Goal: Task Accomplishment & Management: Manage account settings

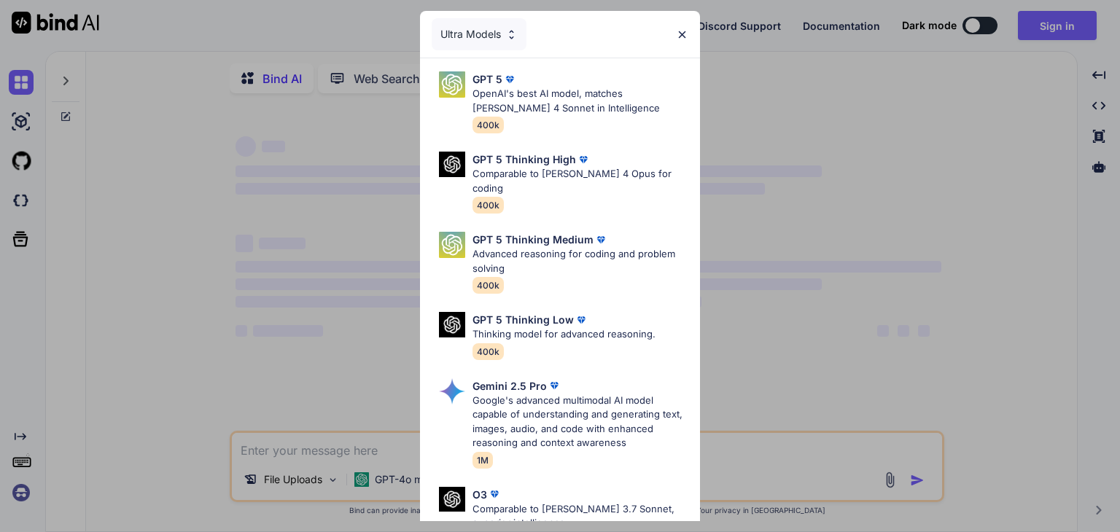
type textarea "x"
click at [531, 83] on div "GPT 5" at bounding box center [580, 78] width 216 height 15
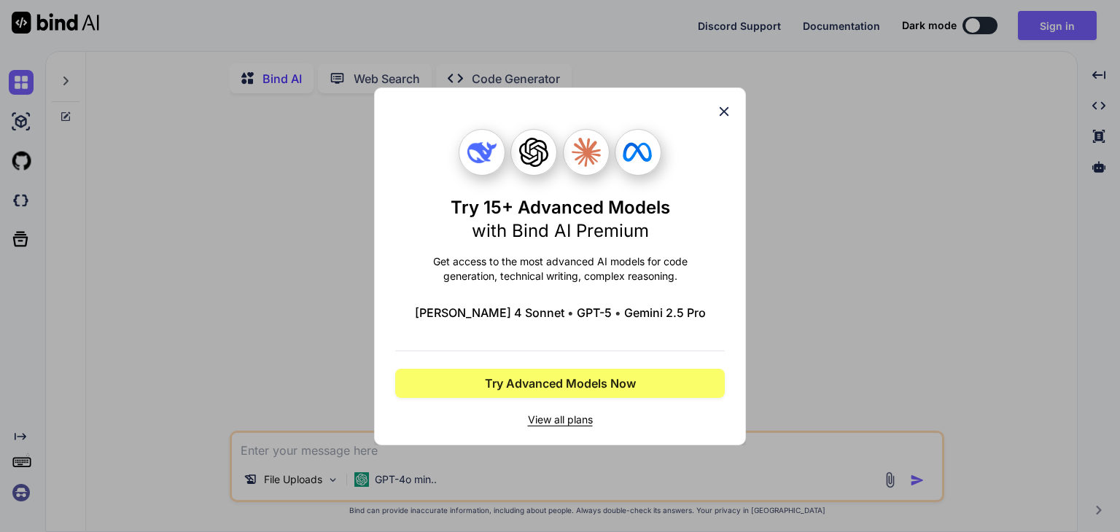
click at [720, 109] on icon at bounding box center [724, 112] width 16 height 16
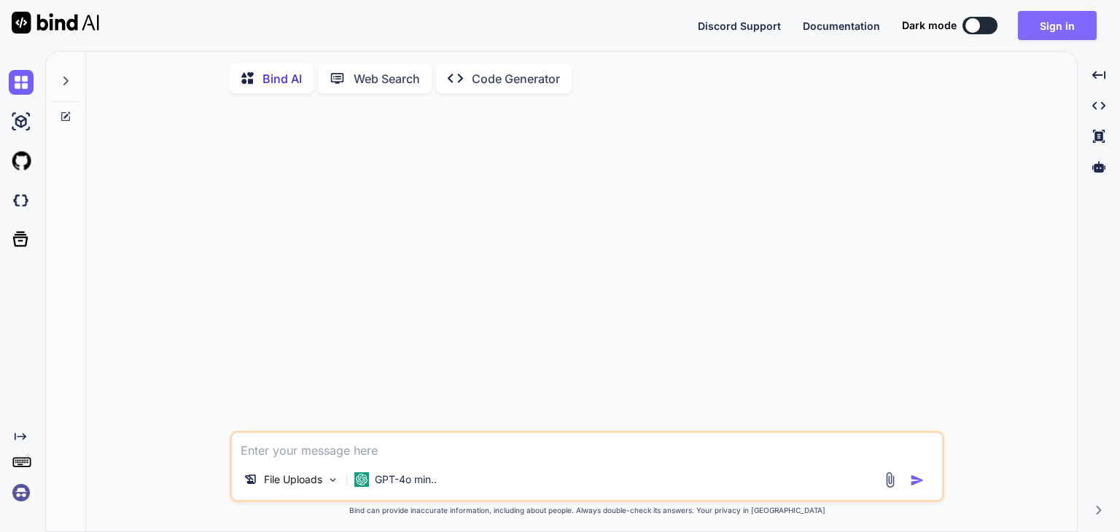
click at [1068, 18] on button "Sign in" at bounding box center [1057, 25] width 79 height 29
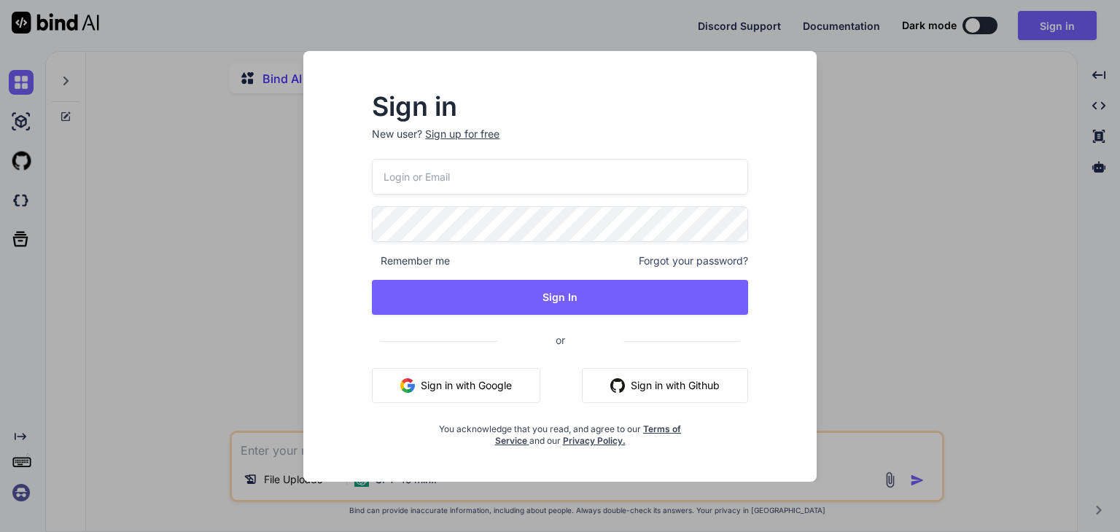
type input "[EMAIL_ADDRESS][DOMAIN_NAME]"
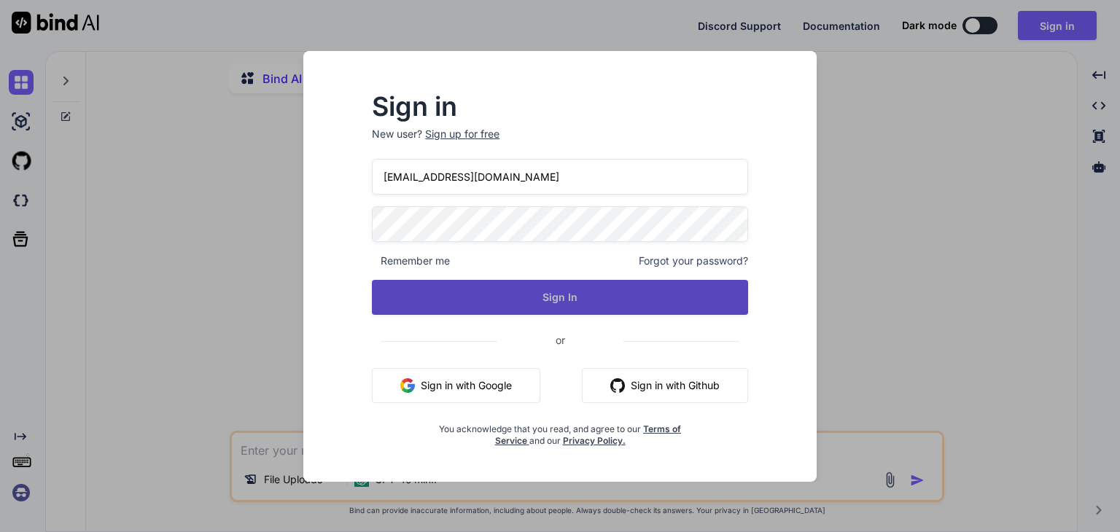
click at [544, 301] on button "Sign In" at bounding box center [560, 297] width 376 height 35
click at [696, 301] on button "Sign In" at bounding box center [560, 297] width 376 height 35
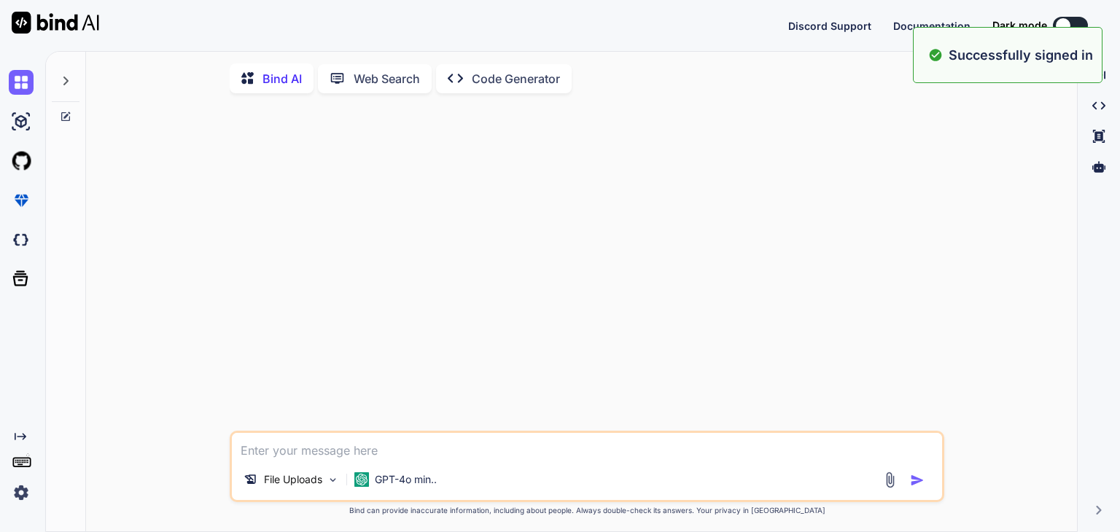
type textarea "x"
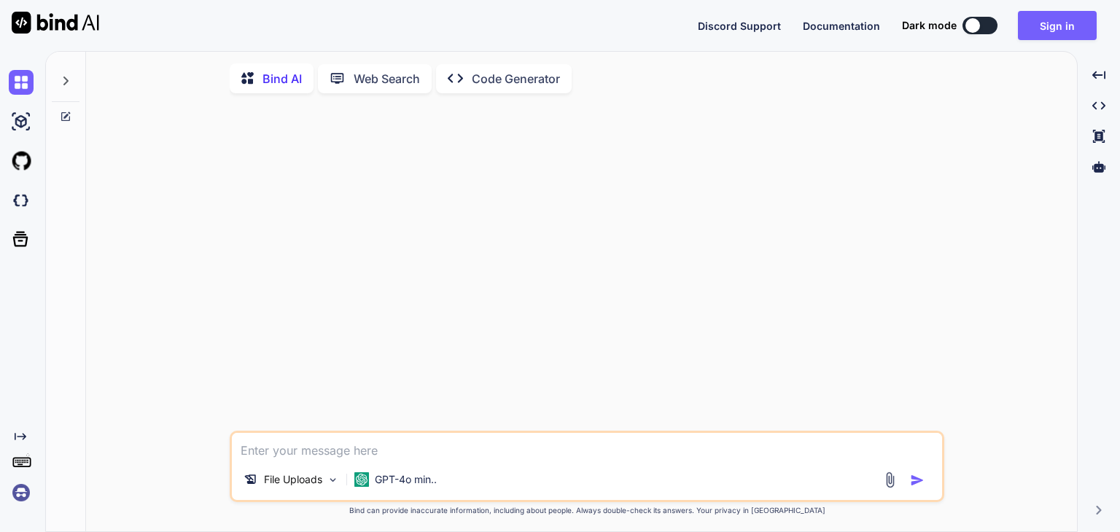
click at [17, 494] on img at bounding box center [21, 492] width 25 height 25
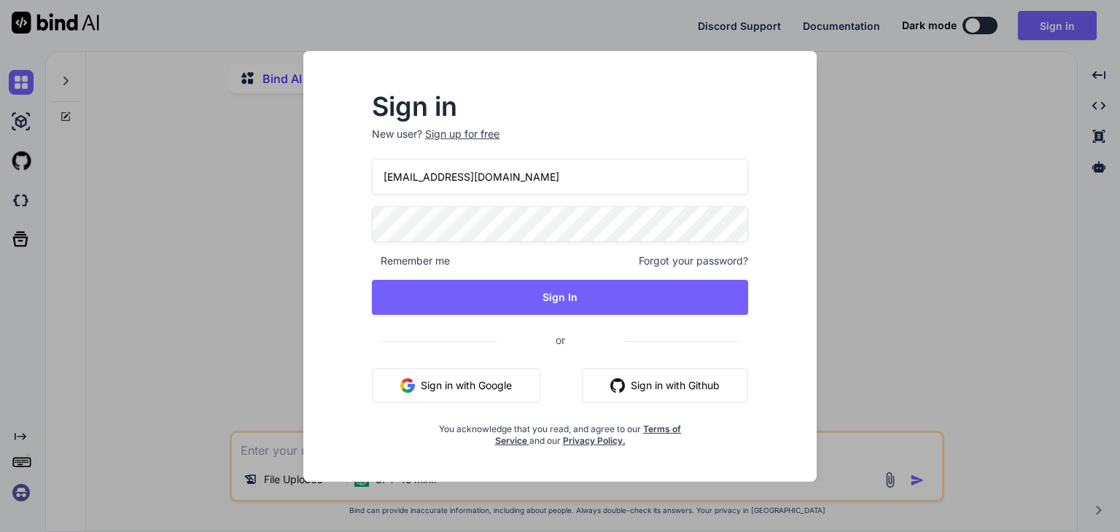
click at [16, 494] on div "Sign in New user? Sign up for free sriworld@7thradiation.com Remember me Forgot…" at bounding box center [560, 266] width 1120 height 532
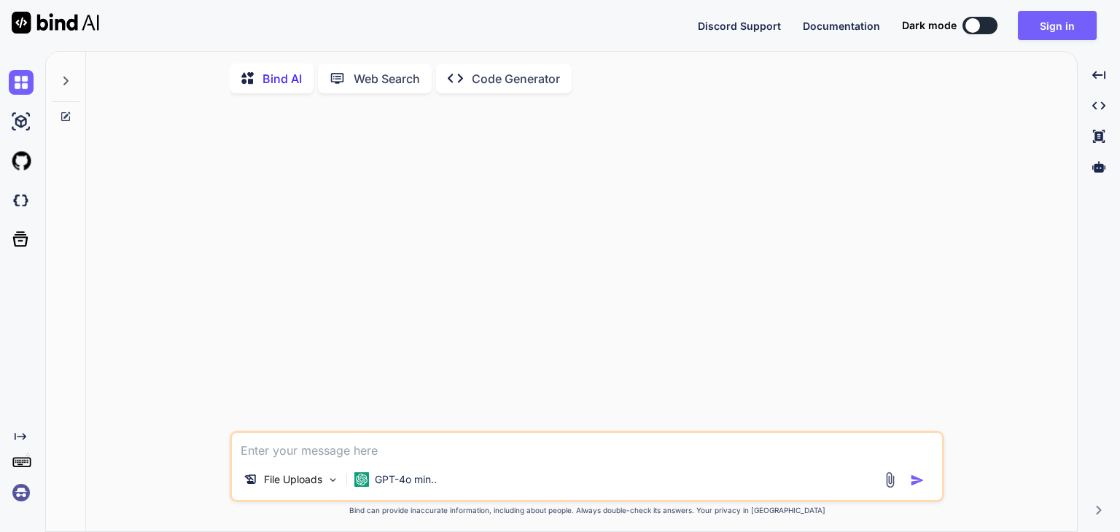
click at [16, 494] on img at bounding box center [21, 492] width 25 height 25
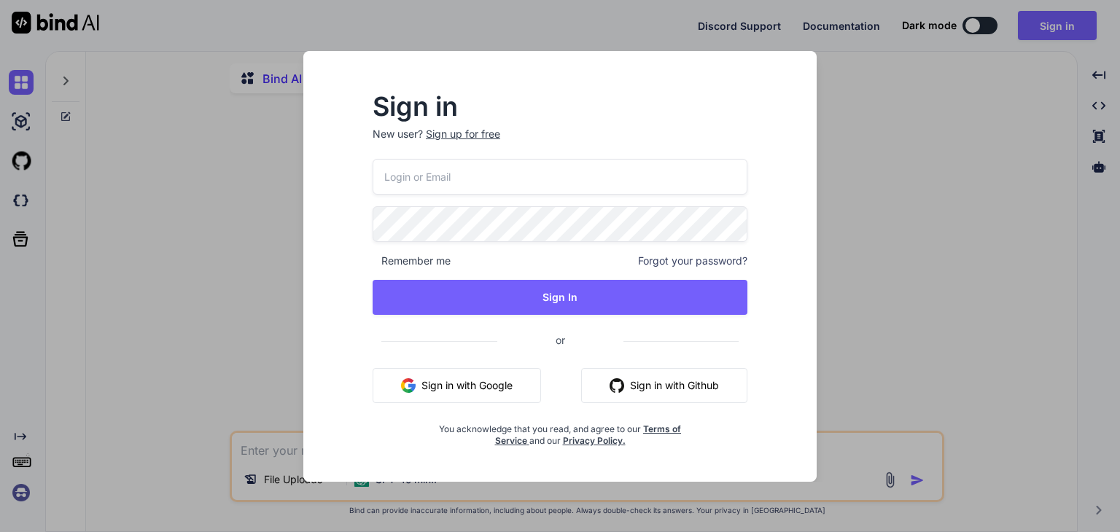
type input "[EMAIL_ADDRESS][DOMAIN_NAME]"
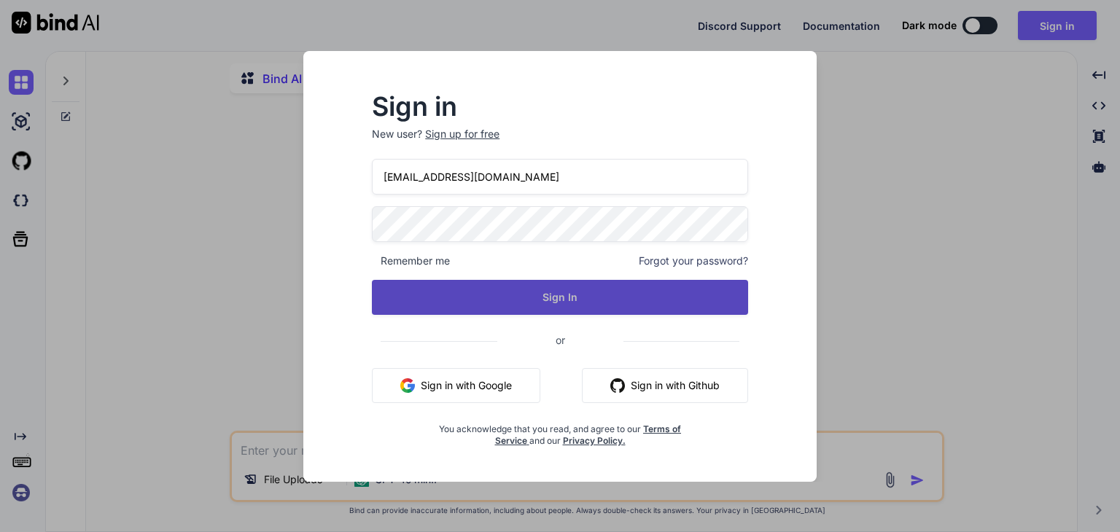
click at [447, 303] on button "Sign In" at bounding box center [560, 297] width 376 height 35
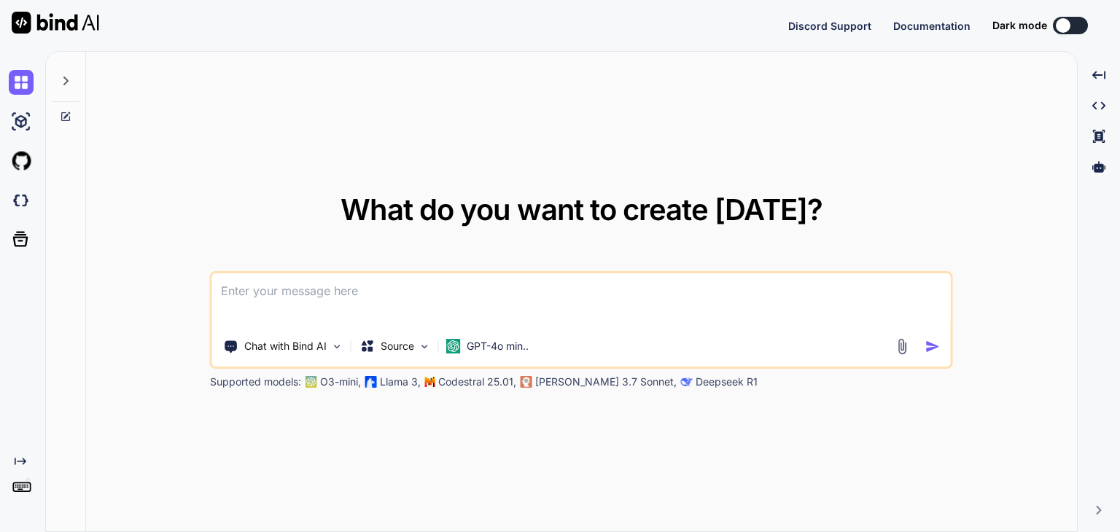
type textarea "x"
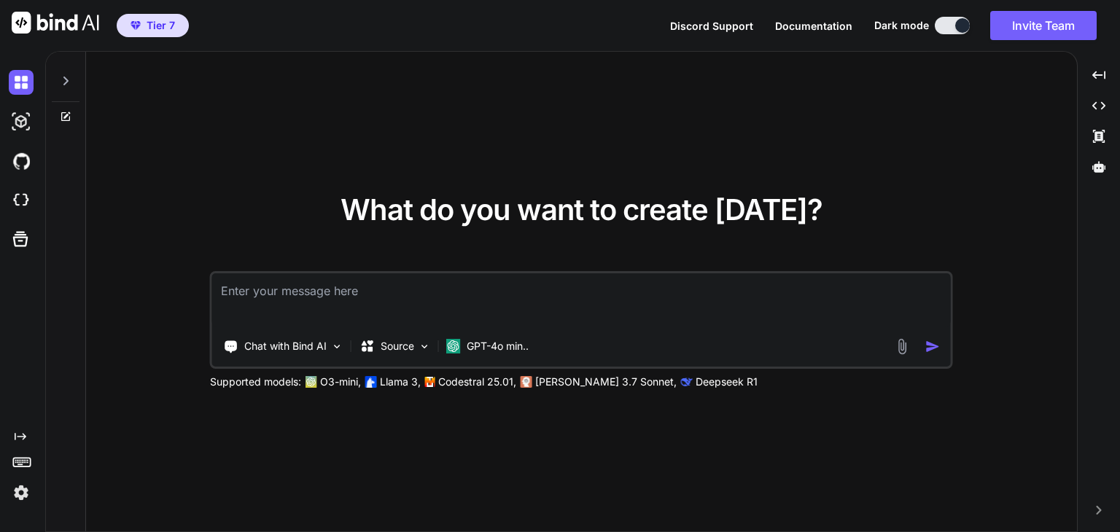
click at [421, 128] on div "What do you want to create today? Chat with Bind AI Source GPT-4o min.. Support…" at bounding box center [581, 292] width 991 height 481
click at [1021, 28] on button "Invite Team" at bounding box center [1043, 25] width 106 height 29
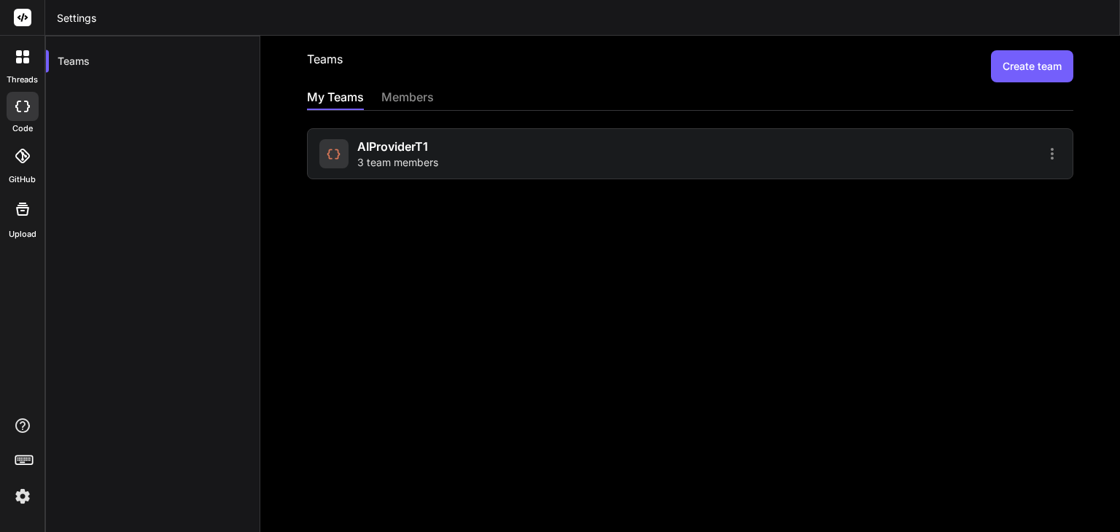
click at [400, 92] on div "members" at bounding box center [407, 98] width 52 height 20
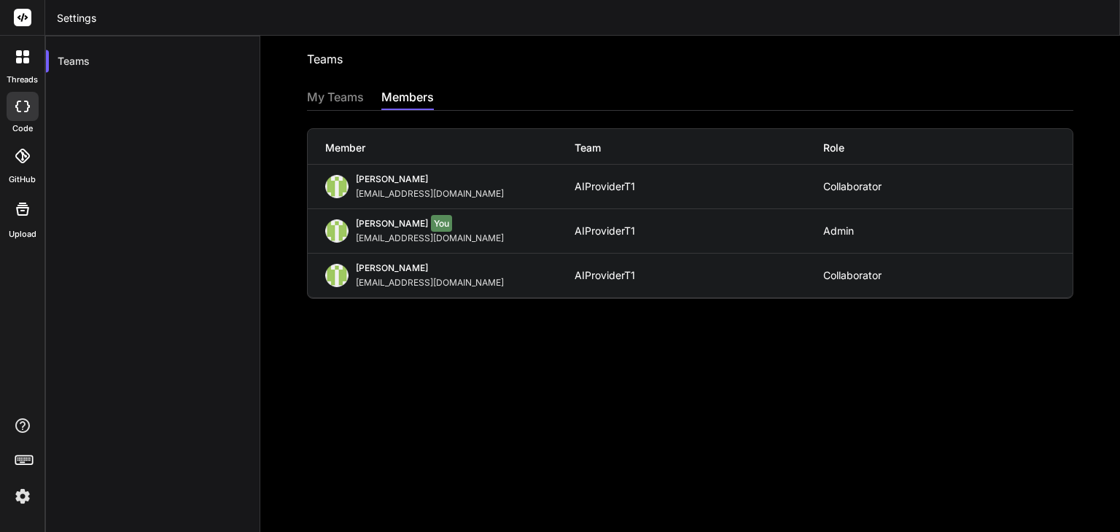
click at [335, 90] on div "My Teams" at bounding box center [335, 98] width 57 height 20
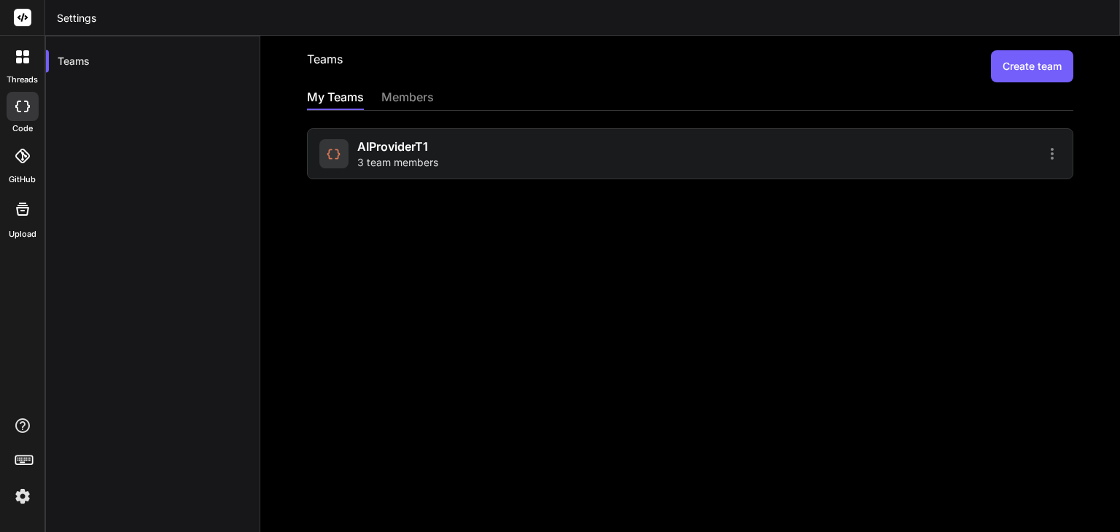
click at [1043, 151] on icon at bounding box center [1051, 153] width 17 height 17
click at [963, 191] on span "Members" at bounding box center [956, 191] width 45 height 15
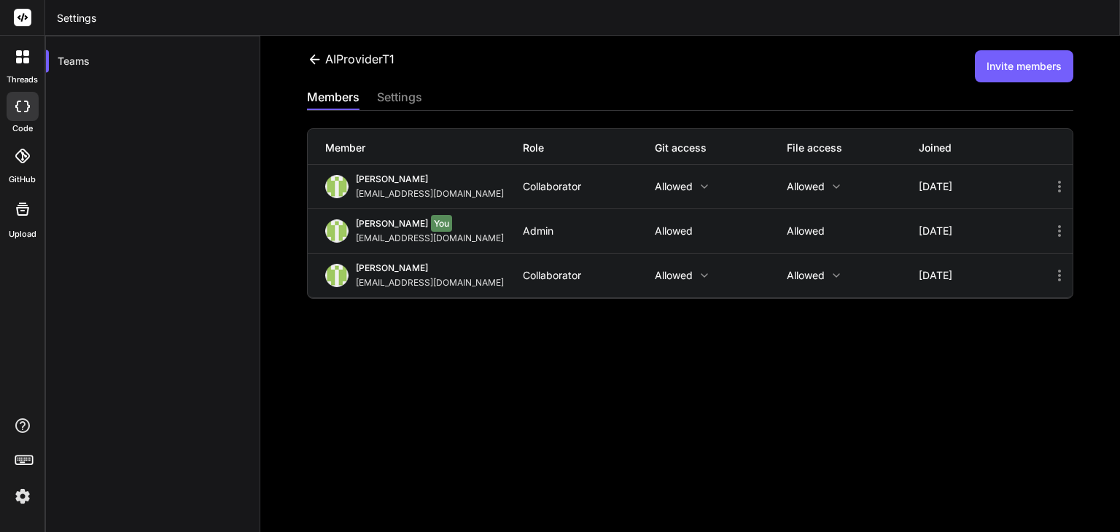
click at [1015, 64] on button "Invite members" at bounding box center [1024, 66] width 98 height 32
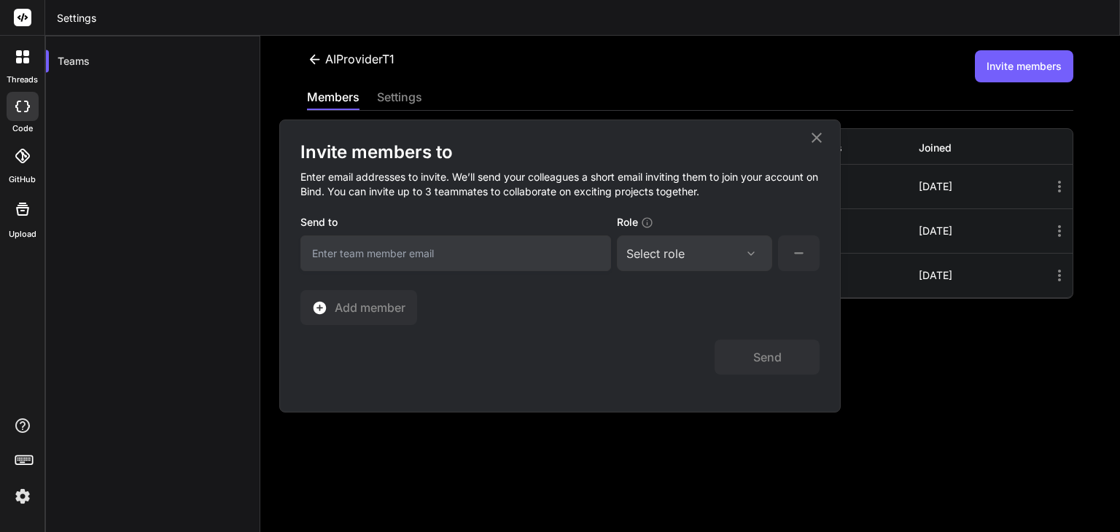
click at [394, 253] on input "email" at bounding box center [455, 253] width 311 height 36
paste input "jangalasnmurthy@gmail.com"
type input "jangalasnmurthy@gmail.com"
click at [733, 252] on div "Select role" at bounding box center [694, 253] width 136 height 17
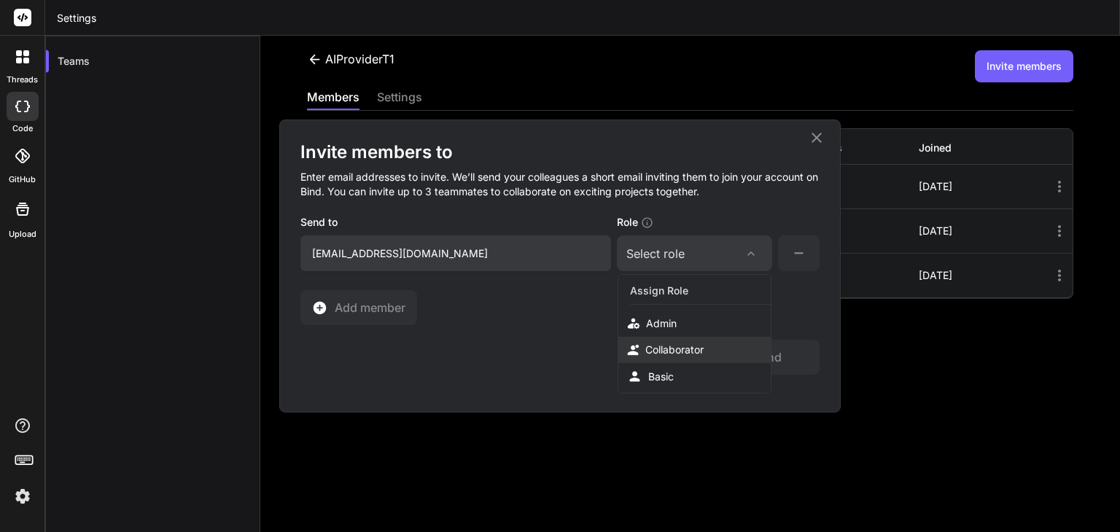
click at [698, 345] on div "Collaborator" at bounding box center [674, 350] width 58 height 15
click at [349, 310] on span "Add member" at bounding box center [370, 307] width 71 height 17
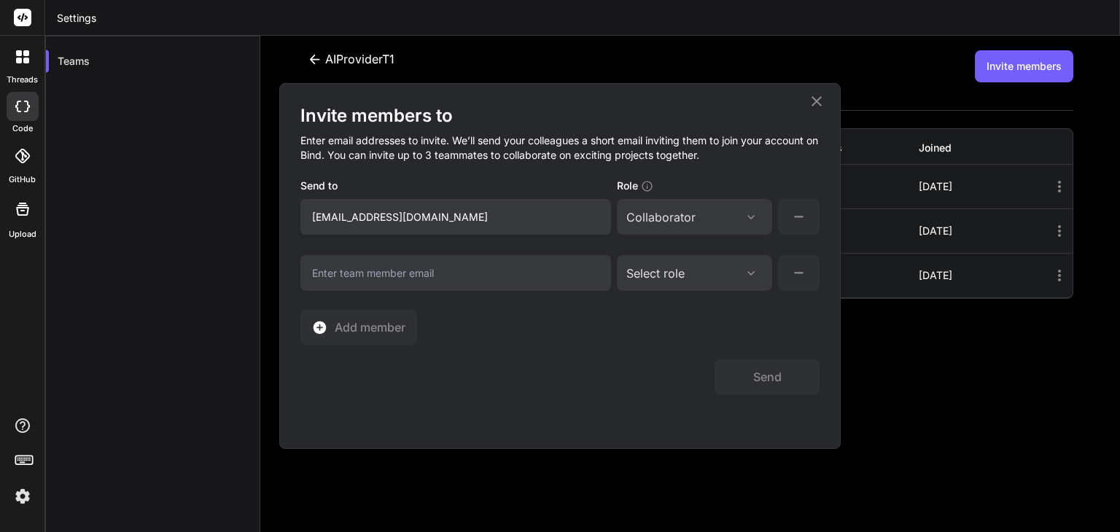
click at [437, 277] on input "email" at bounding box center [455, 273] width 311 height 36
click at [312, 327] on icon at bounding box center [319, 327] width 15 height 15
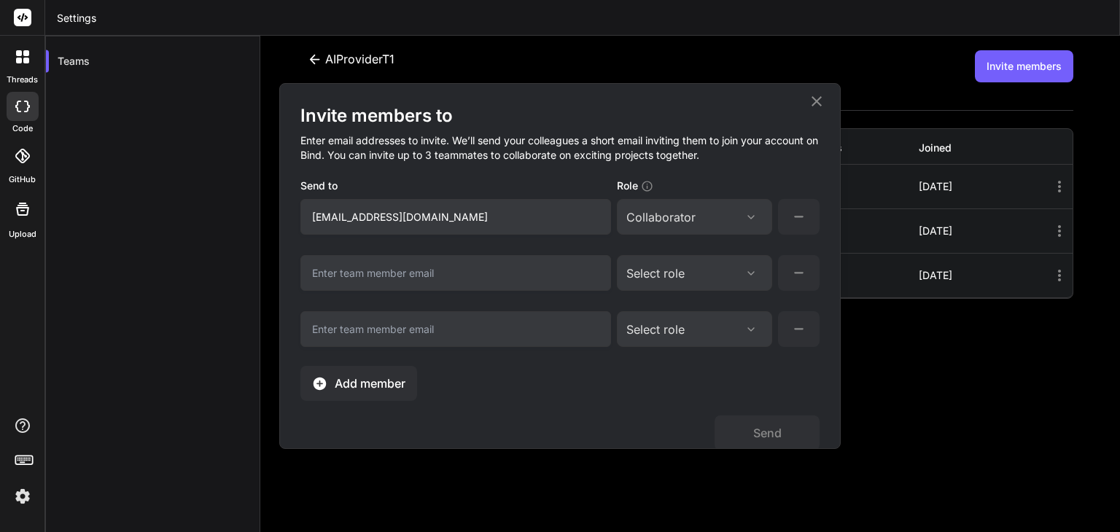
click at [321, 371] on button "Add member" at bounding box center [358, 383] width 117 height 35
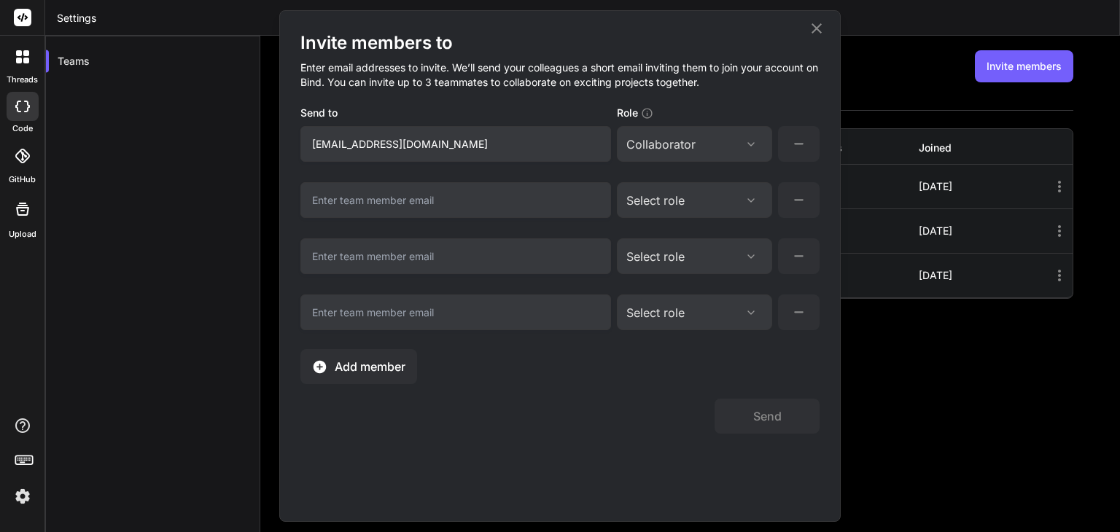
click at [332, 362] on button "Add member" at bounding box center [358, 366] width 117 height 35
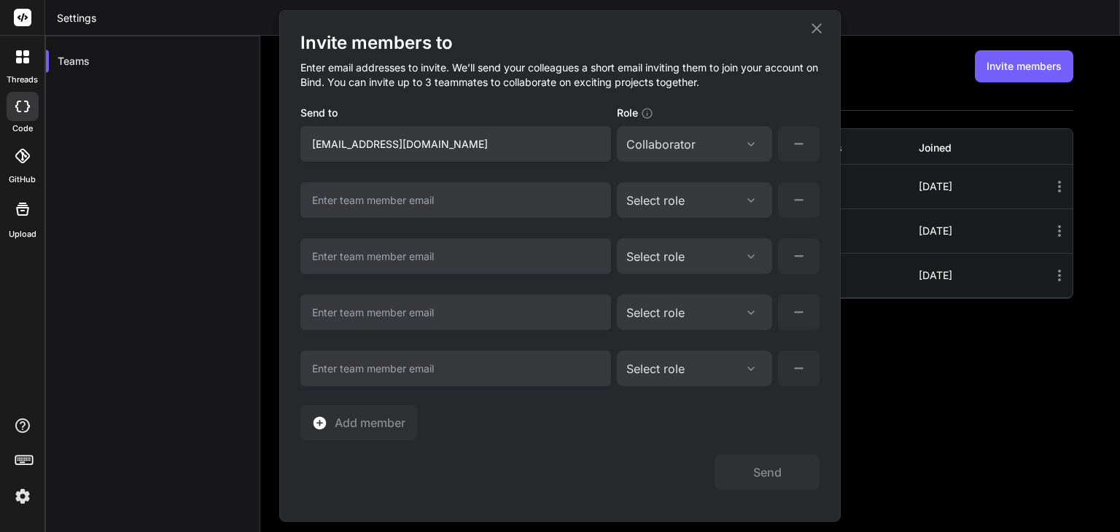
click at [463, 194] on input "email" at bounding box center [455, 200] width 311 height 36
paste input "manepallirishab@gmail.com"
type input "manepallirishab@gmail.com"
click at [394, 265] on input "email" at bounding box center [455, 256] width 311 height 36
paste input "lasya.rbs@gmail.com"
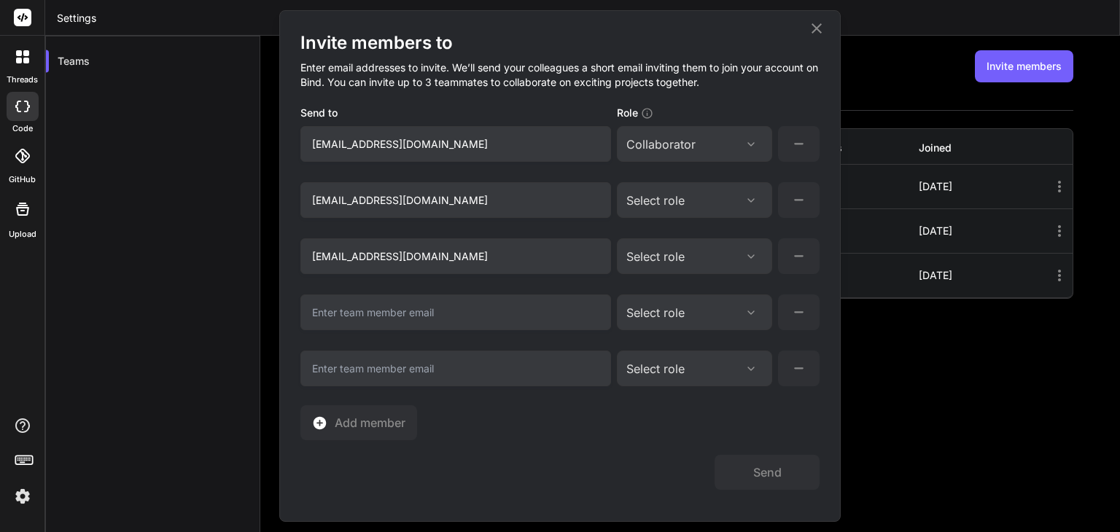
type input "lasya.rbs@gmail.com"
click at [465, 310] on input "email" at bounding box center [455, 313] width 311 height 36
paste input "yuzwal1dennith2tyson@gmail.com"
type input "yuzwal1dennith2tyson@gmail.com"
click at [426, 371] on input "email" at bounding box center [455, 369] width 311 height 36
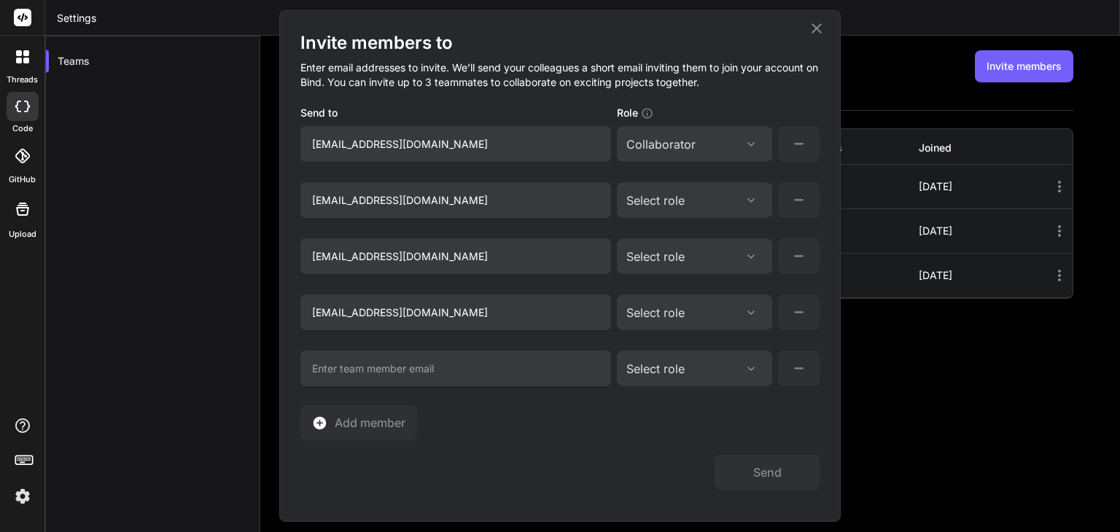
paste input "Velanchak@gmail.com"
type input "Velanchak@gmail.com"
click at [738, 208] on div "Select role" at bounding box center [694, 200] width 136 height 17
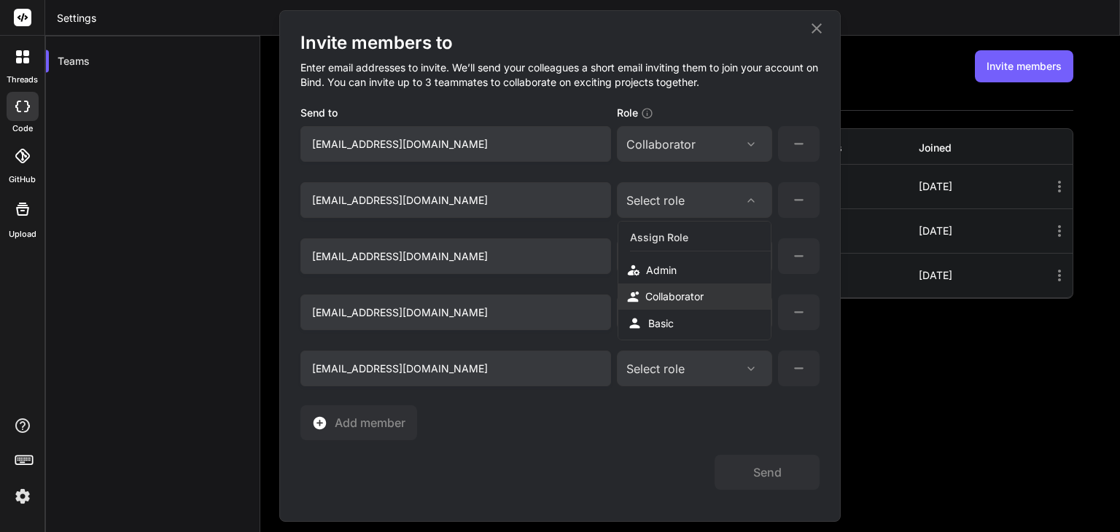
click at [707, 287] on div "Collaborator" at bounding box center [694, 297] width 152 height 26
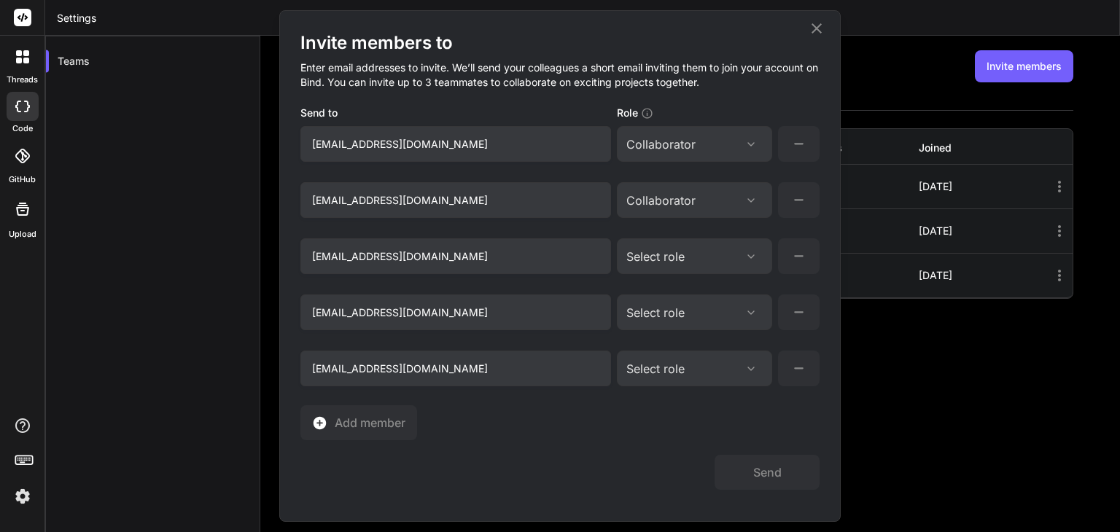
click at [716, 254] on div "Select role" at bounding box center [694, 256] width 136 height 17
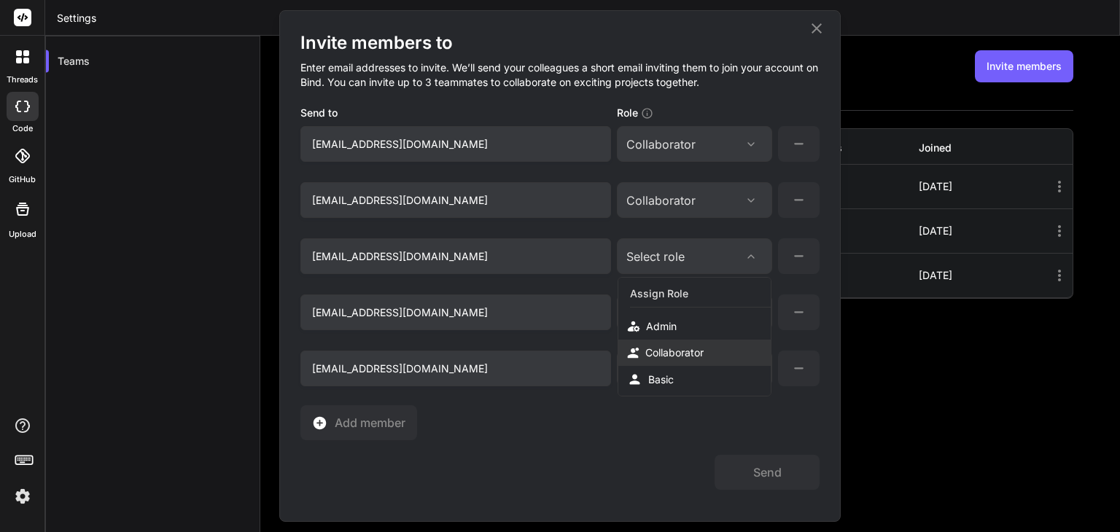
click at [685, 355] on div "Collaborator" at bounding box center [674, 353] width 58 height 15
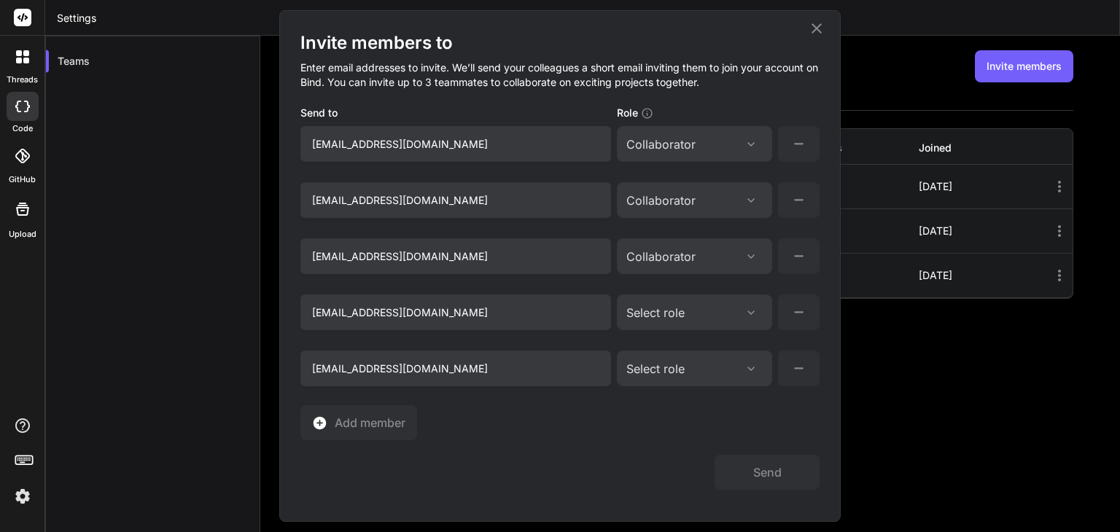
click at [700, 318] on div "Select role" at bounding box center [694, 312] width 136 height 17
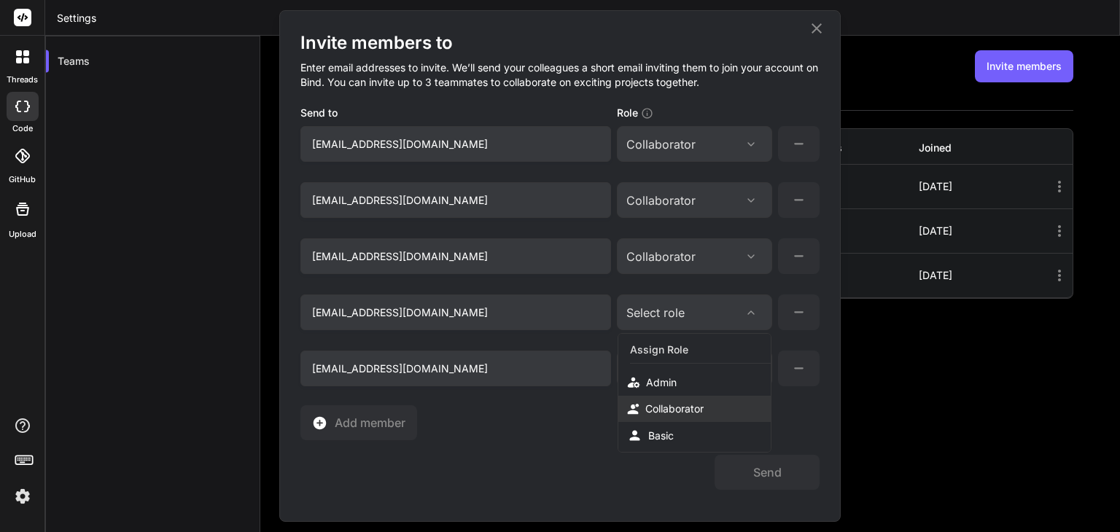
click at [691, 402] on div "Collaborator" at bounding box center [674, 409] width 58 height 15
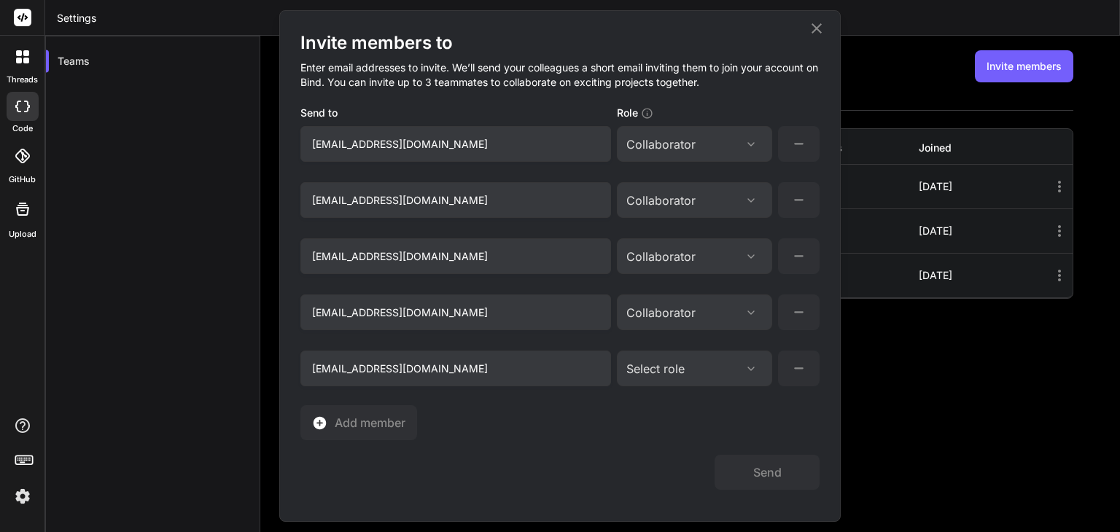
click at [691, 356] on div "Select role Assign Role Admin Collaborator Basic" at bounding box center [694, 369] width 155 height 36
click at [693, 360] on div "Select role" at bounding box center [694, 368] width 136 height 17
click at [674, 458] on div "Collaborator" at bounding box center [674, 465] width 58 height 15
click at [584, 426] on div "Invite members to Enter email addresses to invite. We’ll send your colleagues a…" at bounding box center [559, 235] width 519 height 409
click at [779, 471] on button "Send" at bounding box center [766, 472] width 105 height 35
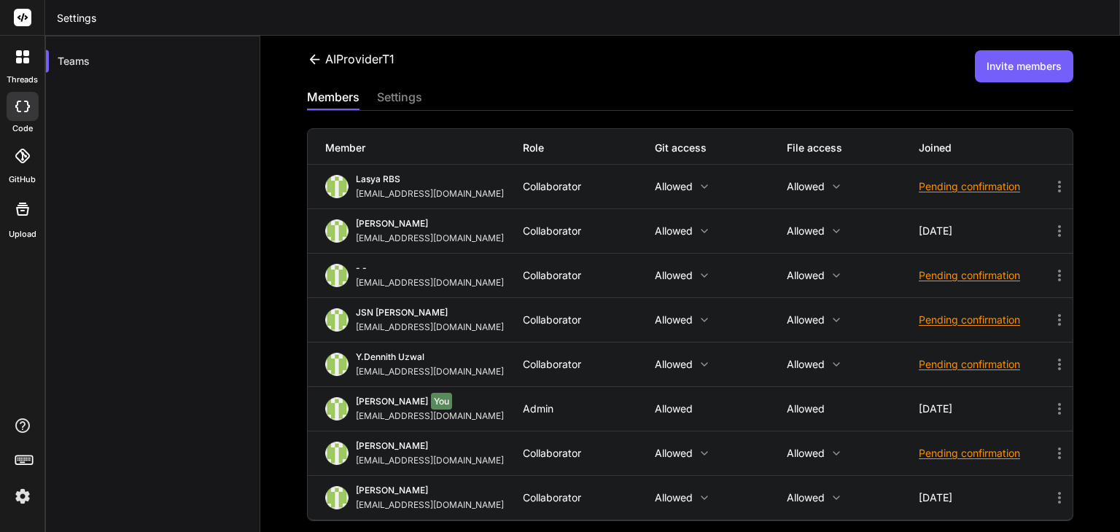
click at [667, 50] on div "AIProviderT1 Invite members members settings Member Role Git access File access…" at bounding box center [690, 284] width 860 height 496
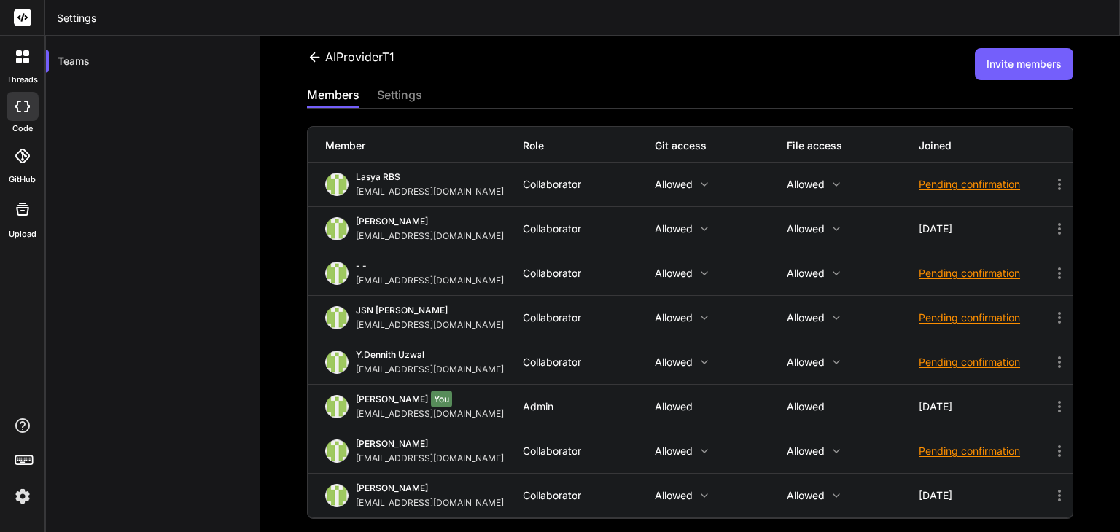
click at [394, 95] on div "settings" at bounding box center [399, 96] width 45 height 20
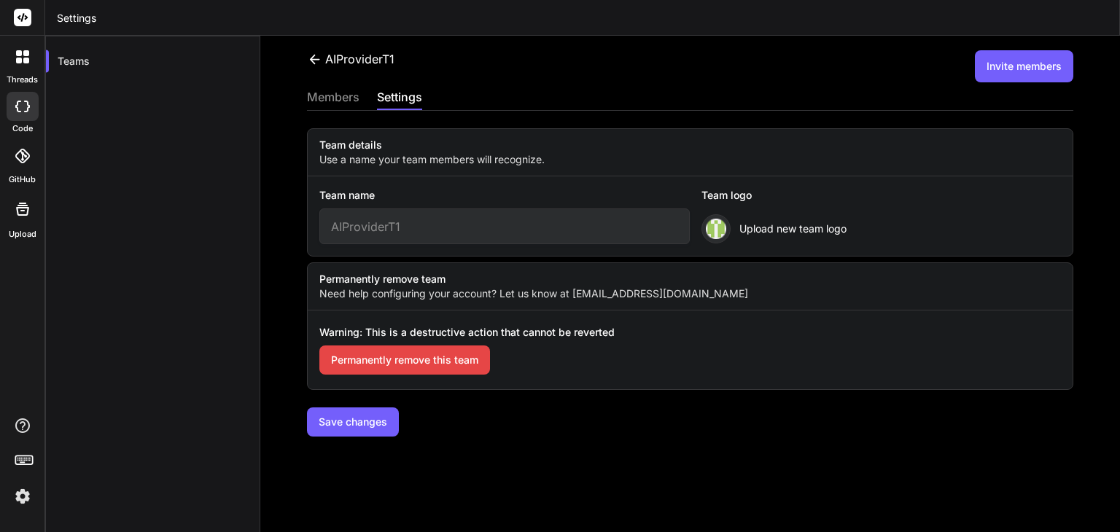
click at [303, 59] on div "AIProviderT1 Invite members members settings Team details Use a name your team …" at bounding box center [690, 284] width 860 height 496
click at [313, 59] on icon at bounding box center [314, 59] width 15 height 15
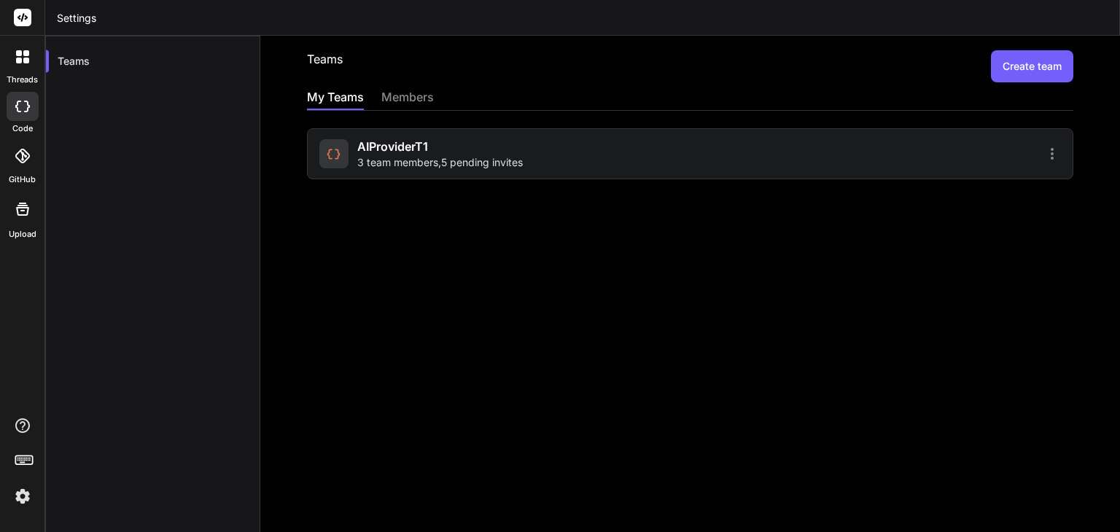
click at [1018, 66] on button "Create team" at bounding box center [1032, 66] width 82 height 32
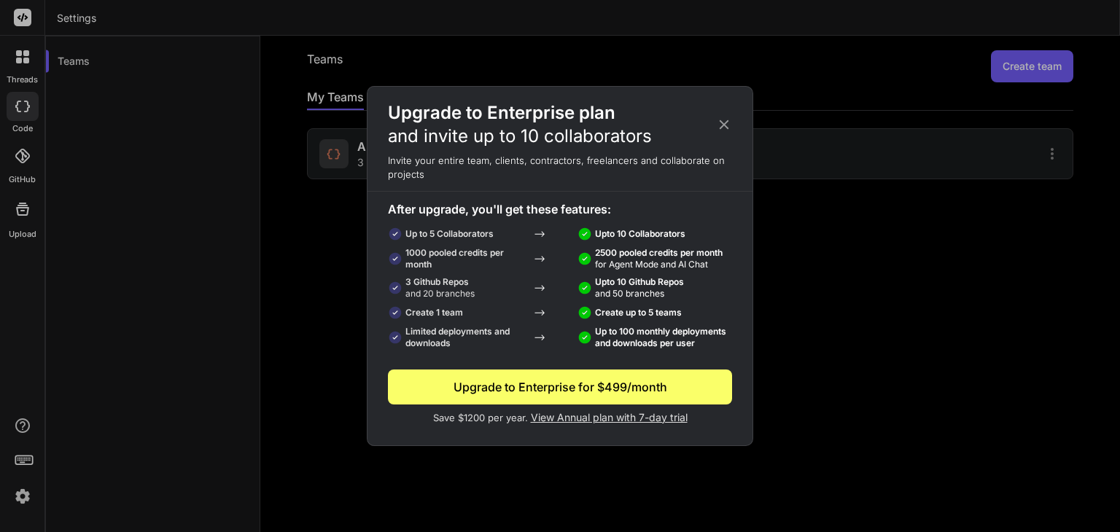
click at [722, 120] on icon at bounding box center [724, 125] width 16 height 16
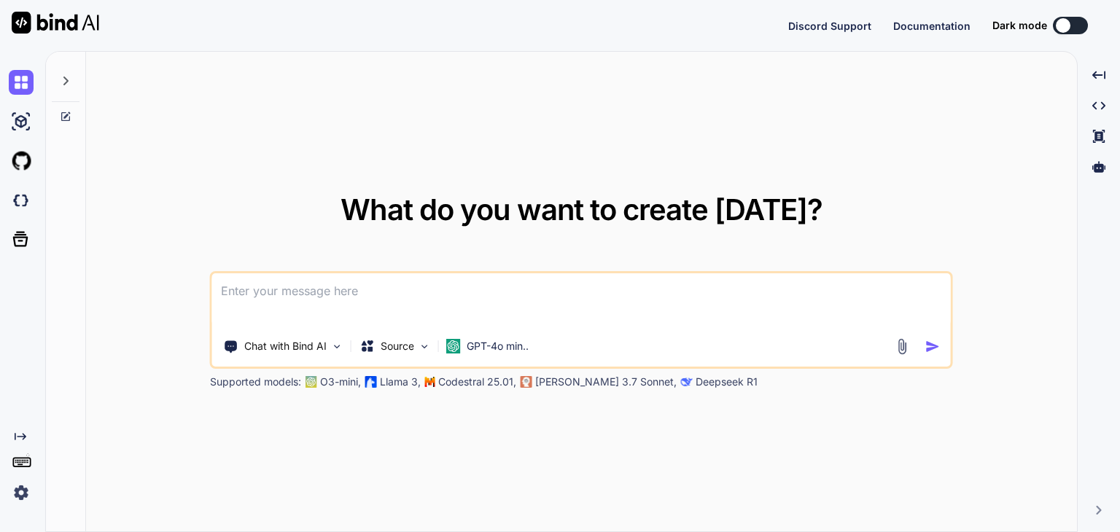
type textarea "x"
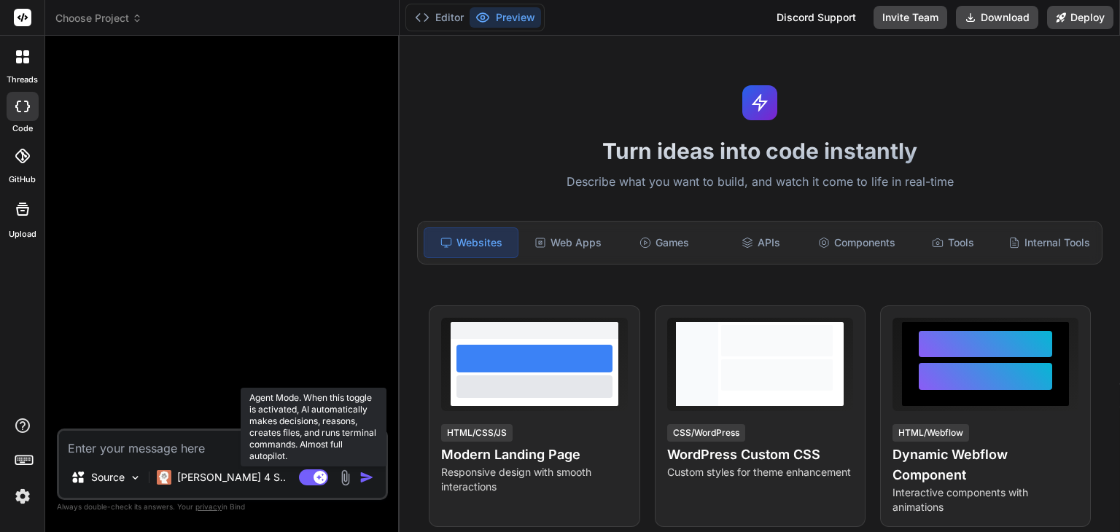
click at [312, 479] on rect at bounding box center [313, 478] width 29 height 16
drag, startPoint x: 312, startPoint y: 473, endPoint x: 315, endPoint y: 480, distance: 7.9
click at [312, 473] on rect at bounding box center [306, 477] width 13 height 13
click at [308, 481] on rect at bounding box center [313, 478] width 29 height 16
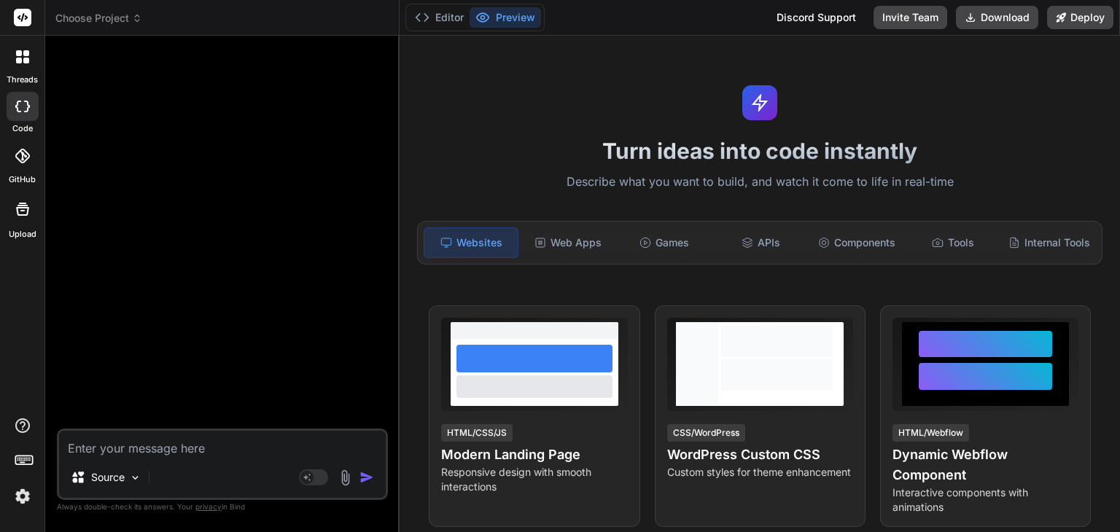
click at [305, 116] on div at bounding box center [224, 237] width 328 height 381
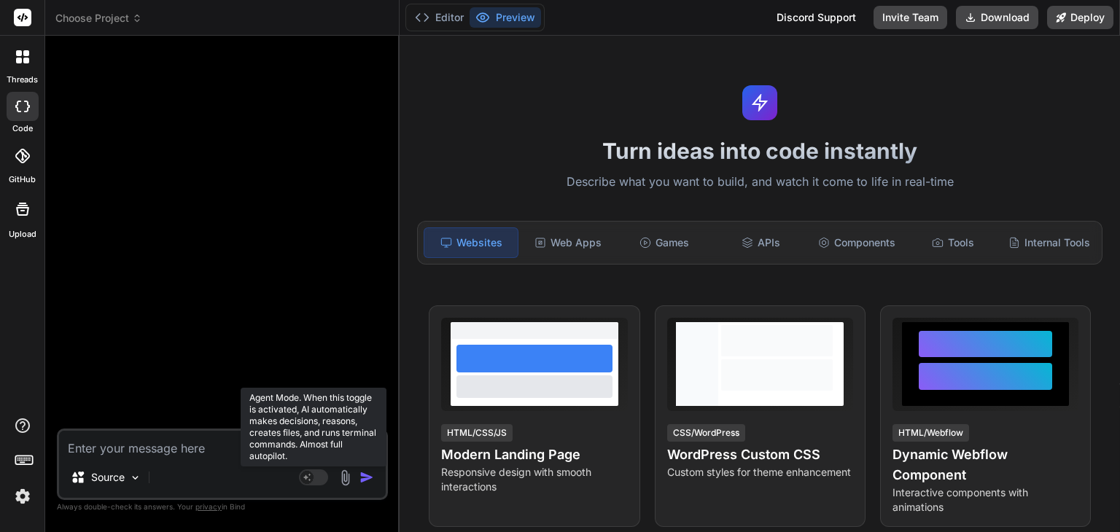
click at [306, 472] on rect at bounding box center [306, 477] width 13 height 13
click at [318, 479] on rect at bounding box center [319, 477] width 13 height 13
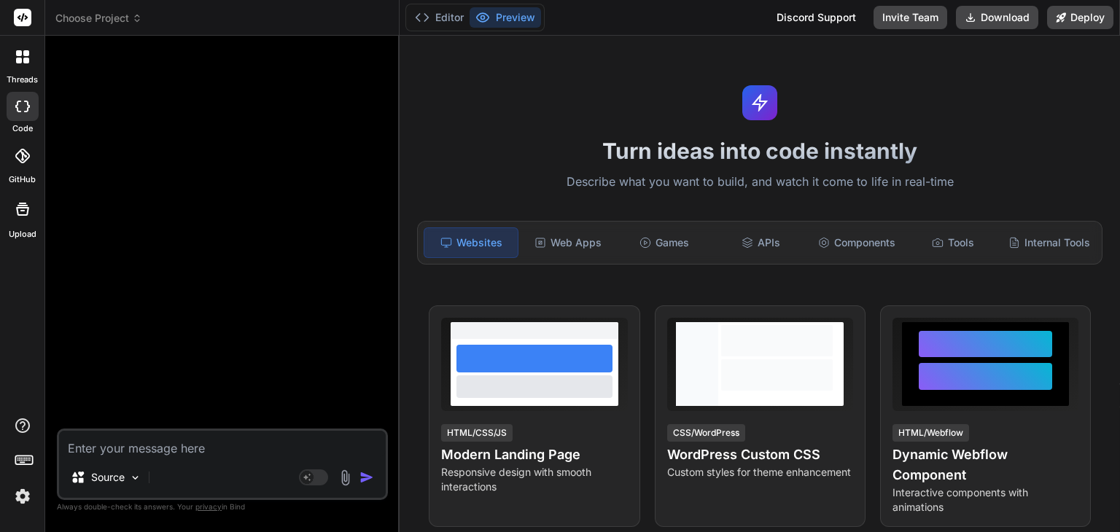
click at [26, 498] on img at bounding box center [22, 496] width 25 height 25
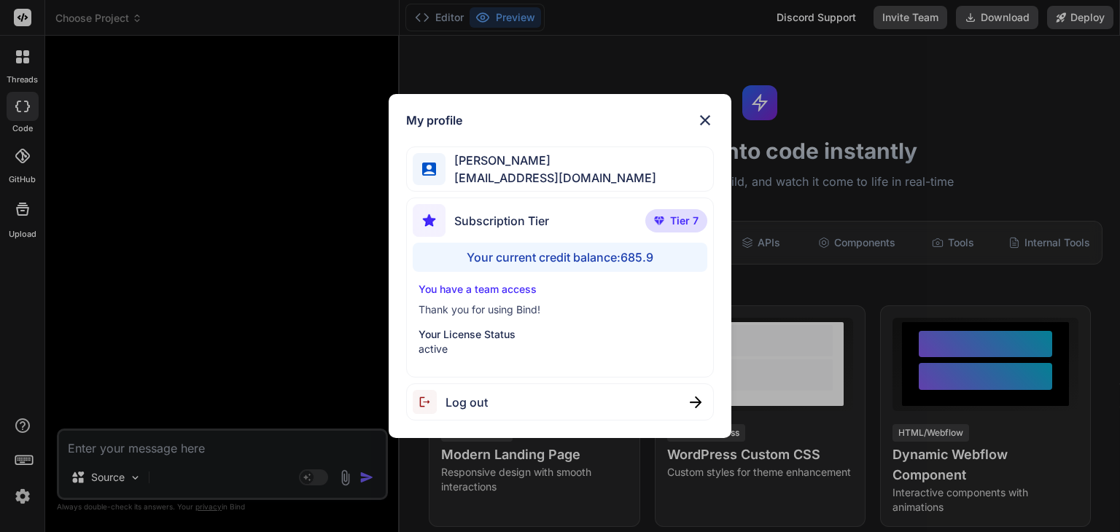
click at [694, 120] on div "My profile" at bounding box center [559, 120] width 307 height 17
click at [698, 121] on img at bounding box center [704, 120] width 17 height 17
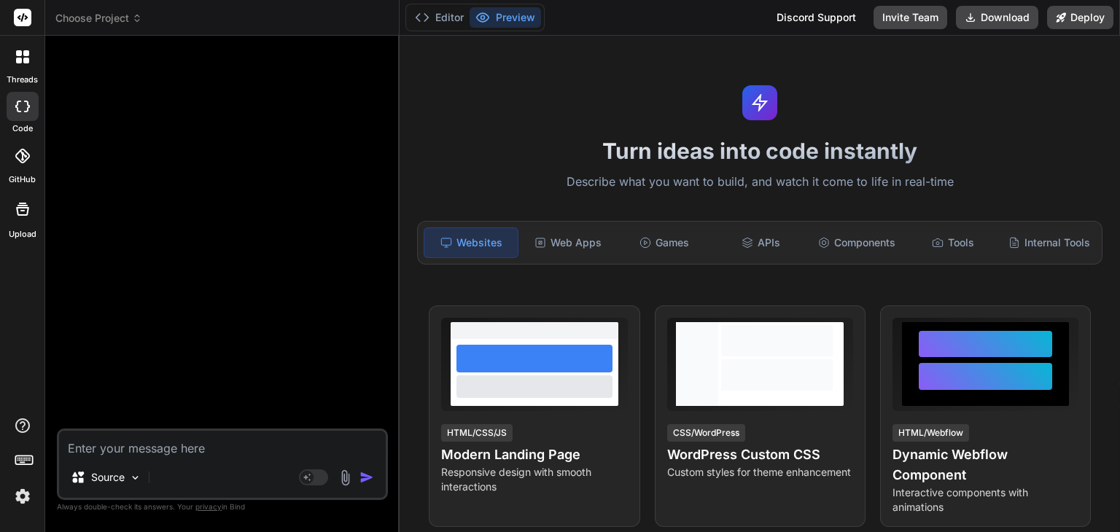
drag, startPoint x: 257, startPoint y: 103, endPoint x: 265, endPoint y: 96, distance: 10.3
click at [262, 103] on div at bounding box center [224, 237] width 328 height 381
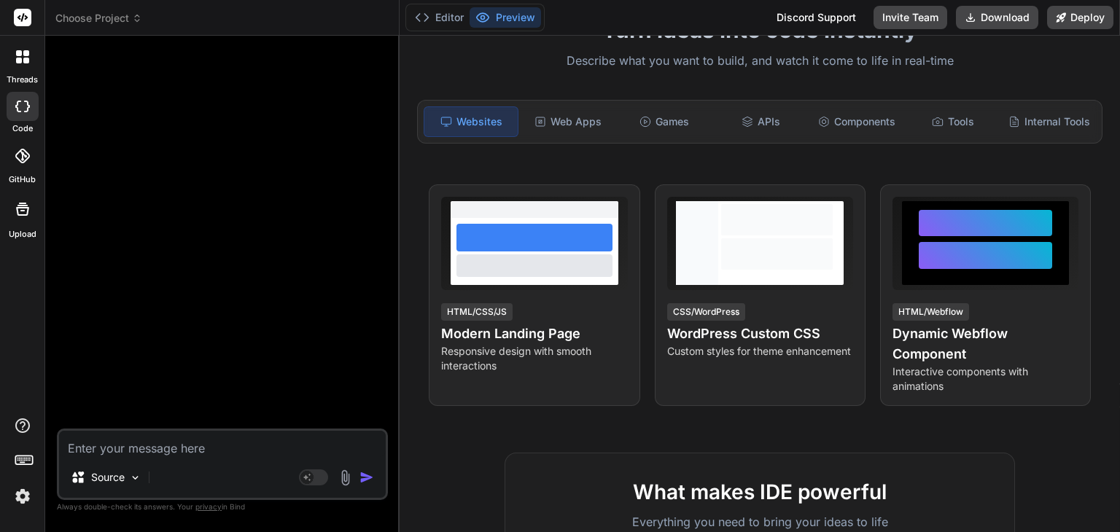
click at [16, 55] on icon at bounding box center [19, 53] width 6 height 6
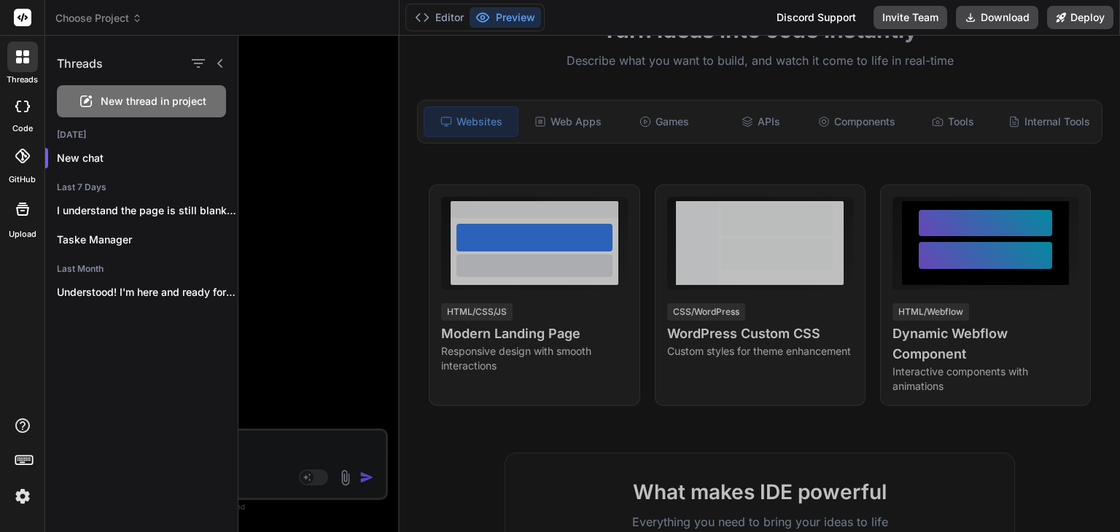
click at [16, 105] on icon at bounding box center [18, 107] width 6 height 12
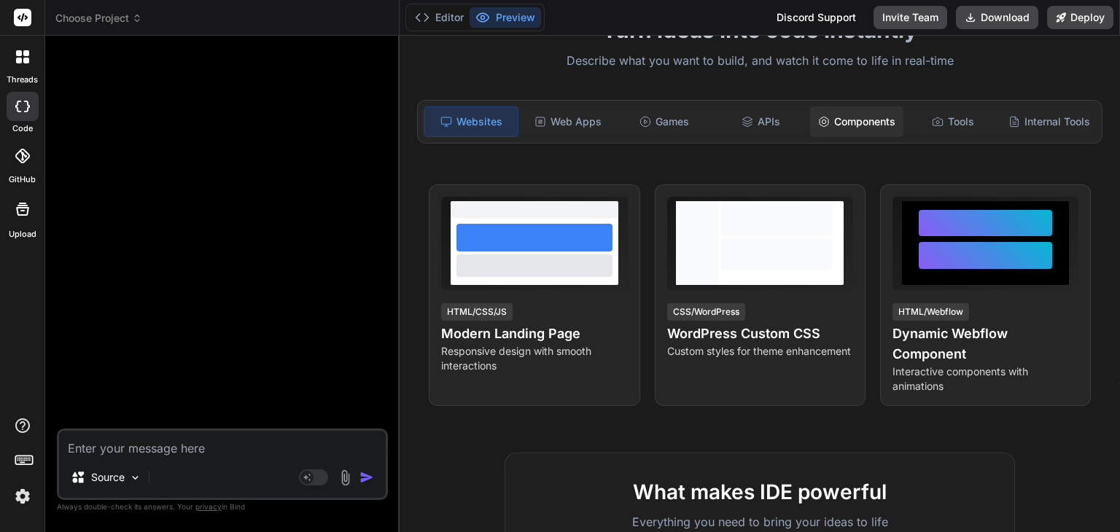
scroll to position [0, 0]
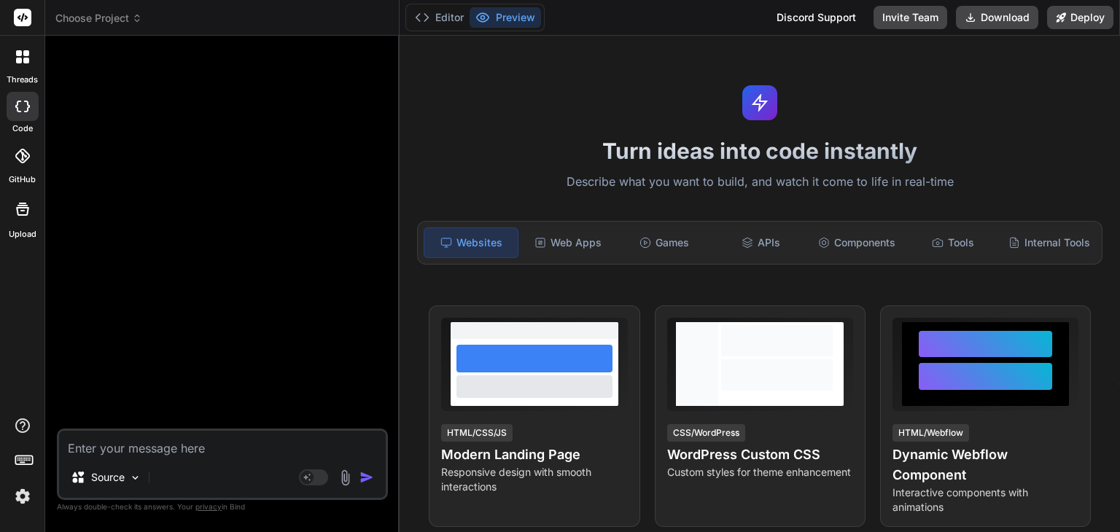
click at [97, 12] on span "Choose Project" at bounding box center [98, 18] width 87 height 15
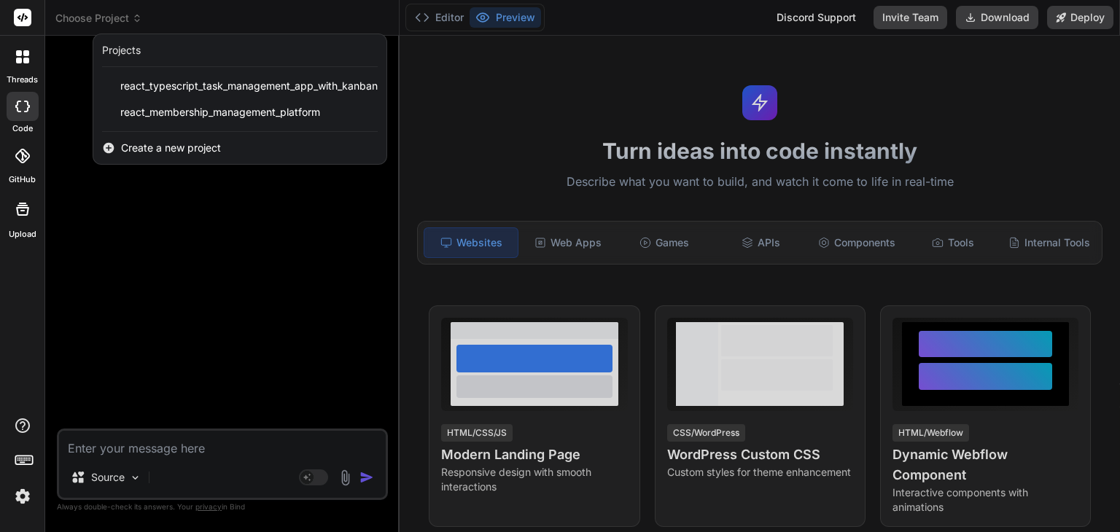
click at [80, 102] on div at bounding box center [560, 266] width 1120 height 532
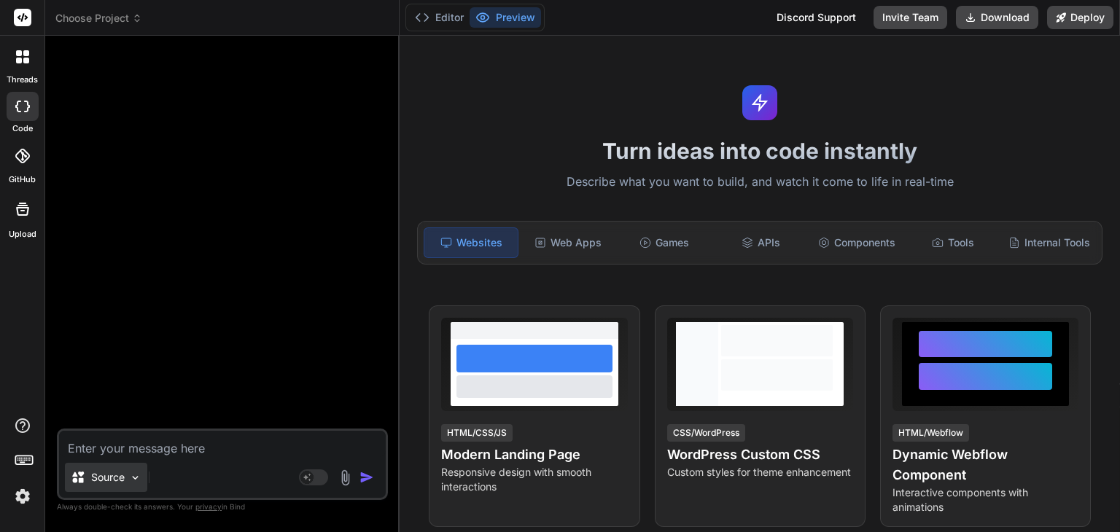
click at [116, 474] on p "Source" at bounding box center [108, 477] width 34 height 15
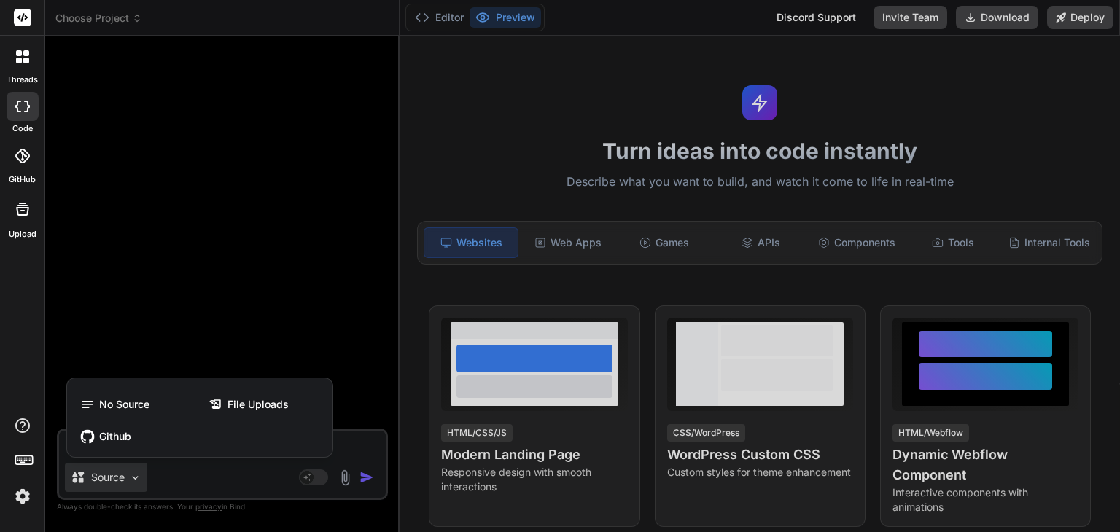
click at [274, 230] on div at bounding box center [560, 266] width 1120 height 532
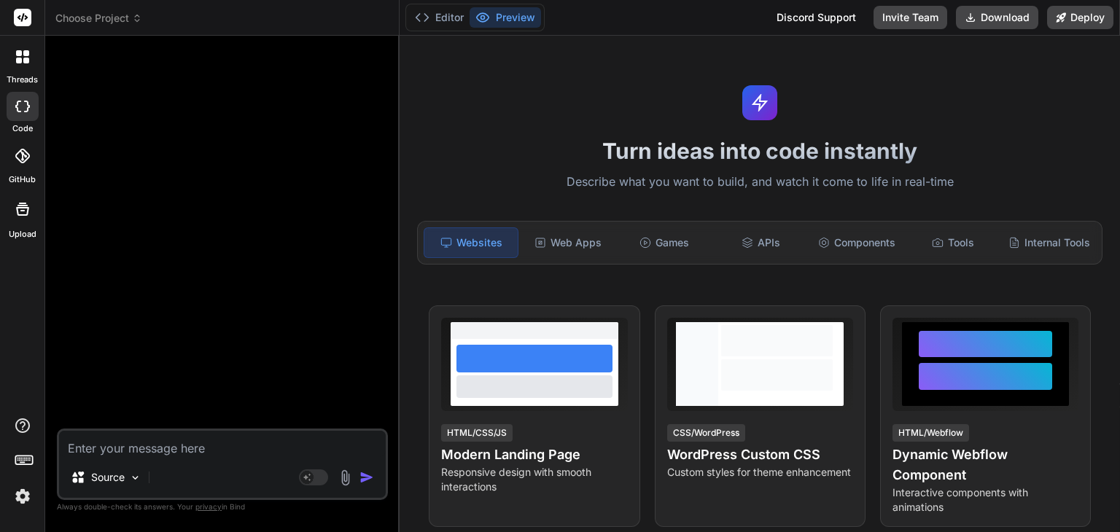
click at [206, 448] on textarea at bounding box center [222, 444] width 327 height 26
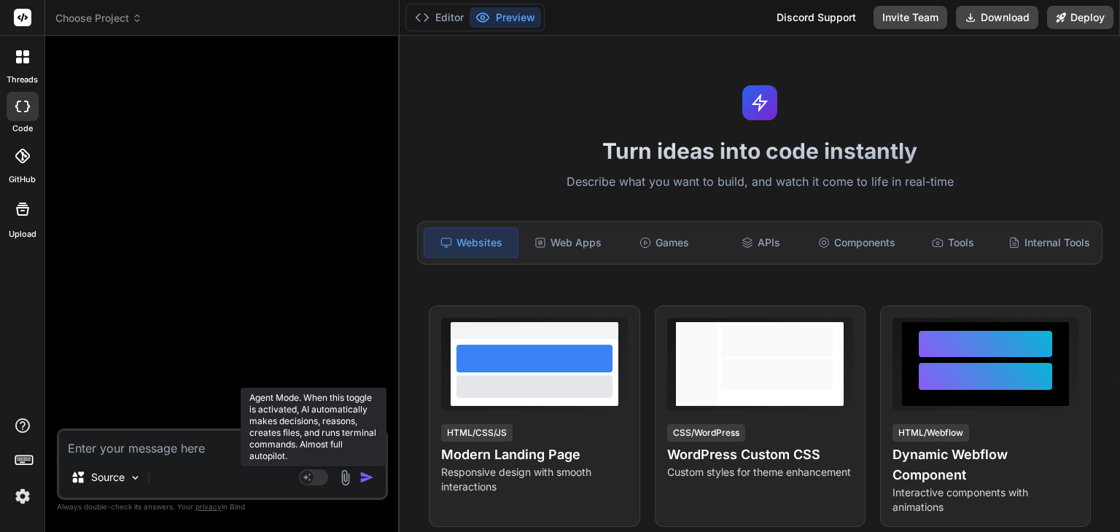
click at [315, 474] on rect at bounding box center [313, 478] width 29 height 16
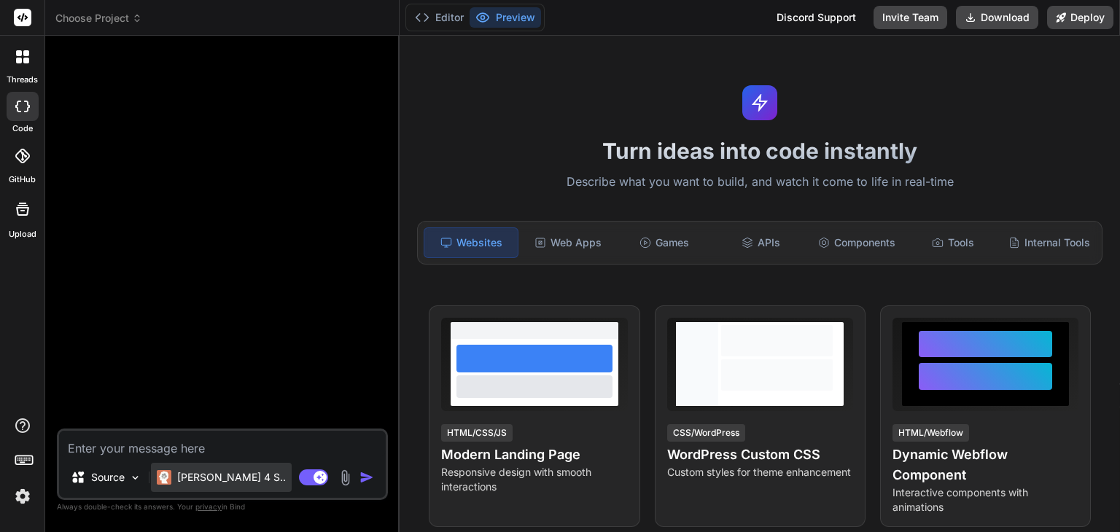
click at [187, 469] on div "[PERSON_NAME] 4 S.." at bounding box center [221, 477] width 141 height 29
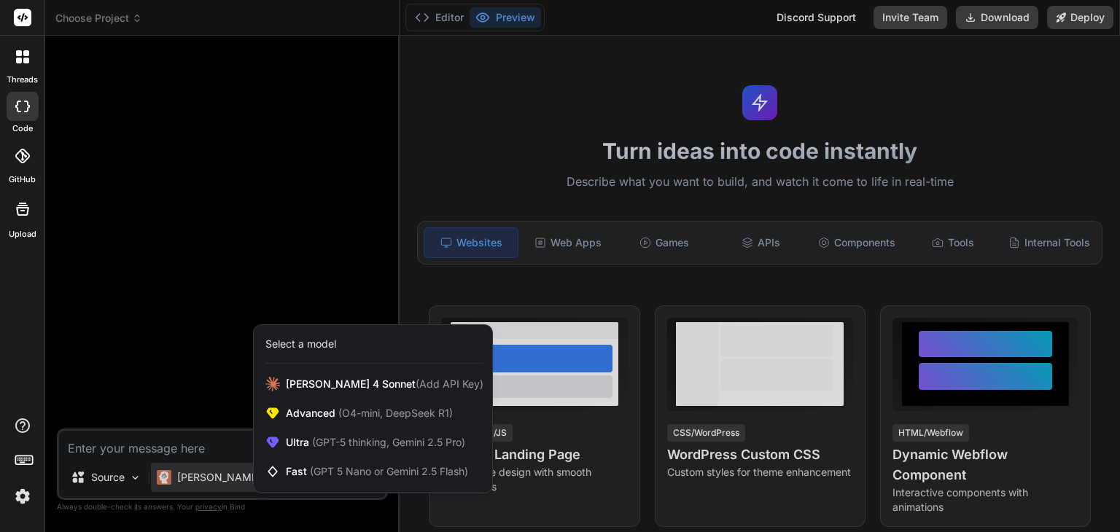
click at [322, 218] on div at bounding box center [560, 266] width 1120 height 532
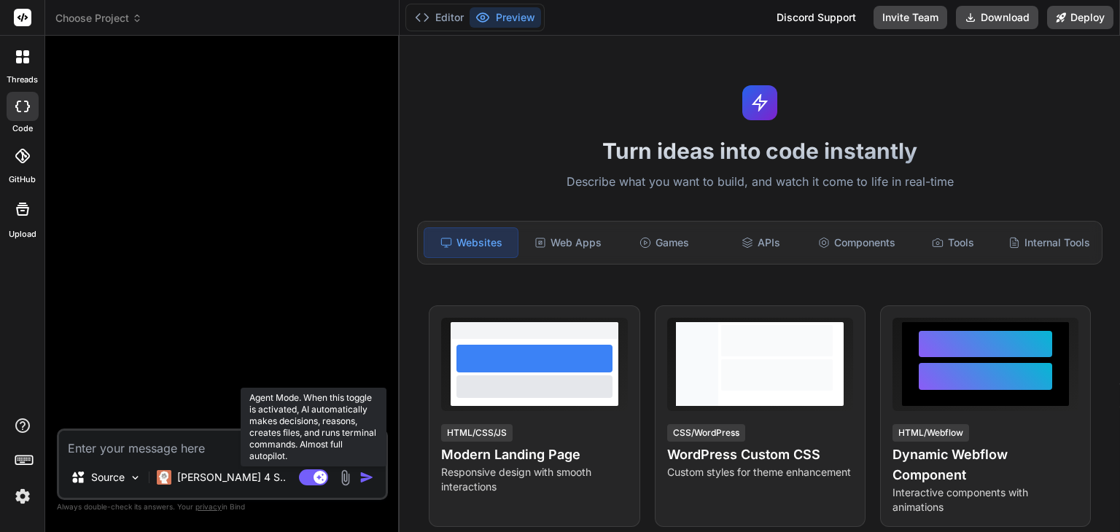
click at [315, 474] on rect at bounding box center [313, 478] width 29 height 16
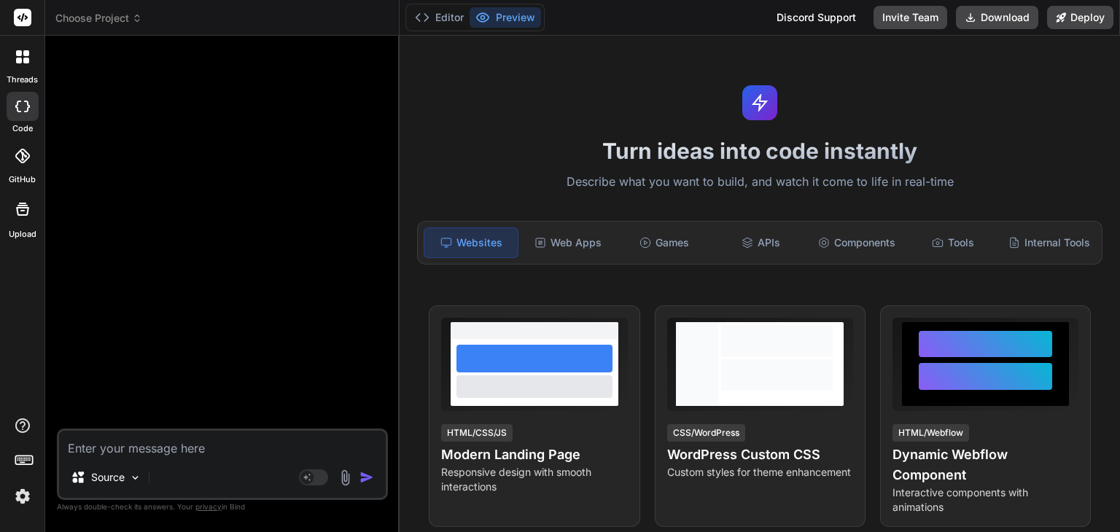
click at [160, 444] on textarea at bounding box center [222, 444] width 327 height 26
type textarea "x"
type textarea "i"
type textarea "x"
type textarea "i"
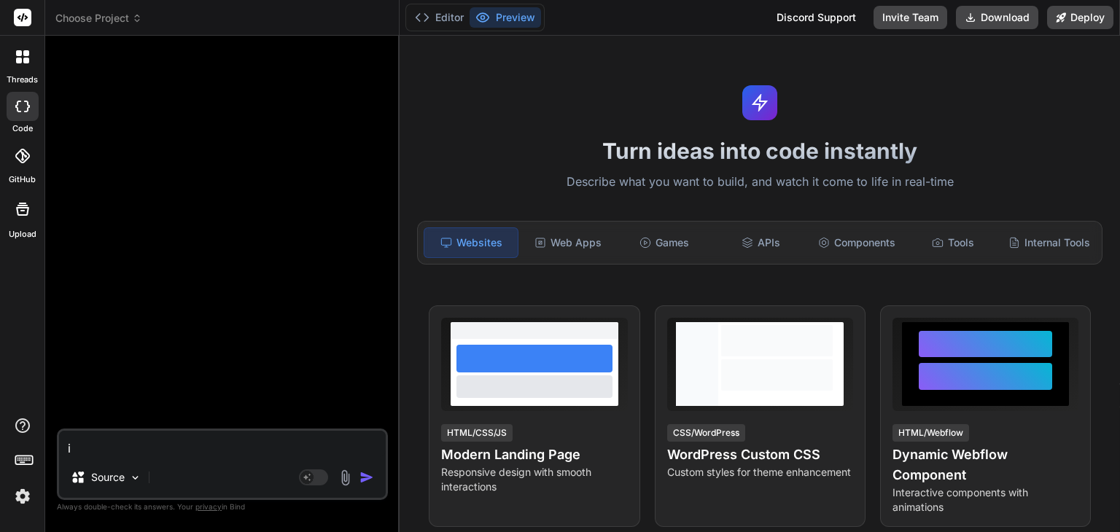
type textarea "x"
type textarea "i wa"
type textarea "x"
type textarea "i want"
type textarea "x"
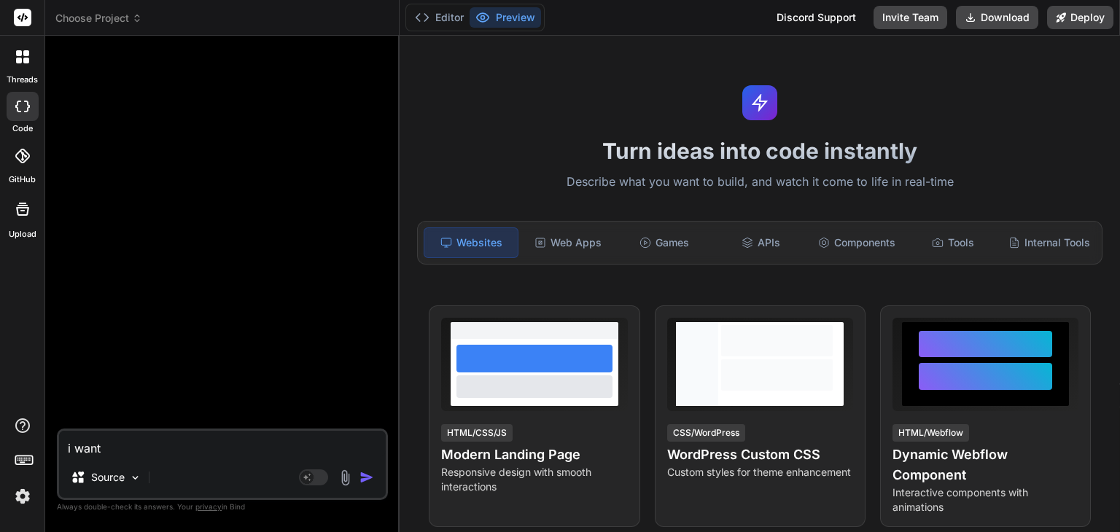
type textarea "i want t"
type textarea "x"
type textarea "i want to"
type textarea "x"
type textarea "i want to d"
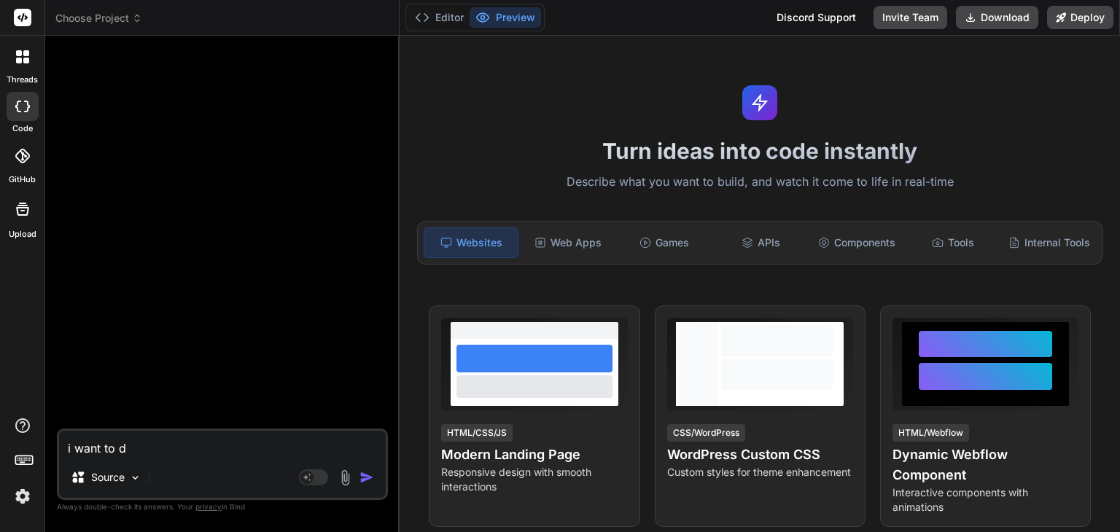
type textarea "x"
type textarea "i want to de"
type textarea "x"
type textarea "i want to dev"
type textarea "x"
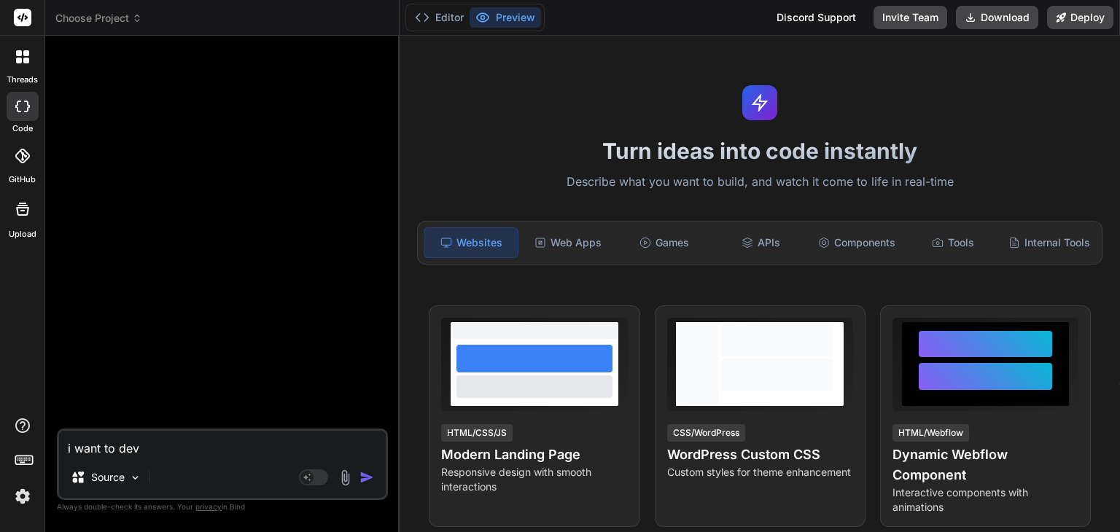
type textarea "i want to deve"
type textarea "x"
type textarea "i want to devel"
type textarea "x"
type textarea "i want to develo"
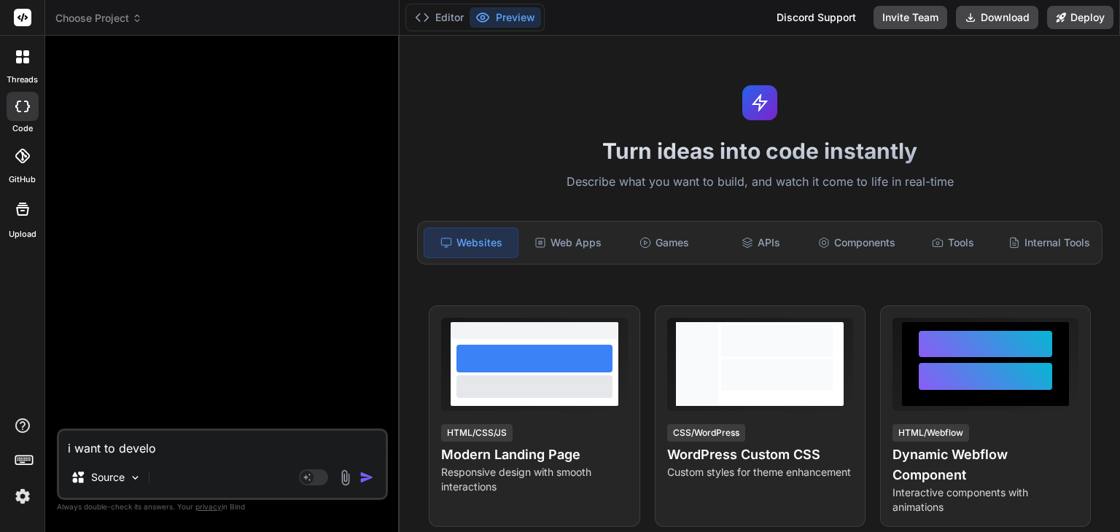
type textarea "x"
type textarea "i want to develop"
type textarea "x"
type textarea "i want to develop a"
type textarea "x"
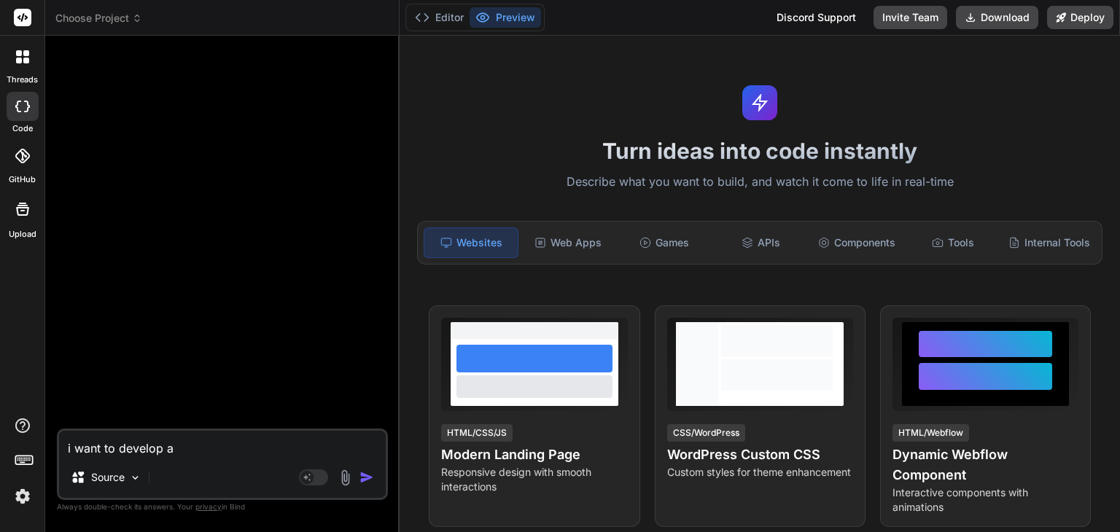
type textarea "i want to develop a m"
type textarea "x"
type textarea "i want to develop a me"
type textarea "x"
type textarea "i want to develop a mem"
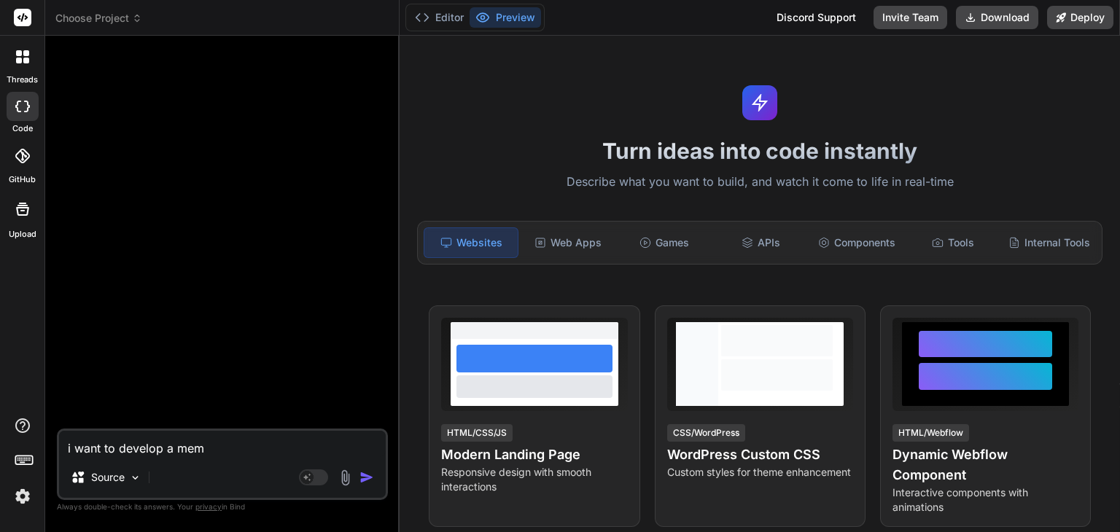
type textarea "x"
type textarea "i want to develop a meme"
type textarea "x"
type textarea "i want to develop a memers"
type textarea "x"
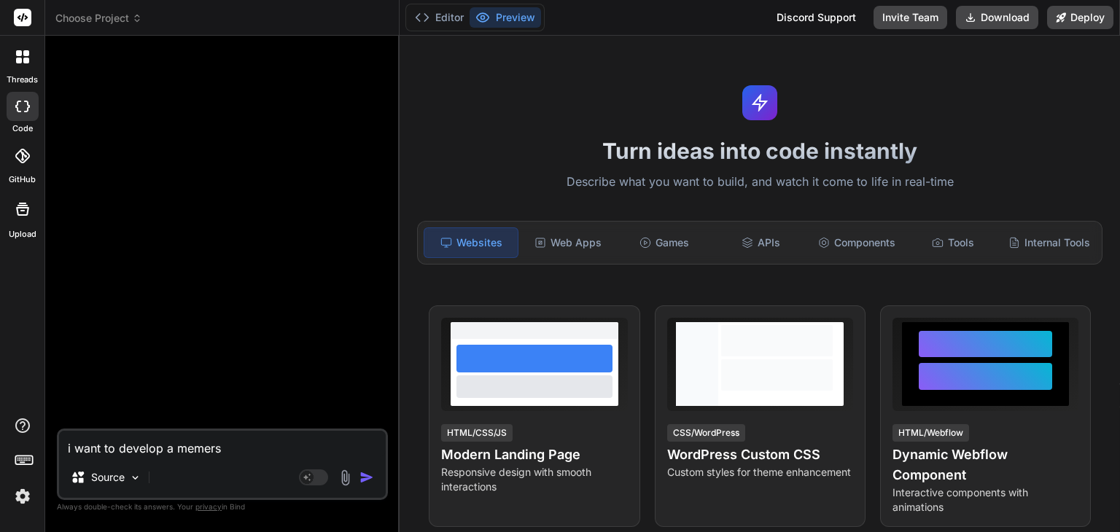
type textarea "i want to develop a memersh"
type textarea "x"
type textarea "i want to develop a memershp"
type textarea "x"
type textarea "i want to develop a memershp"
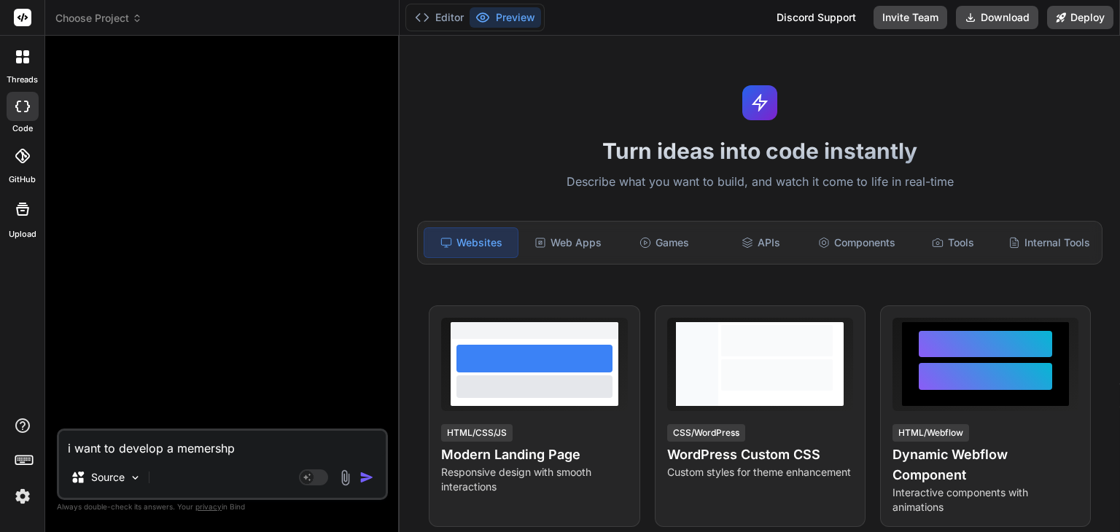
type textarea "x"
type textarea "i want to develop a memershp"
type textarea "x"
type textarea "i want to develop a memershp"
type textarea "x"
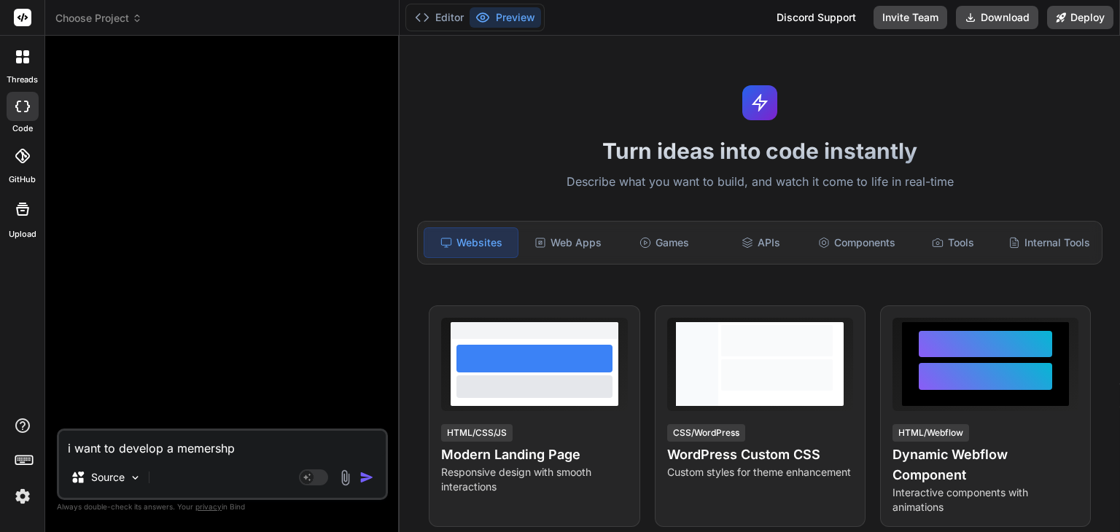
type textarea "i want to develop a memershp"
type textarea "x"
type textarea "i want to develop a memersh"
type textarea "x"
type textarea "i want to develop a memership"
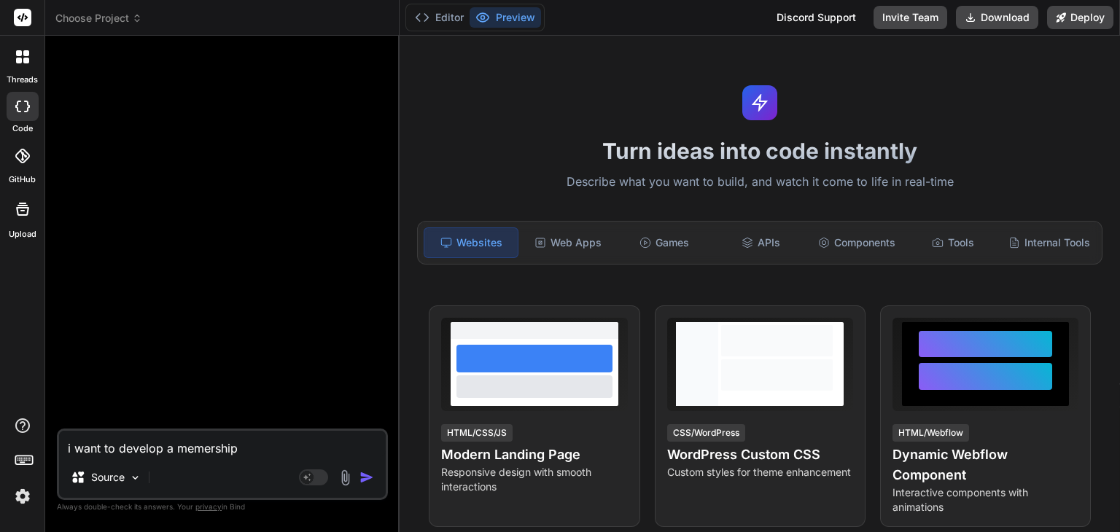
type textarea "x"
type textarea "i want to develop a memership"
type textarea "x"
type textarea "i want to develop a memership p"
type textarea "x"
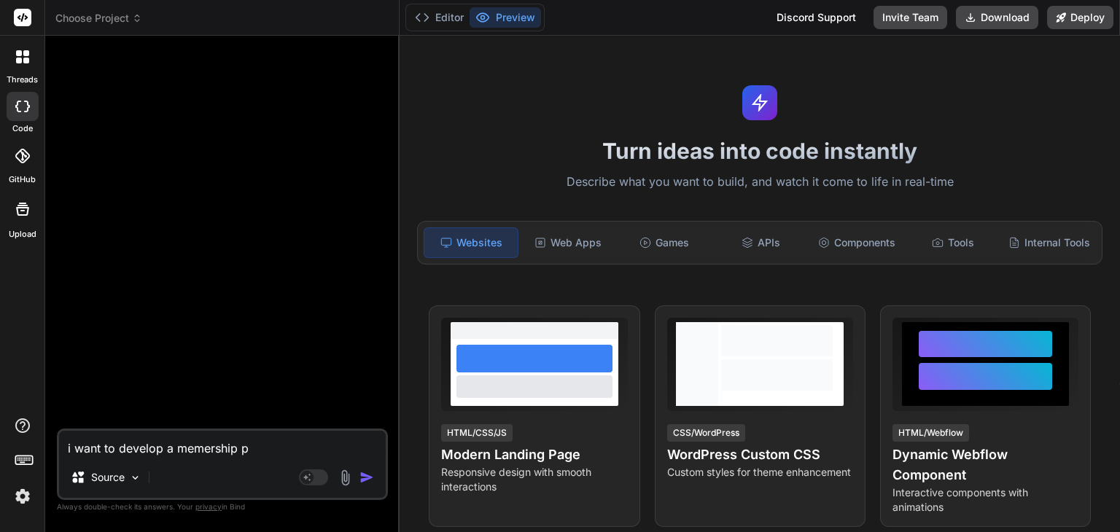
type textarea "i want to develop a memership po"
type textarea "x"
type textarea "i want to develop a memership por"
type textarea "x"
type textarea "i want to develop a memership port"
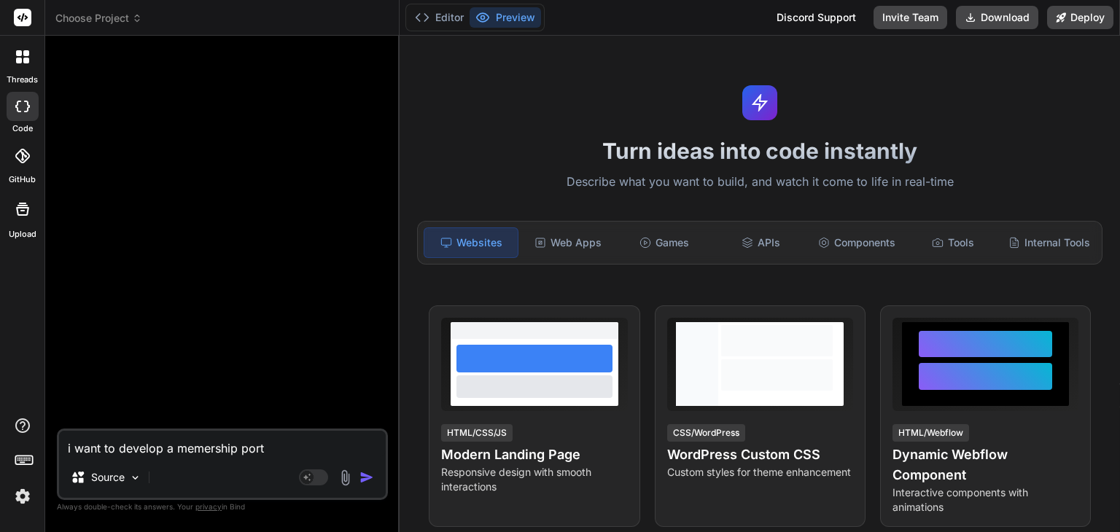
type textarea "x"
type textarea "i want to develop a memership portal"
type textarea "x"
type textarea "i want to develop a memership porta"
type textarea "x"
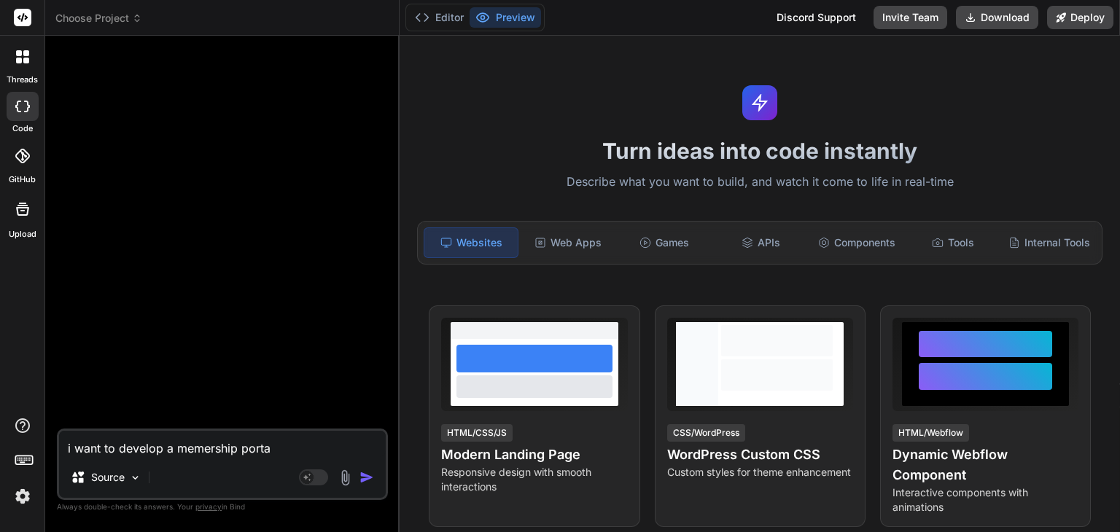
type textarea "i want to develop a memership portal"
type textarea "x"
type textarea "i want to develop a memership portal f"
type textarea "x"
type textarea "i want to develop a memership portal fo"
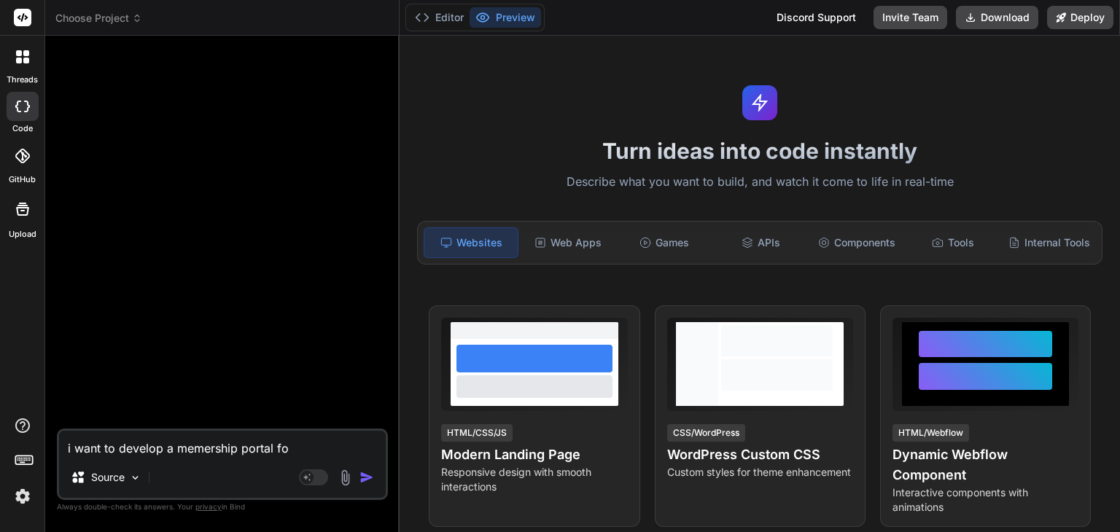
type textarea "x"
type textarea "i want to develop a memership portal for"
type textarea "x"
type textarea "i want to develop a memership portal for"
type textarea "x"
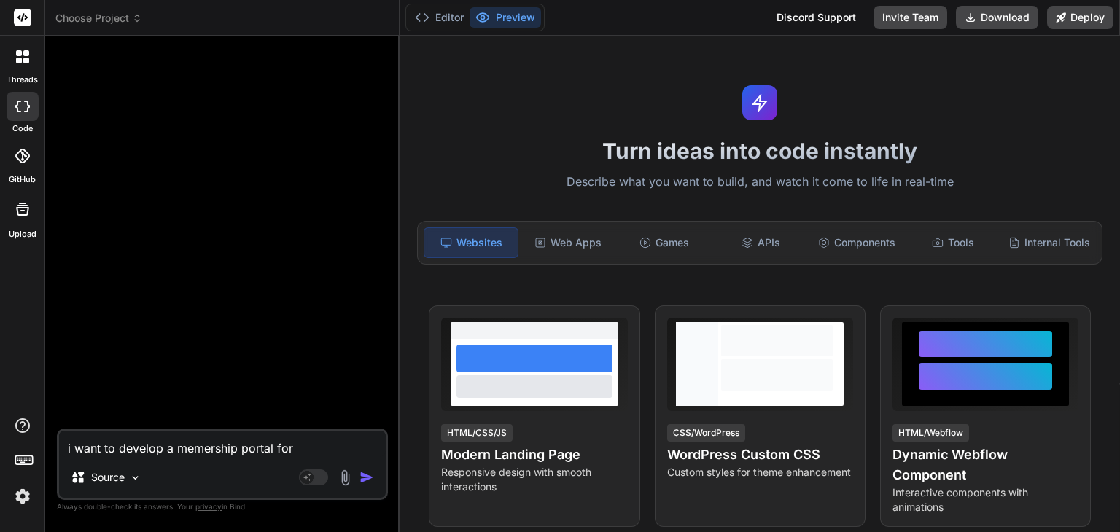
type textarea "i want to develop a memership portal for b"
type textarea "x"
type textarea "i want to develop a memership portal for bu"
type textarea "x"
type textarea "i want to develop a memership portal for bus"
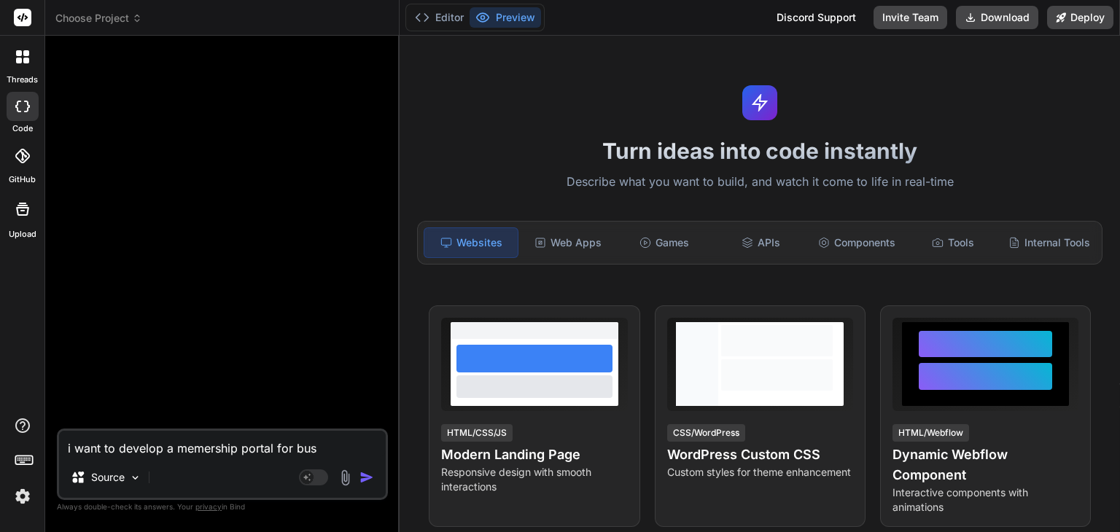
type textarea "x"
type textarea "i want to develop a memership portal for busi"
type textarea "x"
type textarea "i want to develop a memership portal for busine"
type textarea "x"
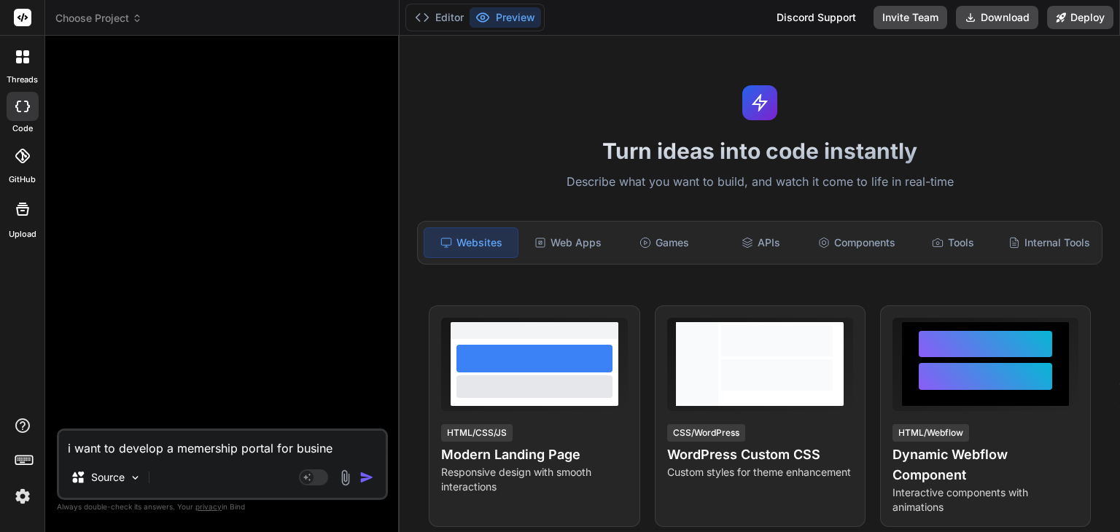
type textarea "i want to develop a memership portal for busines"
type textarea "x"
type textarea "i want to develop a memership portal for business"
type textarea "x"
type textarea "i want to develop a memership portal for business"
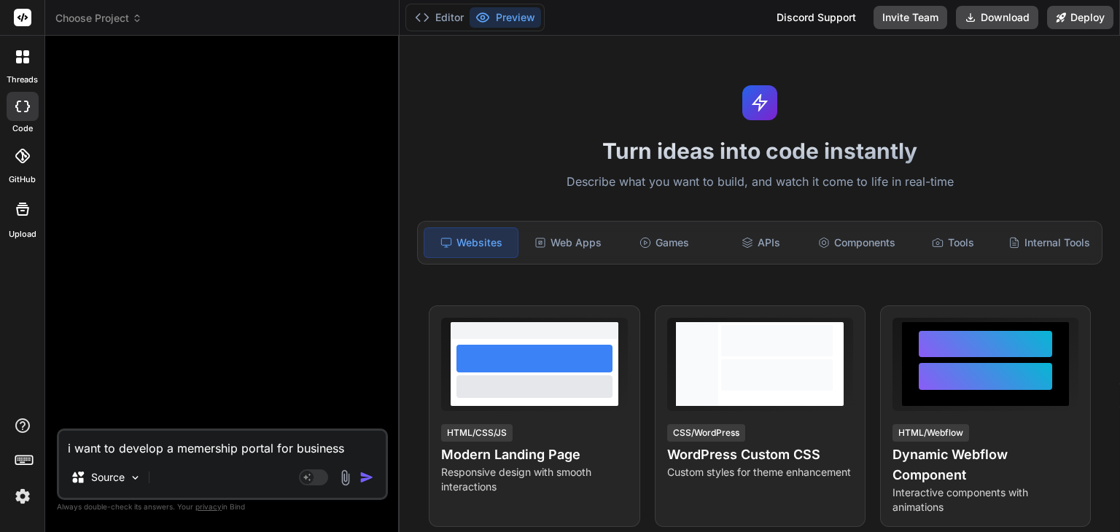
type textarea "x"
type textarea "i want to develop a memership portal for business pe"
type textarea "x"
type textarea "i want to develop a memership portal for business peop"
type textarea "x"
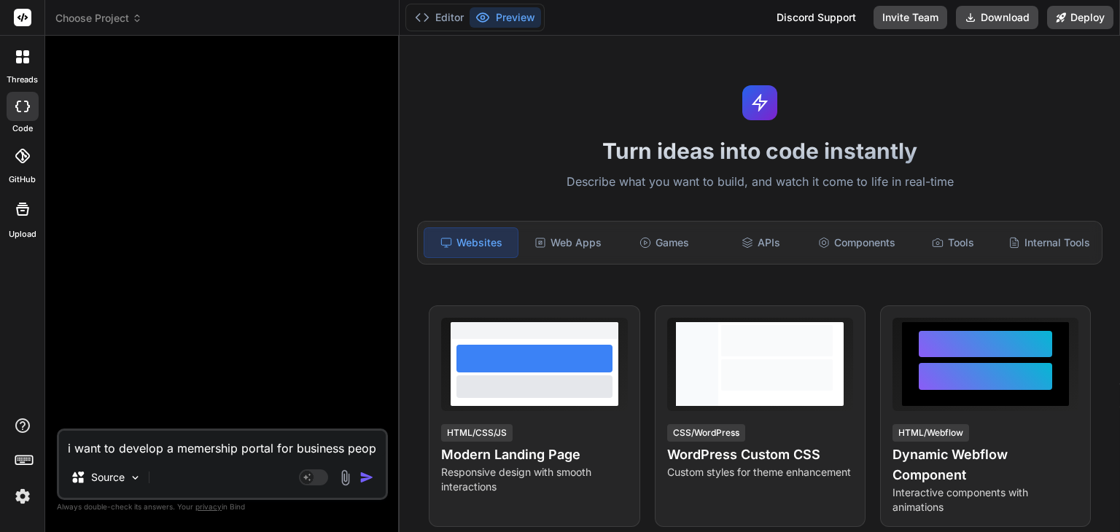
type textarea "i want to develop a memership portal for business peope"
type textarea "x"
type textarea "i want to develop a memership portal for business peopel"
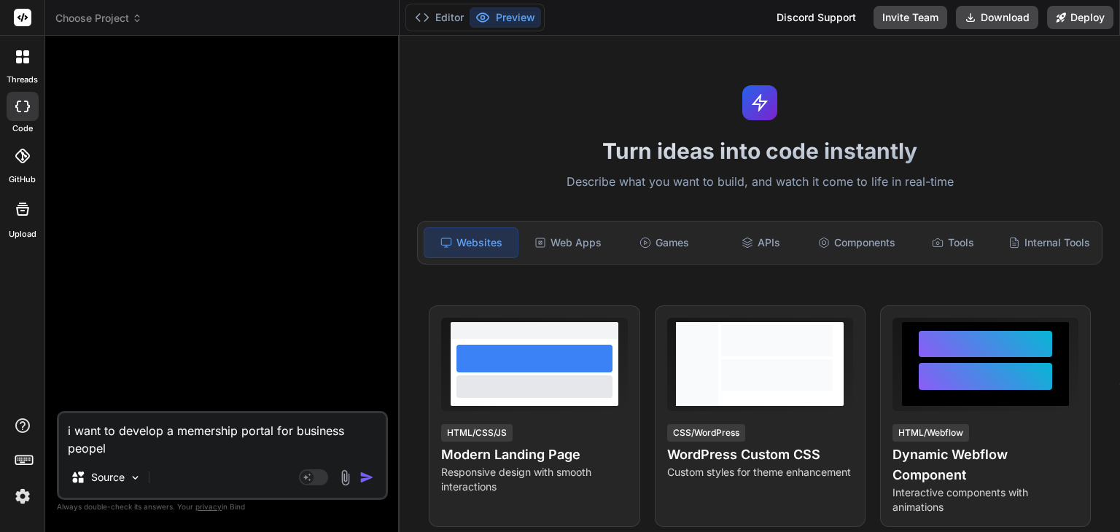
type textarea "x"
type textarea "i want to develop a memership portal for business peope"
type textarea "x"
type textarea "i want to develop a memership portal for business peop"
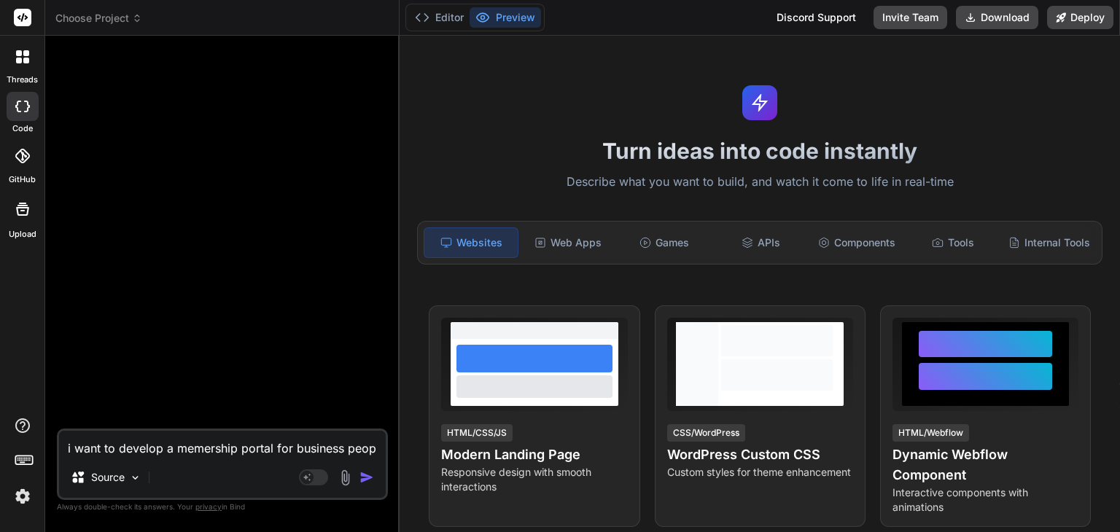
type textarea "x"
type textarea "i want to develop a memership portal for business peopl"
type textarea "x"
type textarea "i want to develop a memership portal for business people"
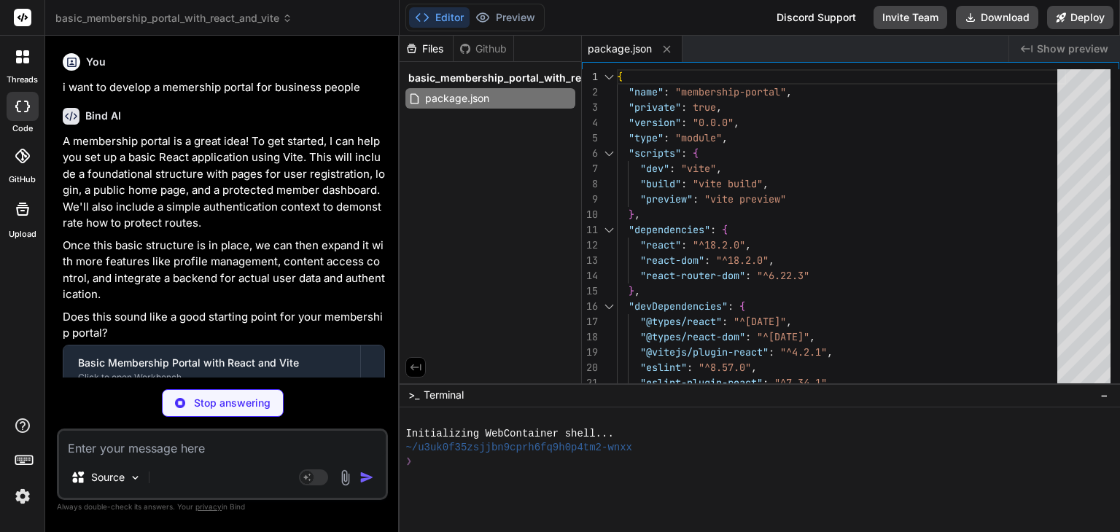
scroll to position [105, 0]
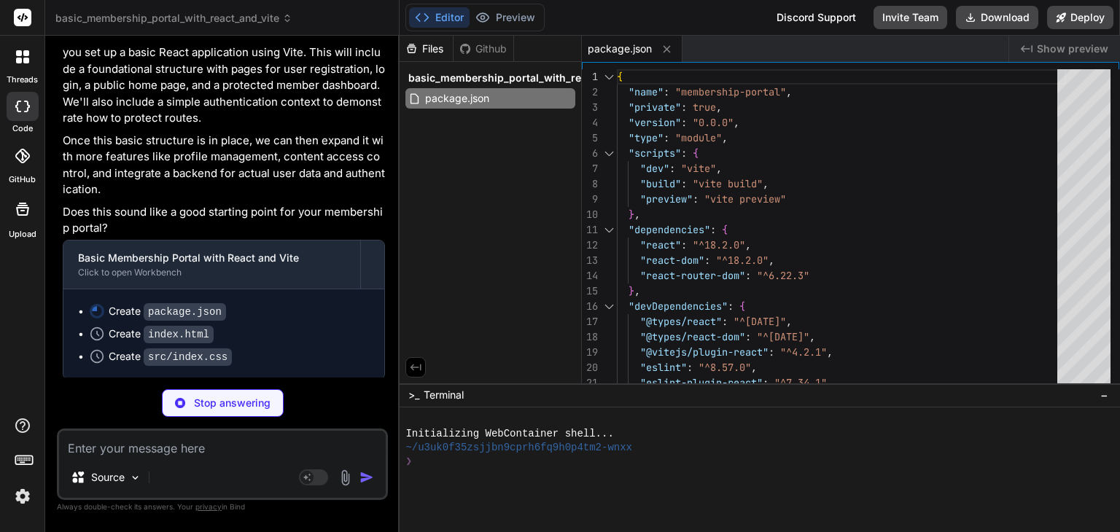
type textarea "x"
type textarea "<script type="module" src="/src/main.jsx"></script> </body> </html>"
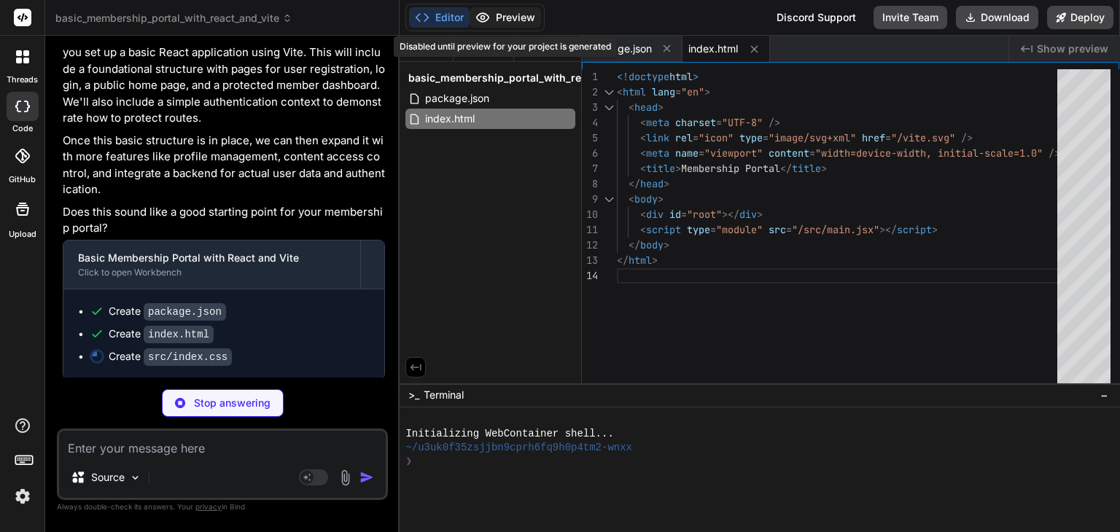
type textarea "x"
type textarea "color: #155724; border: 1px solid #c3e6cb; } .message.error { background-color:…"
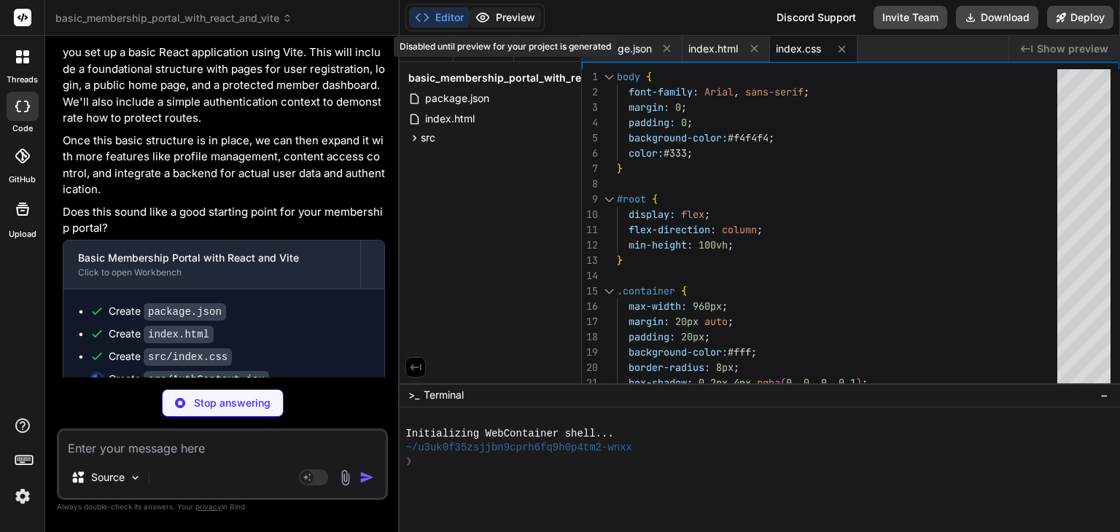
type textarea "x"
type textarea "export const useAuth = () => { return useContext([GEOGRAPHIC_DATA]); };"
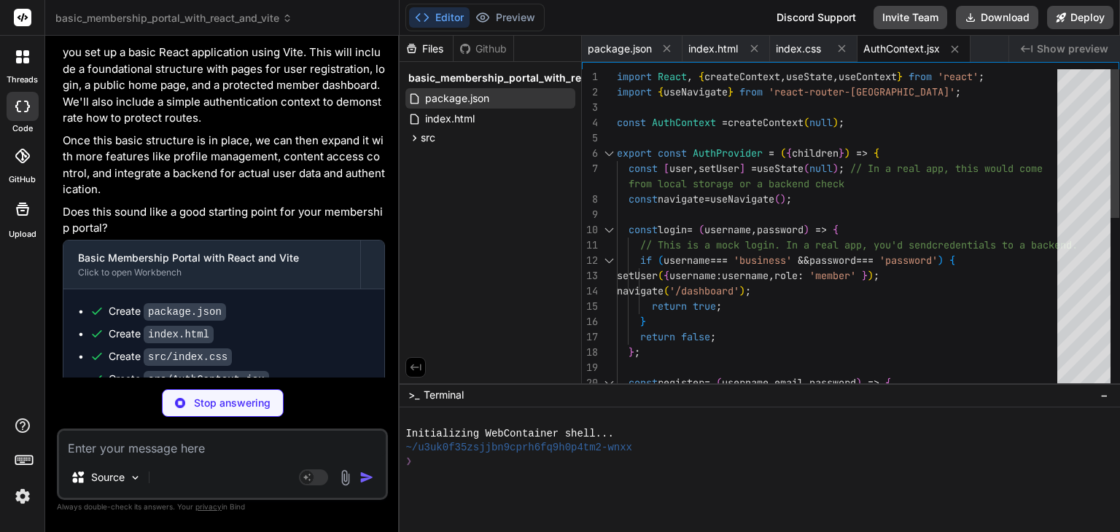
type textarea "x"
type textarea "} return children; }; export default ProtectedRoute;"
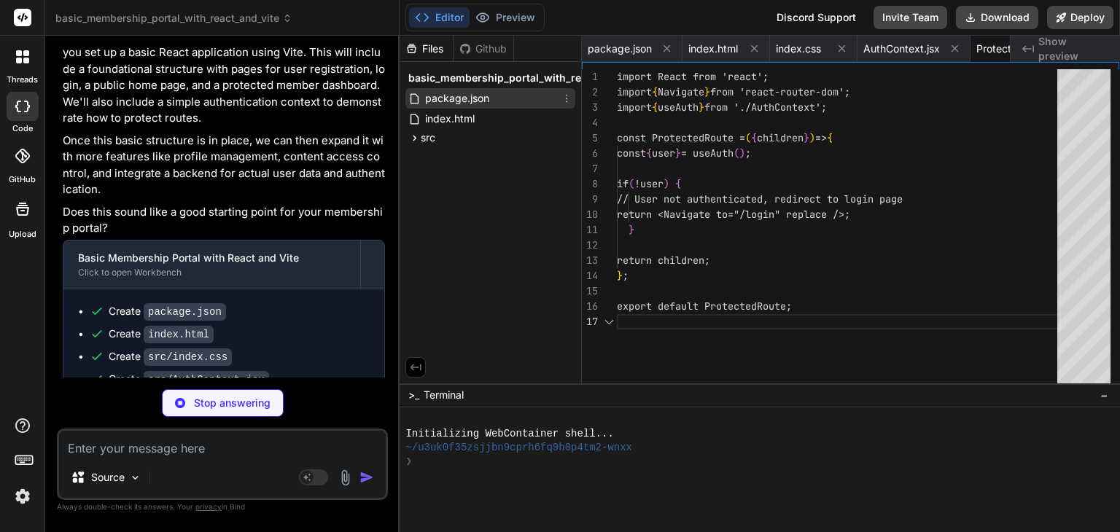
scroll to position [0, 87]
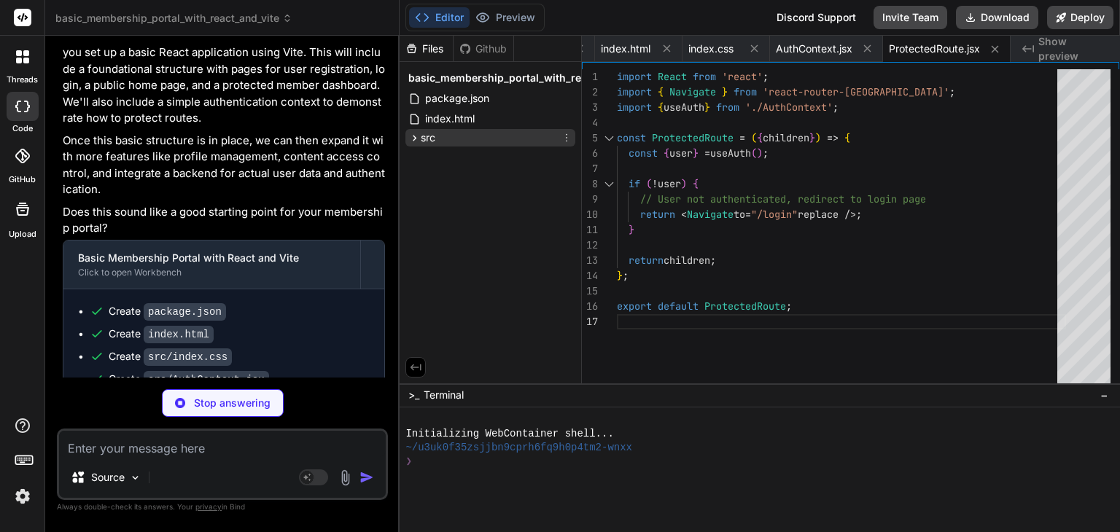
click at [421, 140] on span "src" at bounding box center [428, 138] width 15 height 15
type textarea "x"
type textarea "); }; export default Header;"
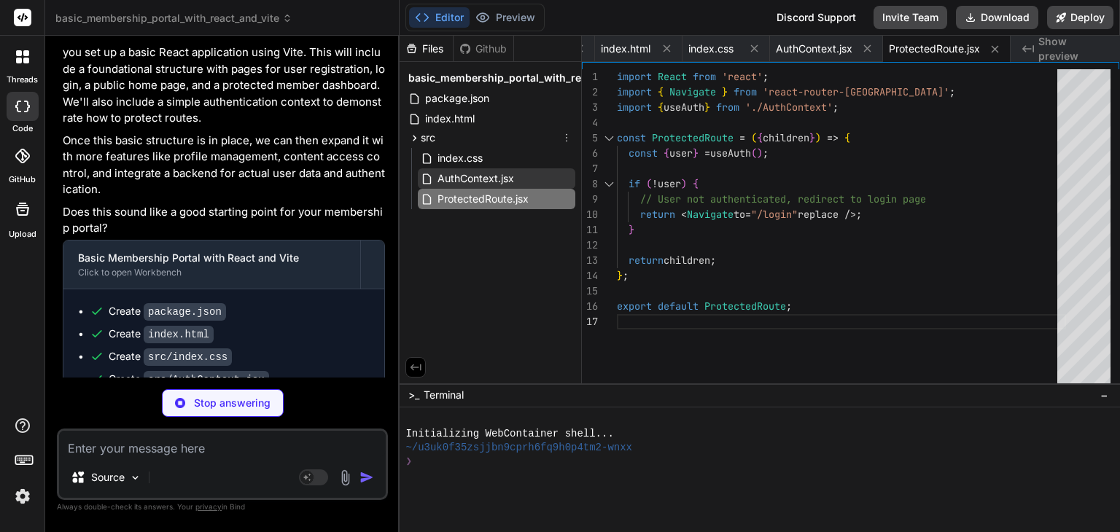
scroll to position [0, 175]
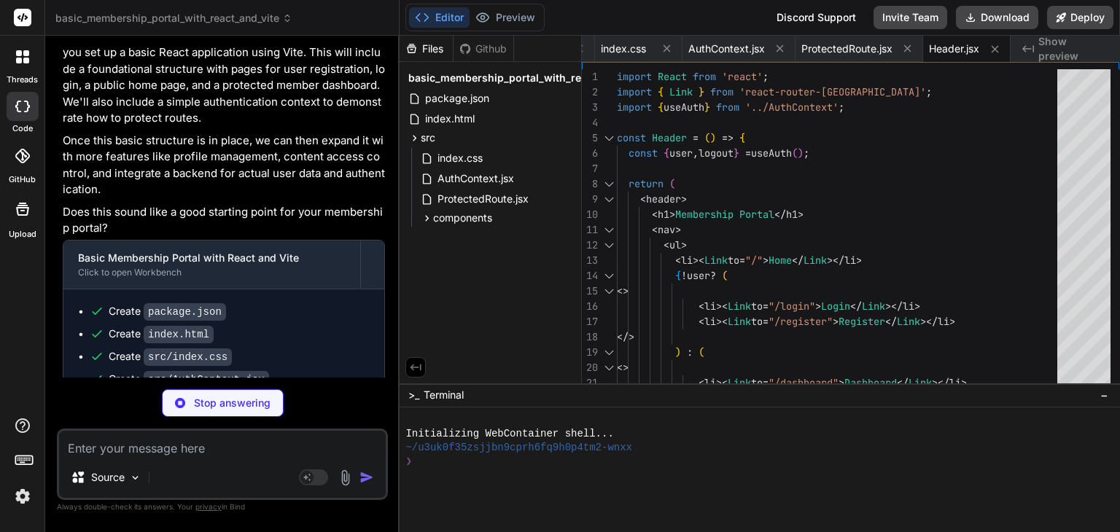
type textarea "x"
type textarea "}; export default DashboardPage;"
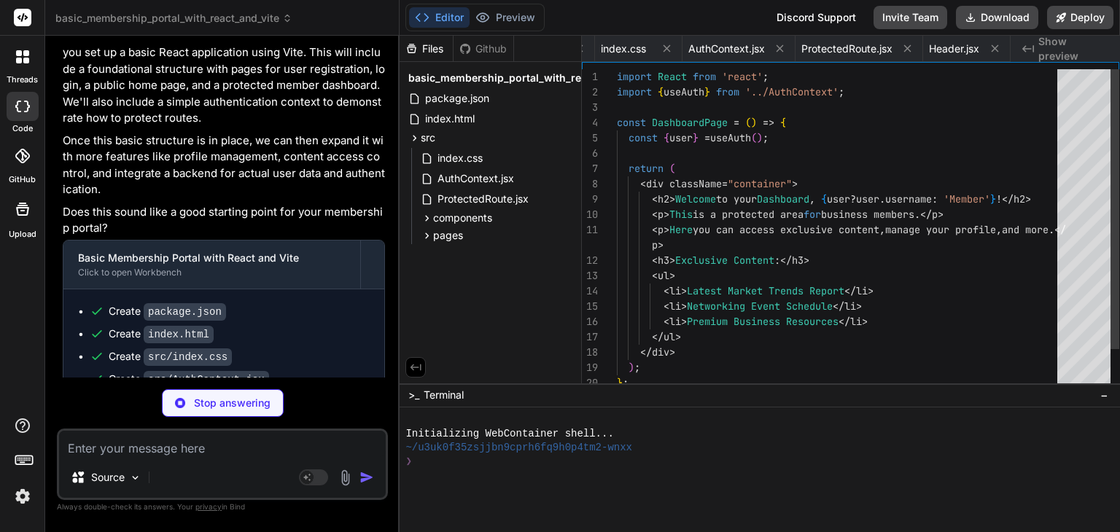
scroll to position [0, 305]
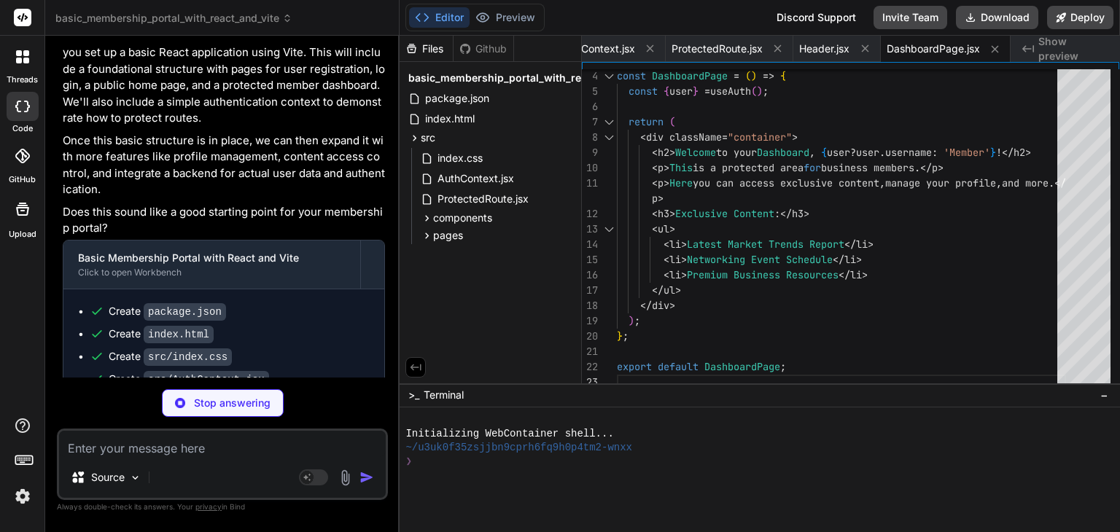
type textarea "x"
type textarea "<li>Invitations to members-only networking events.</li> <li>Premium tools and t…"
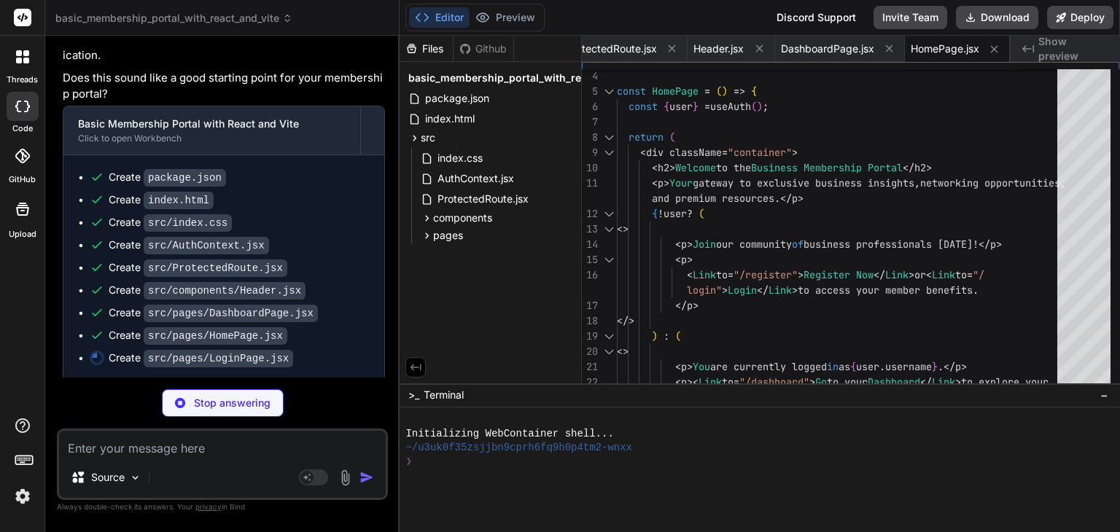
scroll to position [0, 0]
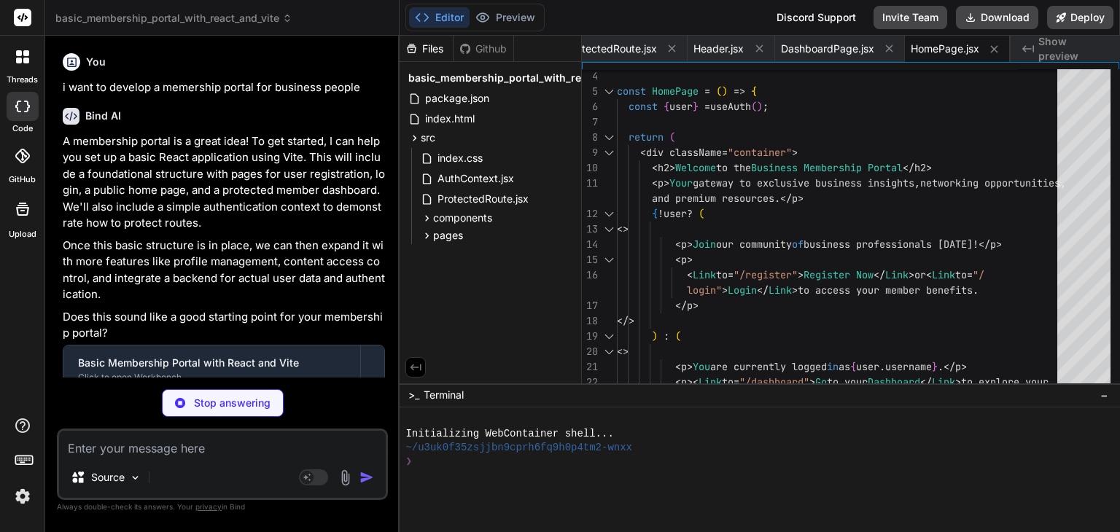
type textarea "x"
type textarea "</form> </div> ); }; export default LoginPage;"
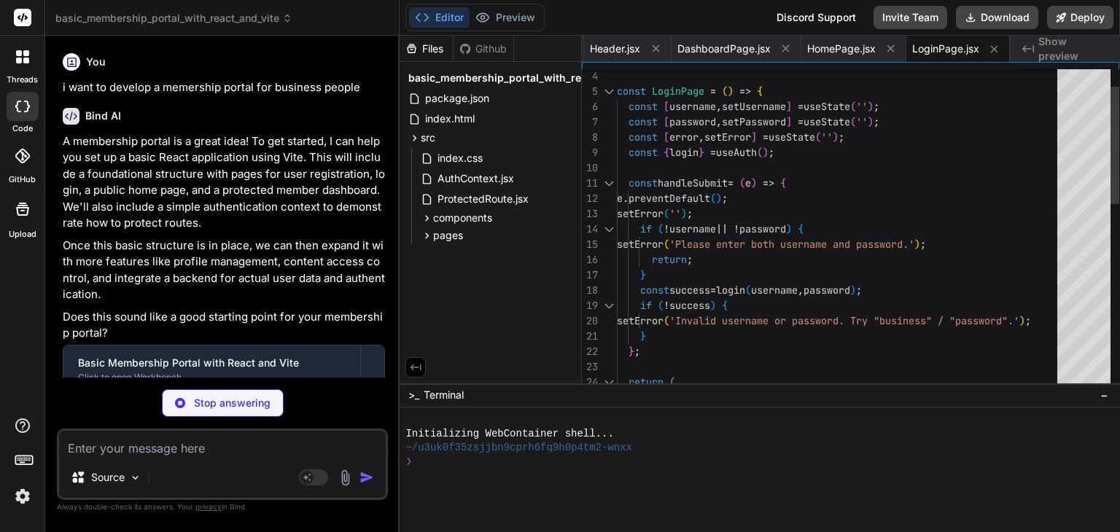
click at [265, 90] on p "i want to develop a memership portal for business people" at bounding box center [224, 87] width 322 height 17
type textarea "x"
type textarea "</form> </div> ); }; export default RegisterPage;"
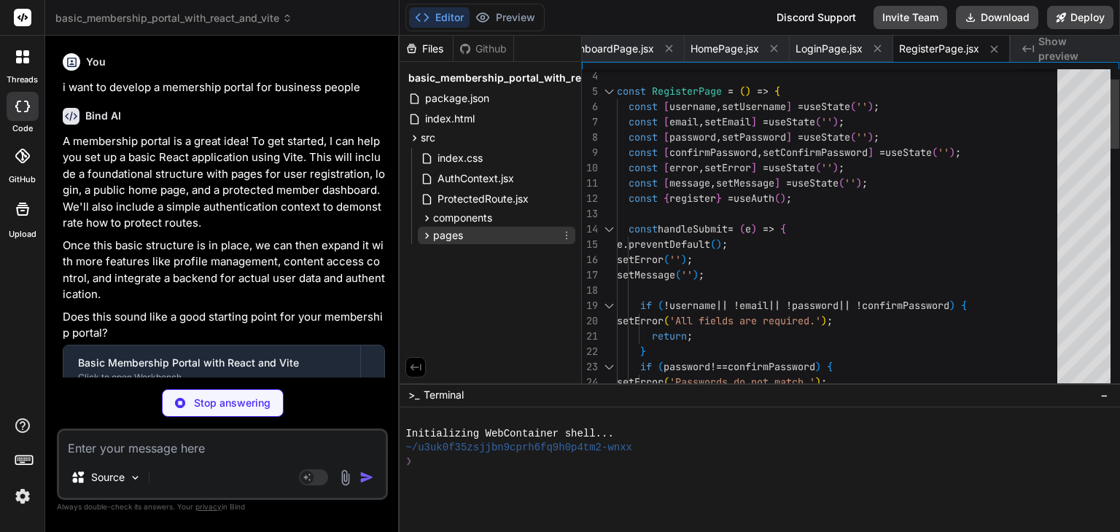
type textarea "x"
type textarea "<AuthProvider> <App /> </AuthProvider> </BrowserRouter> </React.StrictMode>, );"
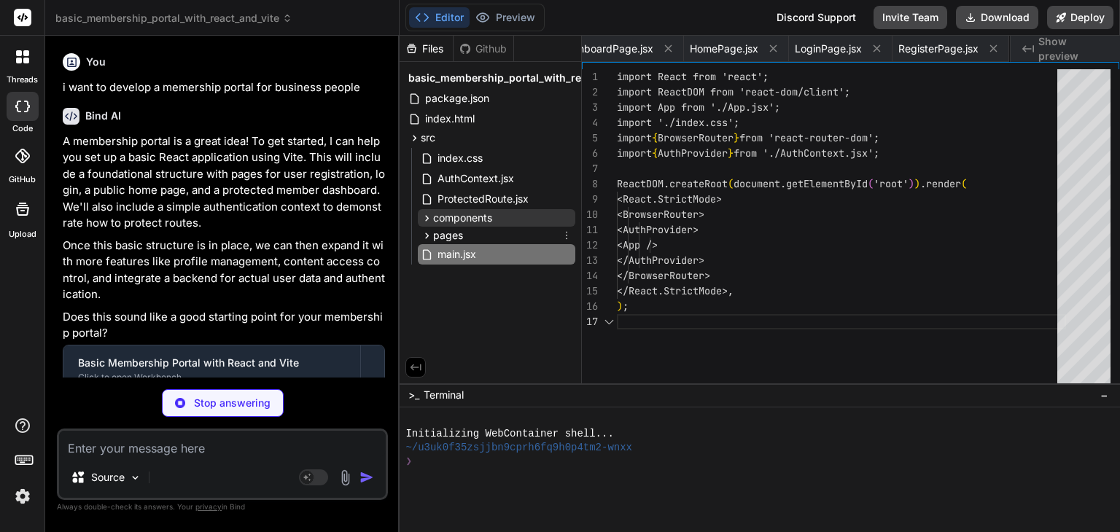
scroll to position [0, 719]
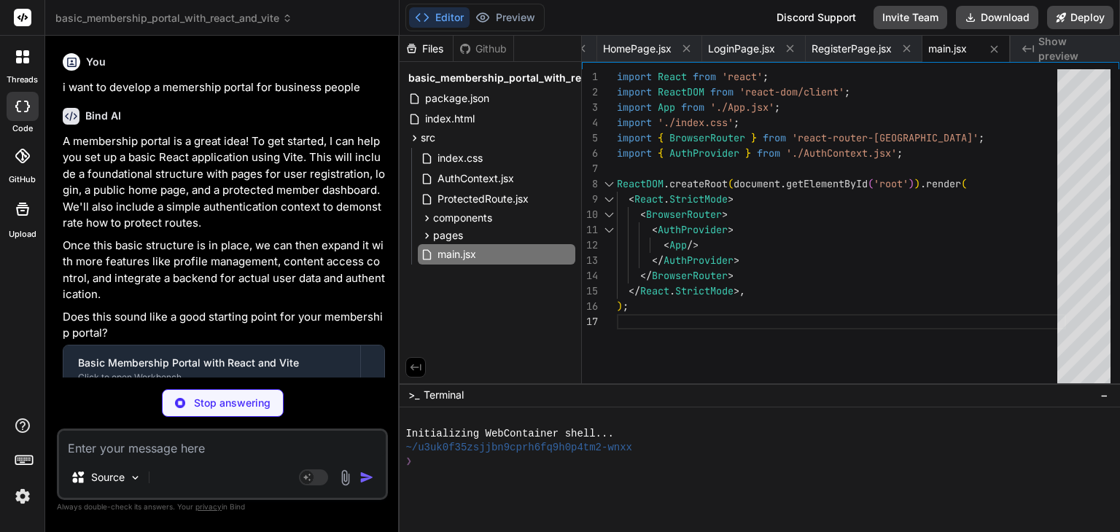
type textarea "x"
type textarea "); } export default App;"
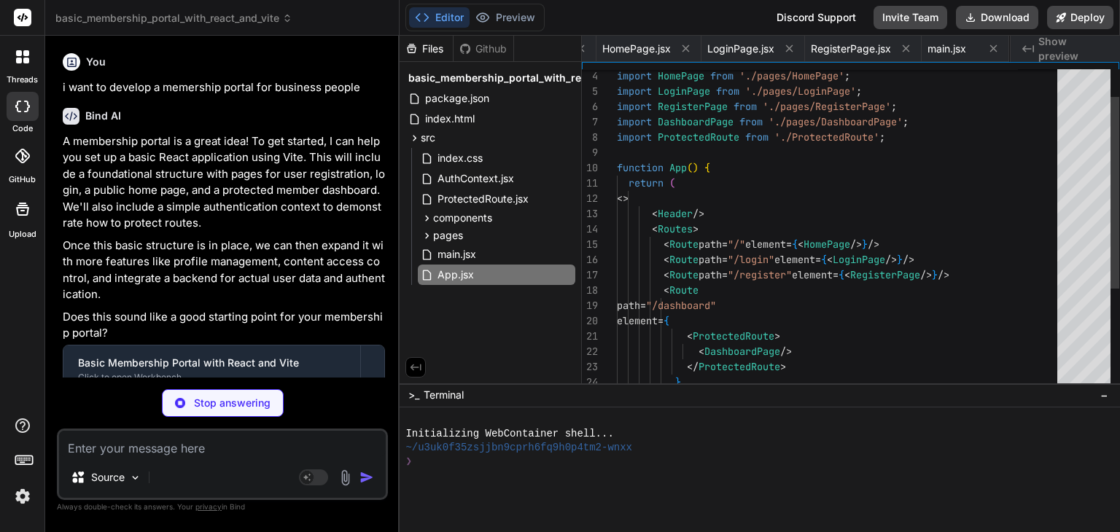
scroll to position [0, 806]
click at [244, 90] on p "i want to develop a memership portal for business people" at bounding box center [224, 87] width 322 height 17
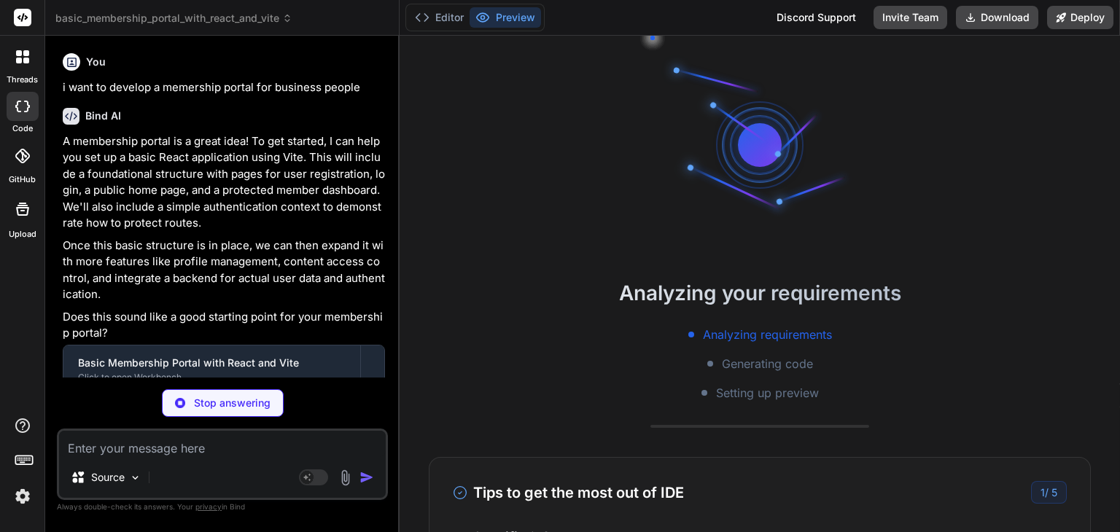
type textarea "x"
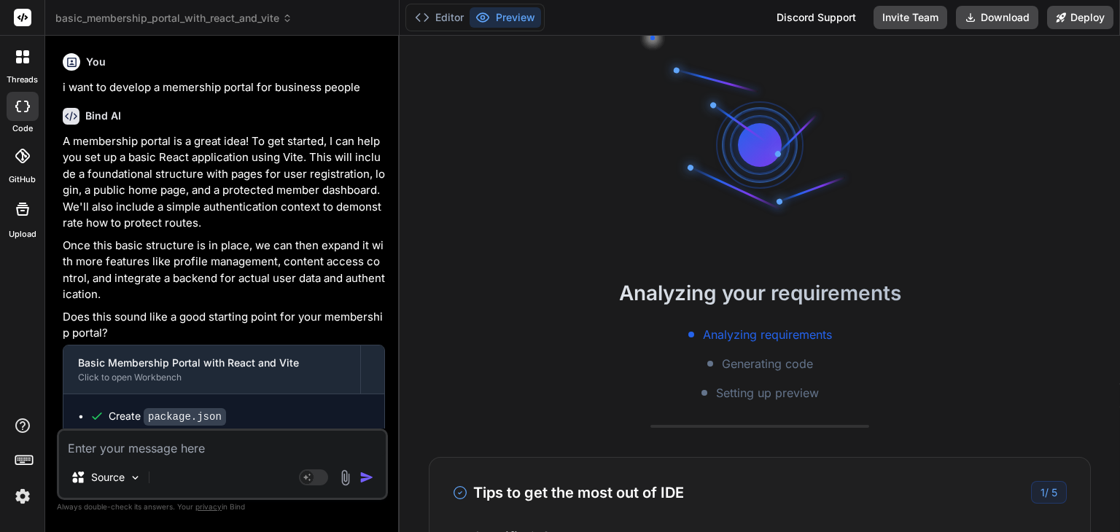
click at [244, 90] on p "i want to develop a memership portal for business people" at bounding box center [224, 87] width 322 height 17
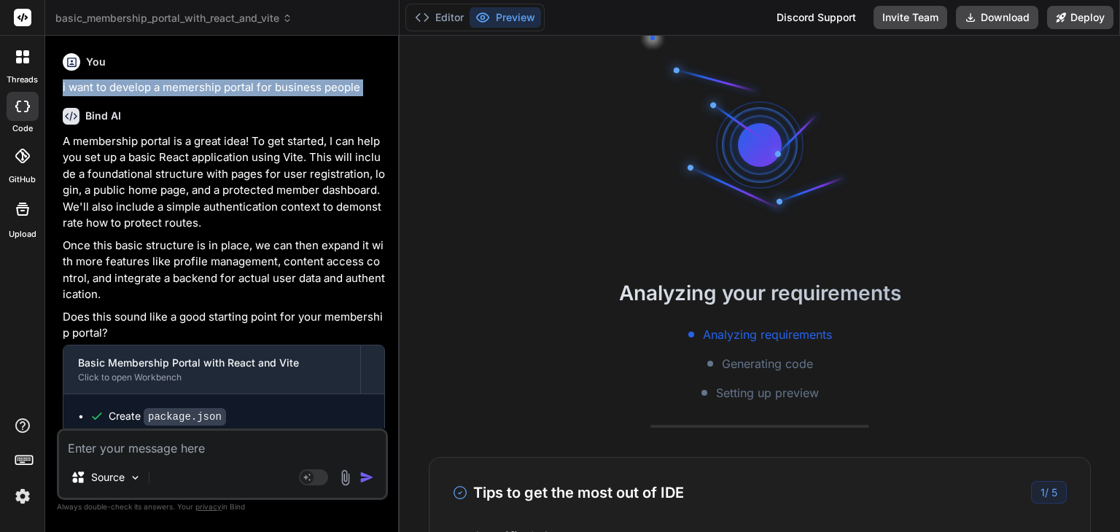
click at [244, 90] on p "i want to develop a memership portal for business people" at bounding box center [224, 87] width 322 height 17
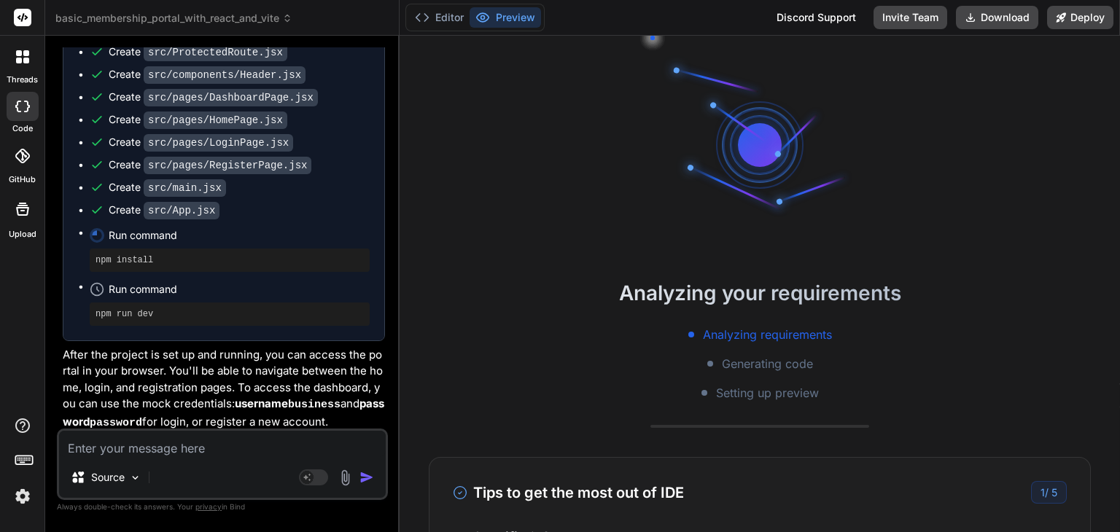
scroll to position [0, 0]
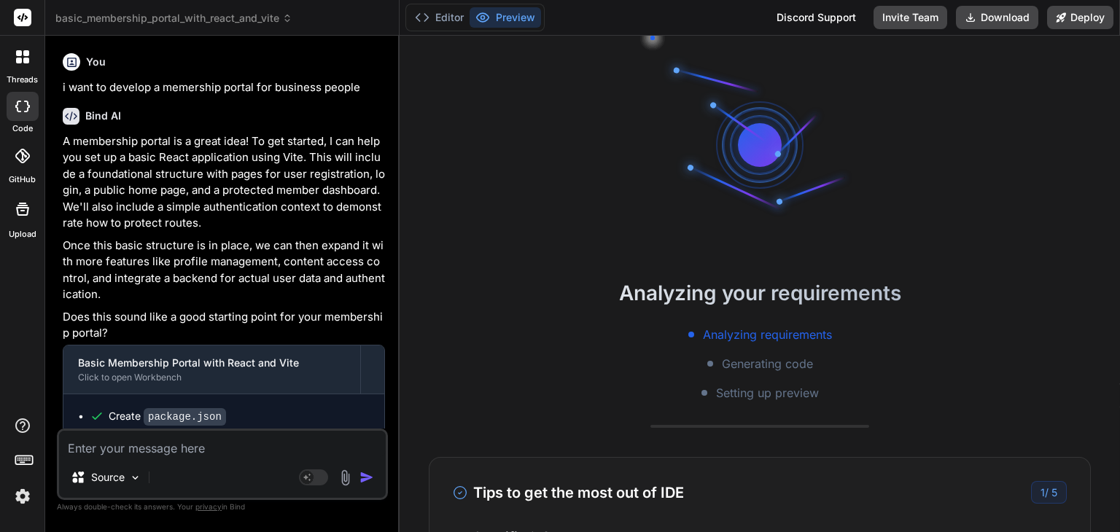
click at [265, 98] on div "Bind AI A membership portal is a great idea! To get started, I can help you set…" at bounding box center [224, 491] width 322 height 791
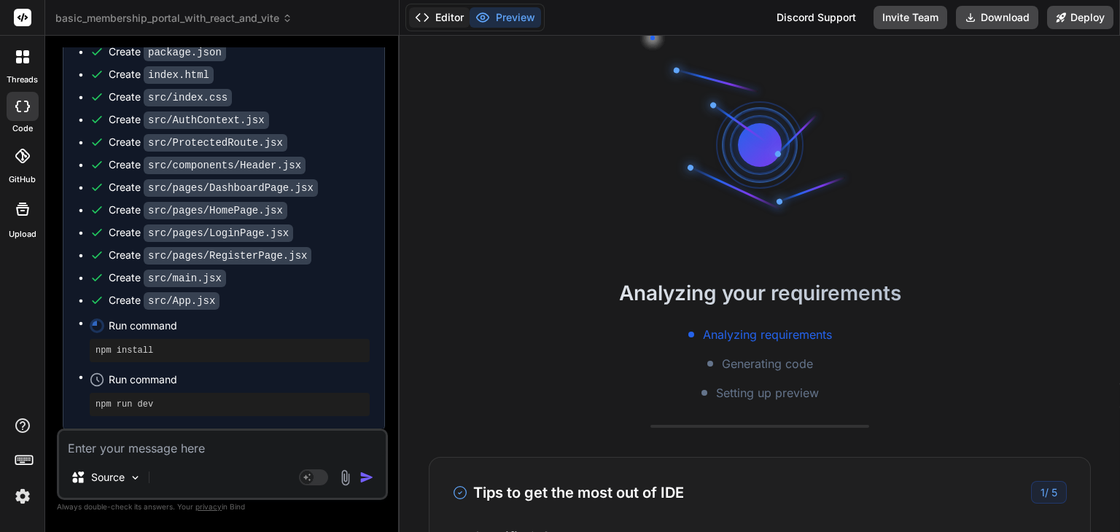
click at [452, 15] on button "Editor" at bounding box center [439, 17] width 61 height 20
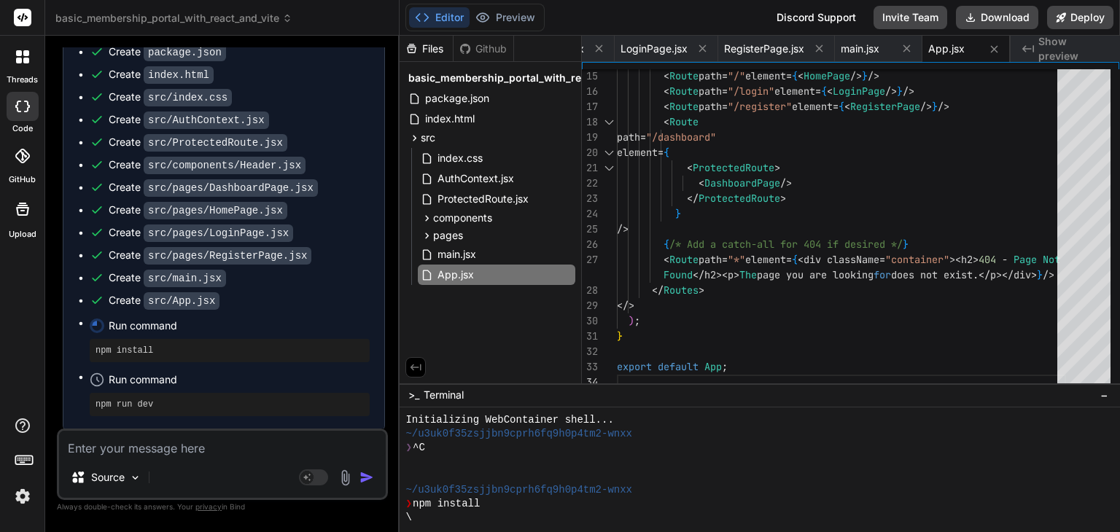
scroll to position [455, 0]
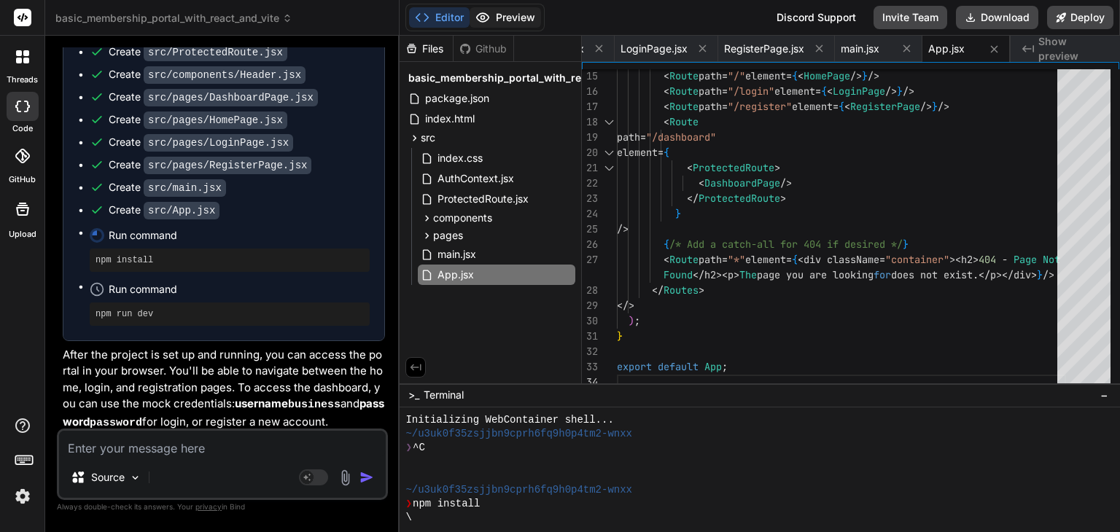
click at [519, 7] on button "Preview" at bounding box center [505, 17] width 71 height 20
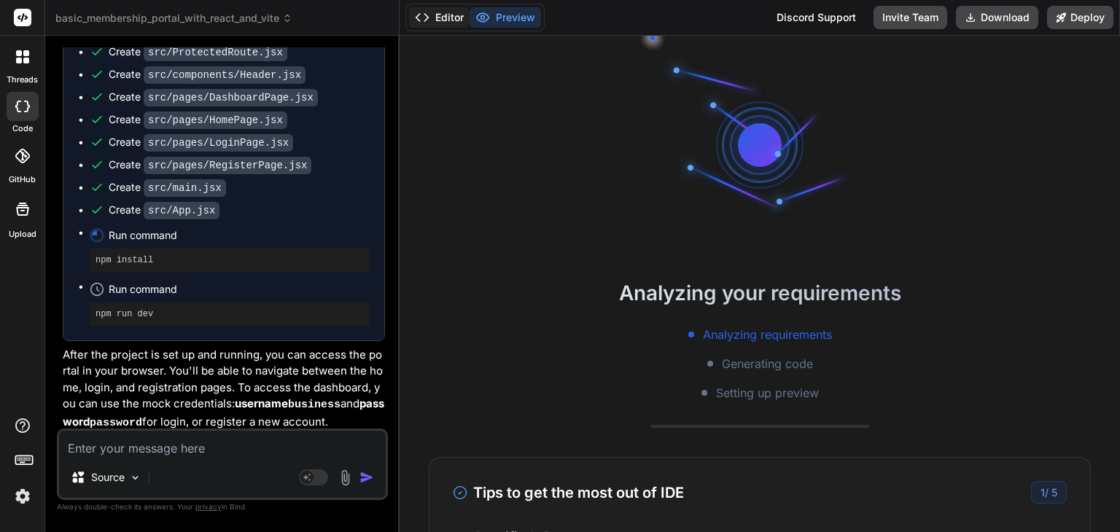
click at [431, 17] on button "Editor" at bounding box center [439, 17] width 61 height 20
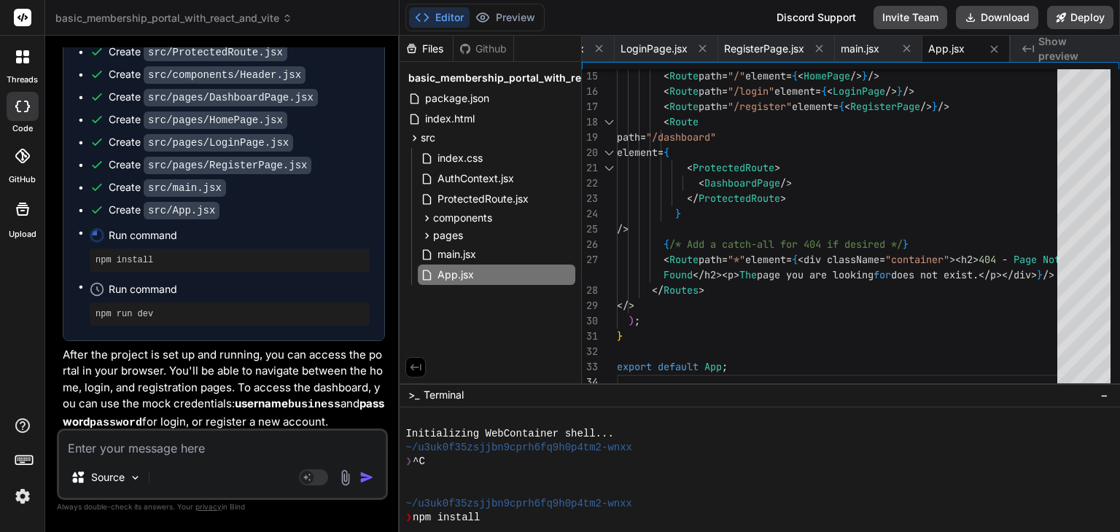
scroll to position [14, 0]
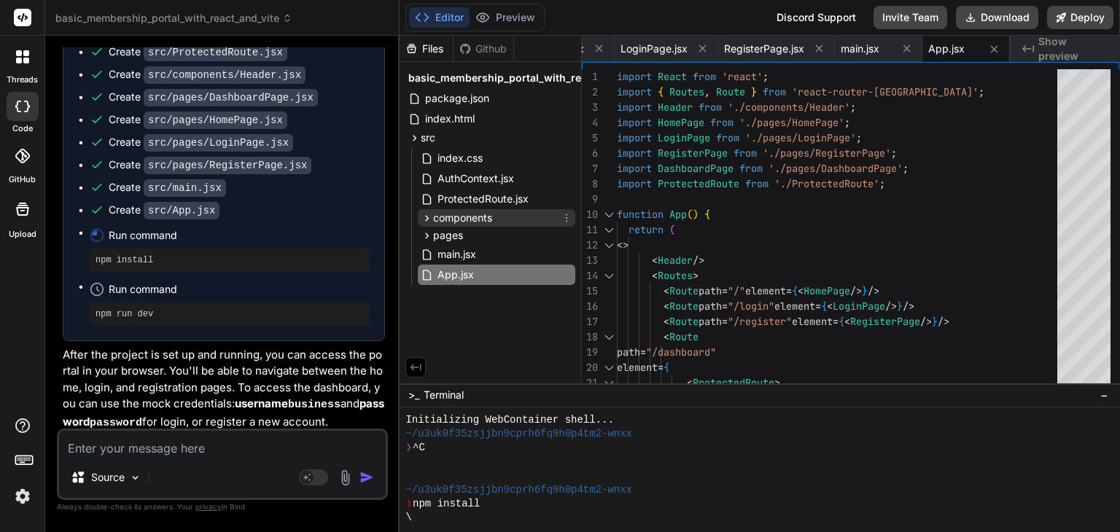
click at [424, 214] on icon at bounding box center [427, 218] width 12 height 12
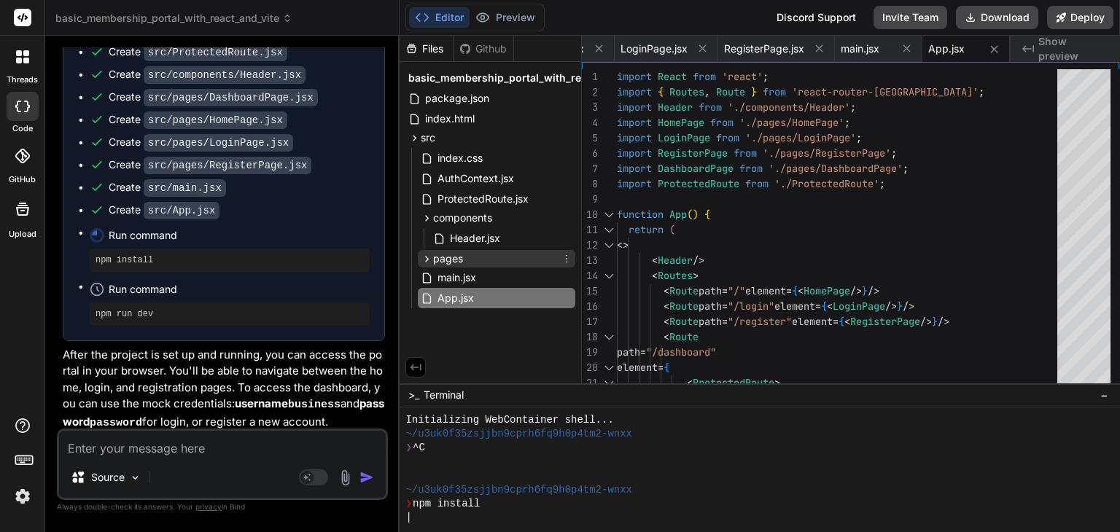
click at [432, 260] on icon at bounding box center [427, 259] width 12 height 12
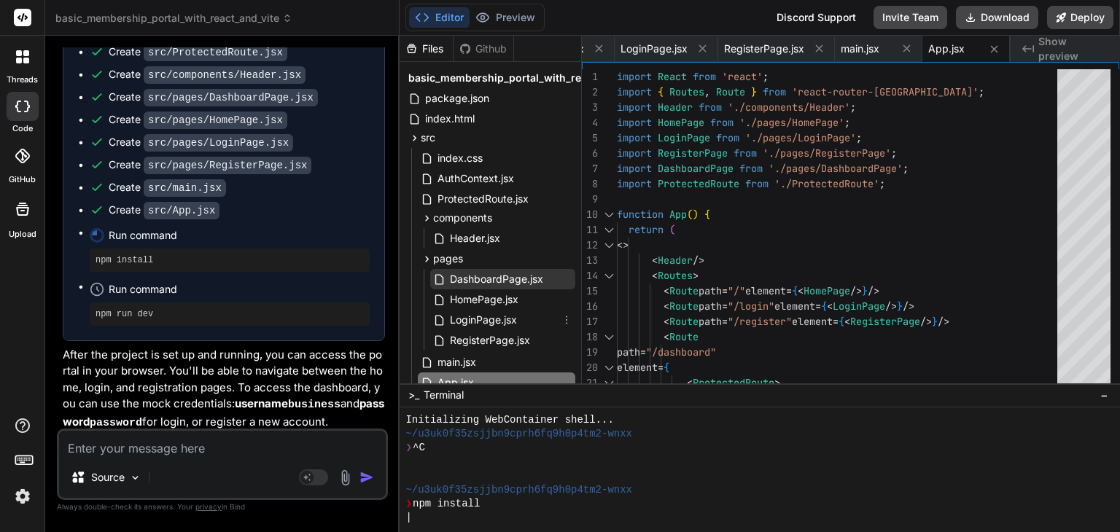
scroll to position [46, 0]
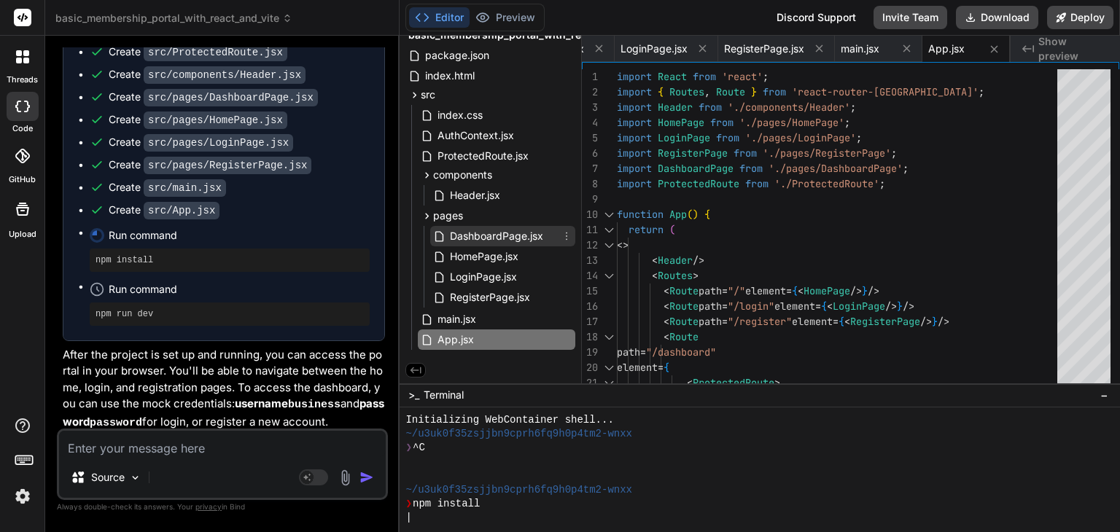
click at [486, 239] on span "DashboardPage.jsx" at bounding box center [496, 235] width 96 height 17
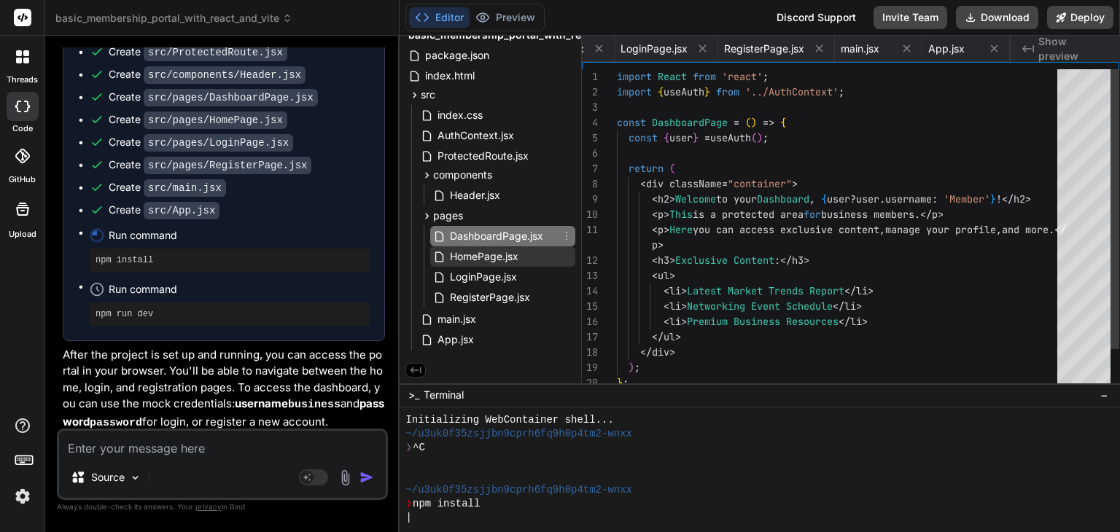
scroll to position [0, 603]
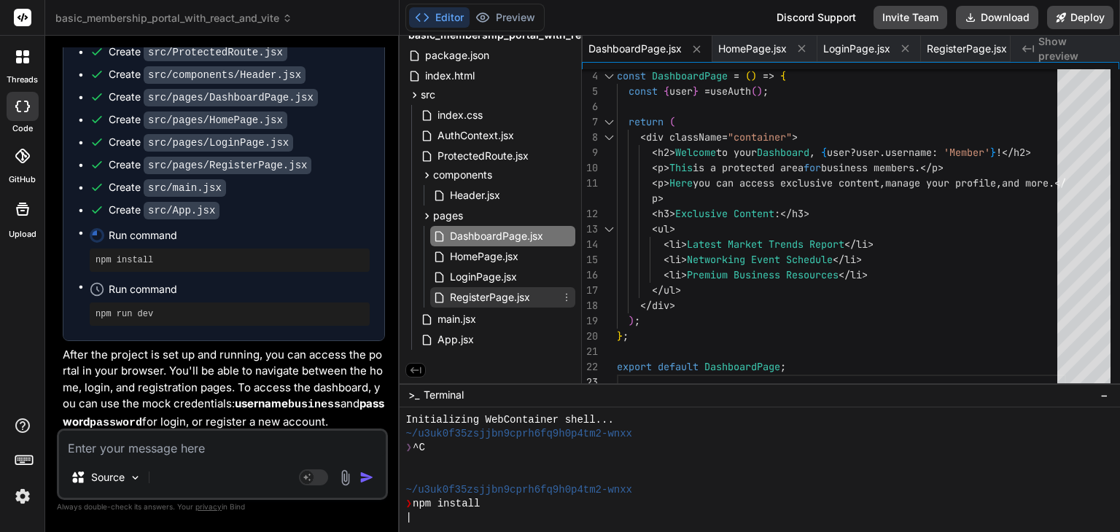
click at [445, 298] on icon at bounding box center [439, 298] width 12 height 12
type textarea "</form> </div> ); }; export default RegisterPage;"
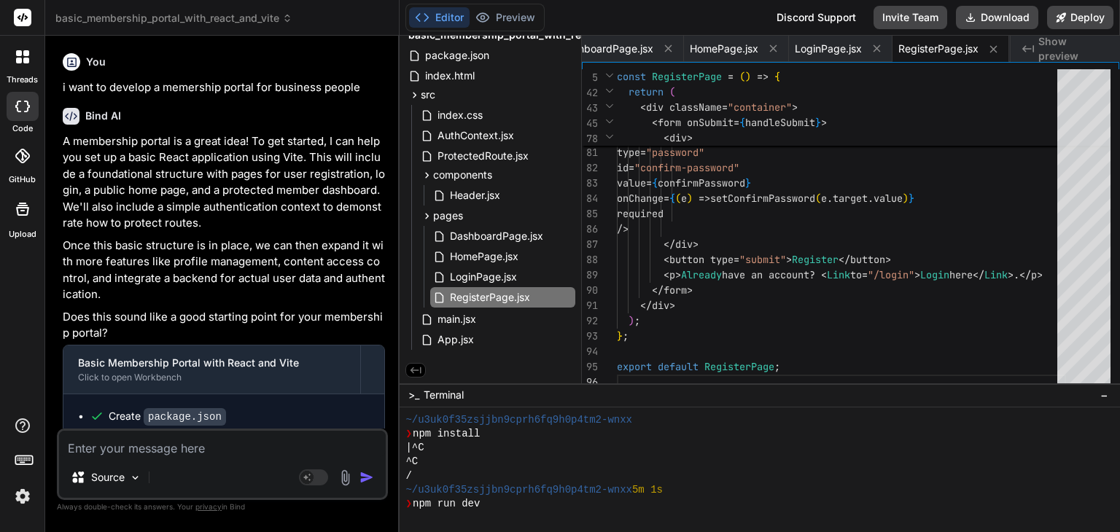
scroll to position [455, 0]
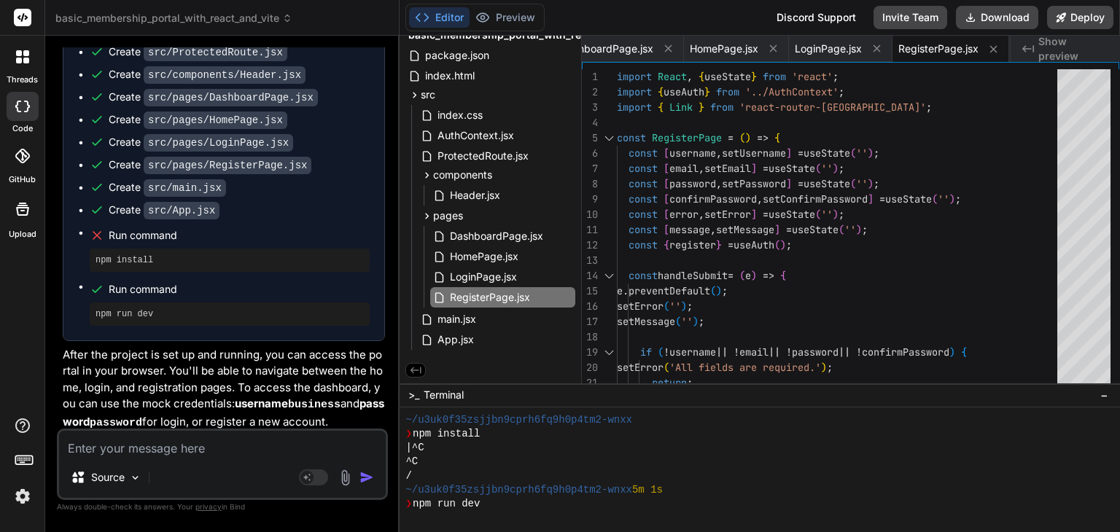
click at [1062, 44] on span "Show preview" at bounding box center [1073, 48] width 70 height 29
click at [513, 448] on div "|^C" at bounding box center [751, 448] width 692 height 14
click at [446, 514] on div at bounding box center [751, 518] width 692 height 14
click at [768, 476] on div "/" at bounding box center [751, 477] width 692 height 14
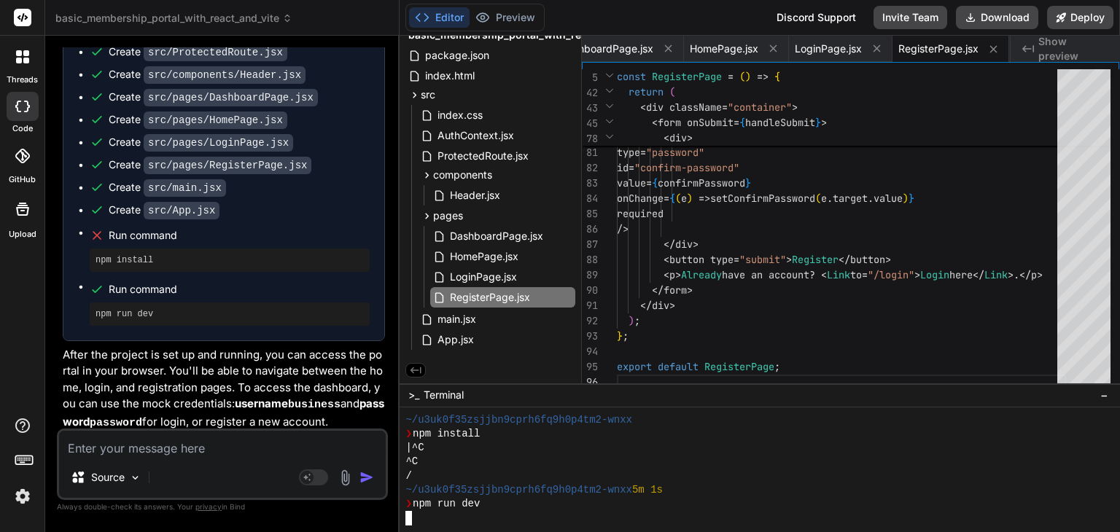
click at [529, 448] on div "|^C" at bounding box center [751, 448] width 692 height 14
click at [179, 444] on textarea at bounding box center [222, 444] width 327 height 26
type textarea "x"
type textarea "w"
type textarea "x"
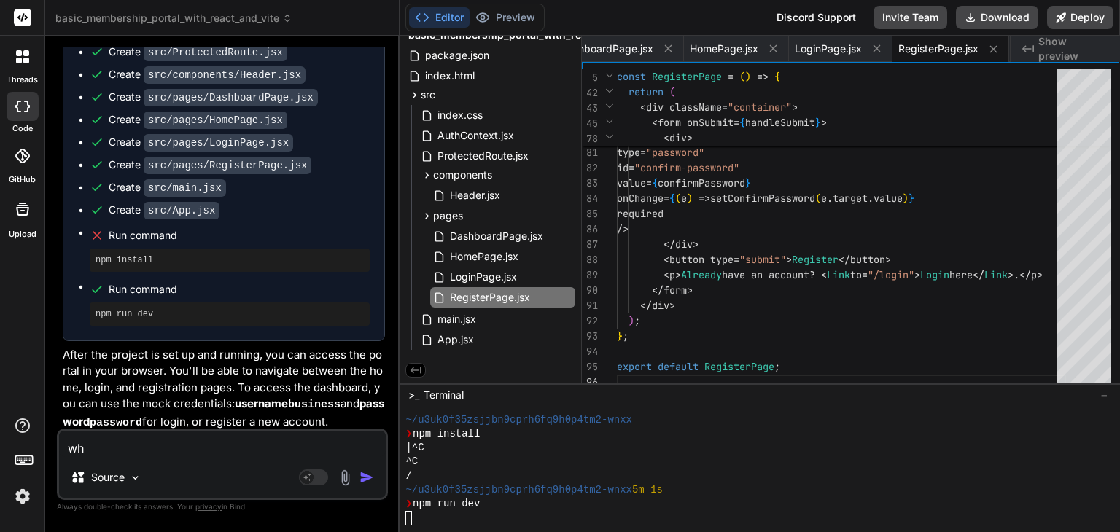
type textarea "why"
type textarea "x"
type textarea "whyi"
type textarea "x"
type textarea "whyi"
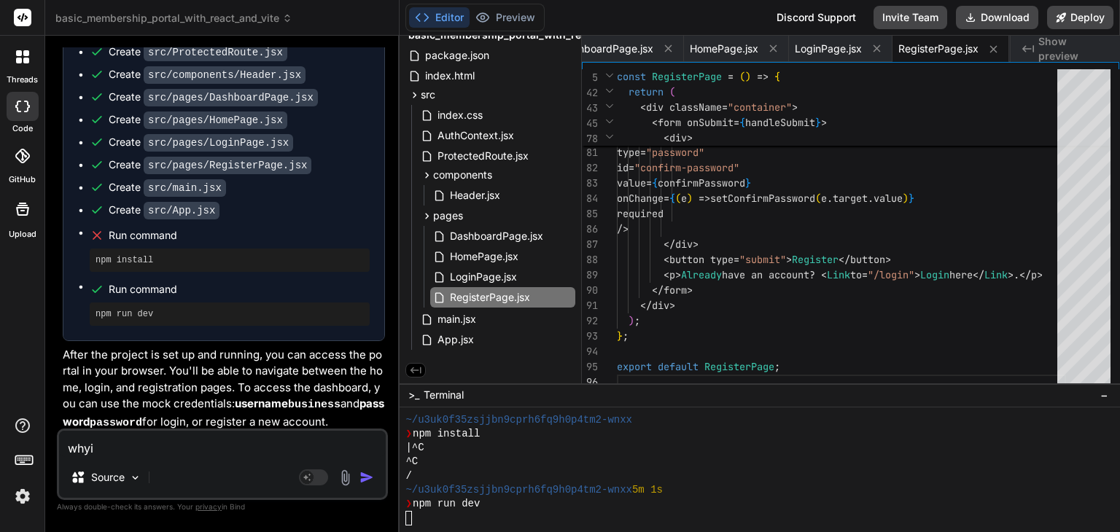
type textarea "x"
type textarea "whyi i"
type textarea "x"
type textarea "whyi it"
type textarea "x"
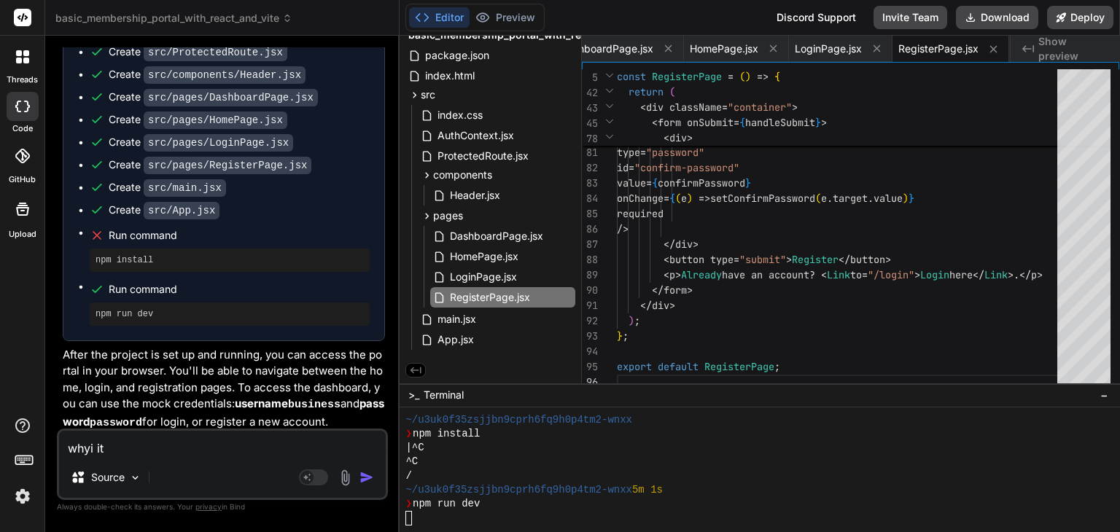
type textarea "whyi it"
type textarea "x"
type textarea "whyi it"
type textarea "x"
type textarea "whyi i"
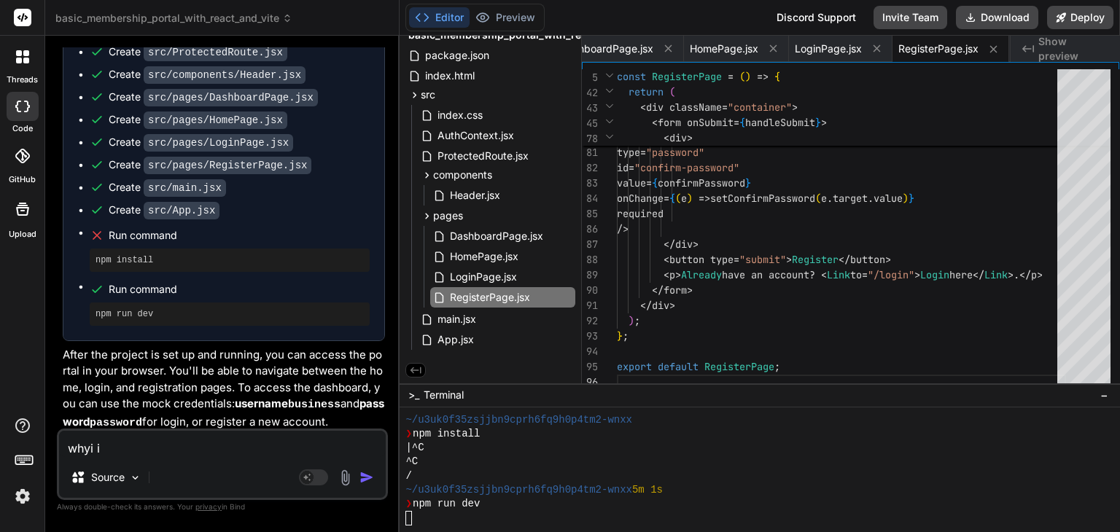
type textarea "x"
type textarea "whyi"
type textarea "x"
type textarea "whyi"
type textarea "x"
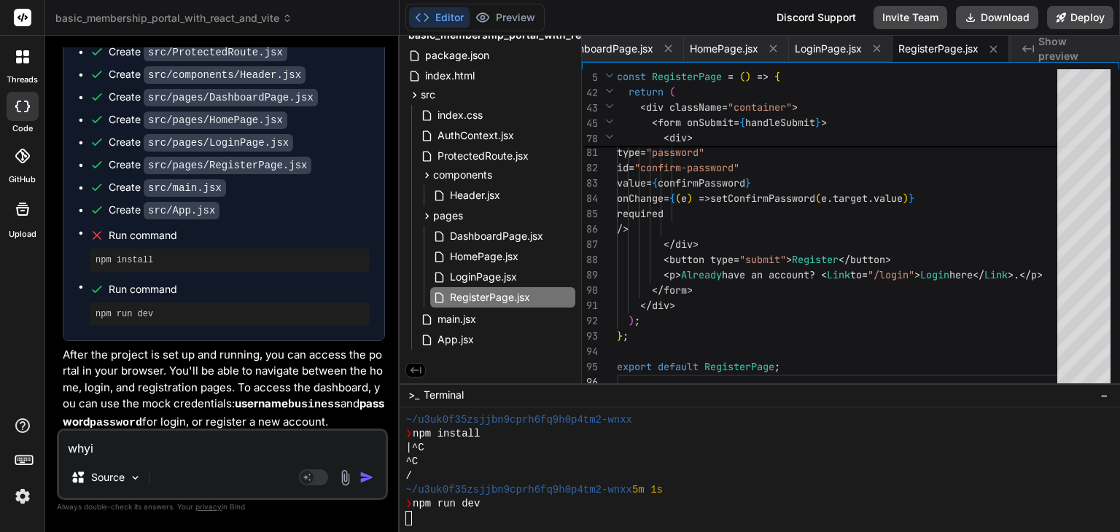
type textarea "why"
type textarea "x"
type textarea "why"
type textarea "x"
type textarea "why d"
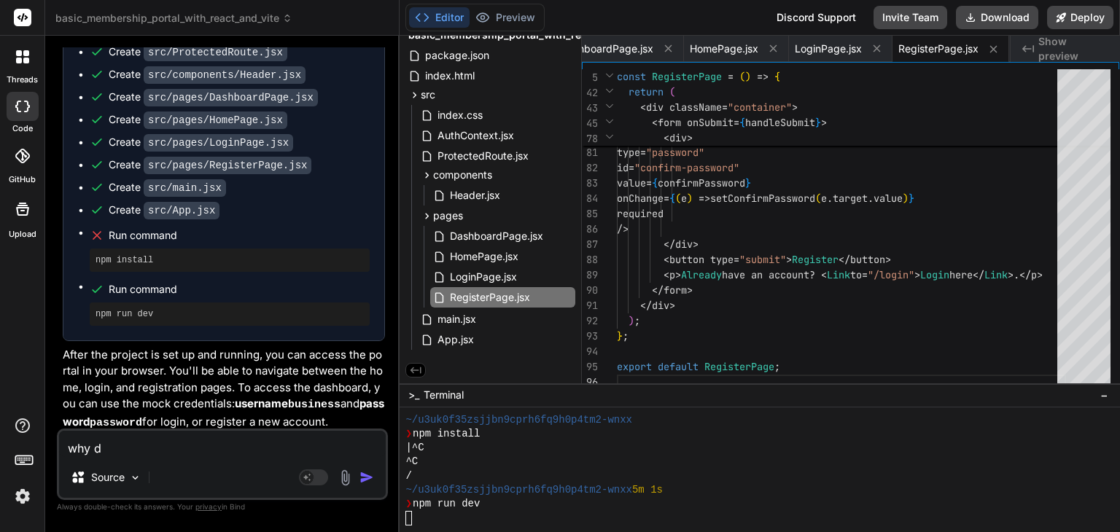
type textarea "x"
type textarea "why du"
type textarea "x"
type textarea "why dud"
type textarea "x"
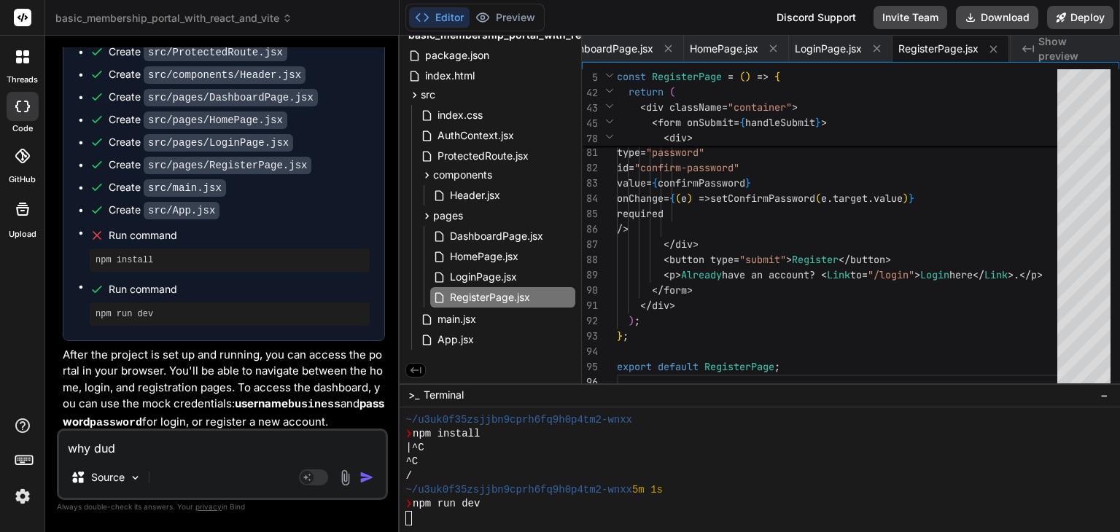
type textarea "why du"
type textarea "x"
type textarea "why d"
type textarea "x"
type textarea "why"
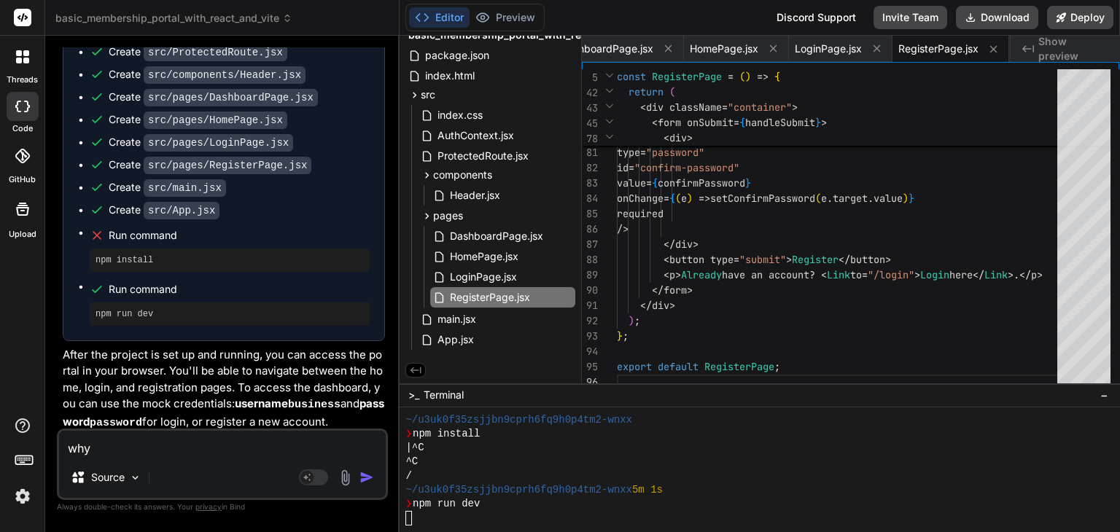
type textarea "x"
type textarea "why"
type textarea "x"
type textarea "wh"
type textarea "x"
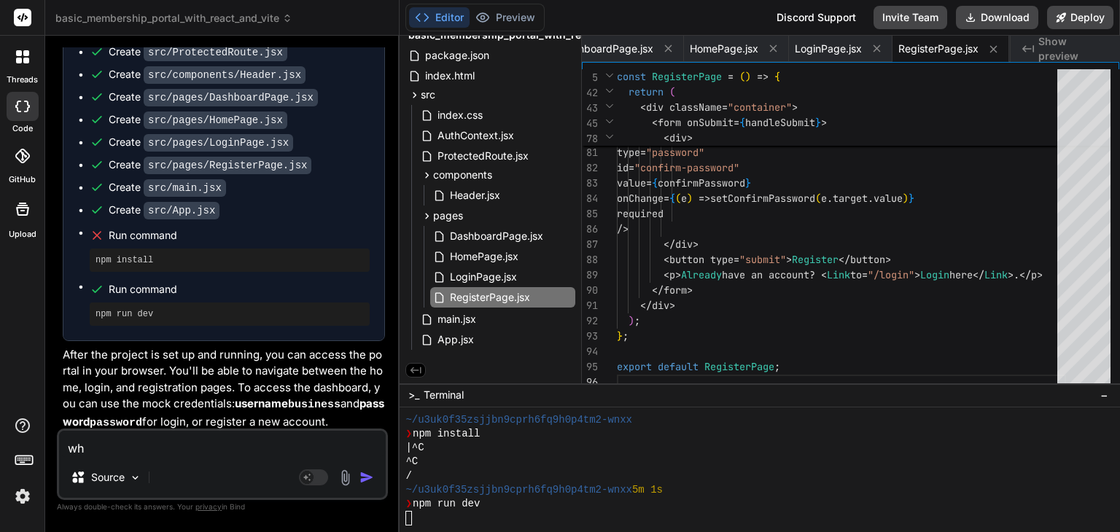
type textarea "w"
type textarea "x"
type textarea "c"
type textarea "x"
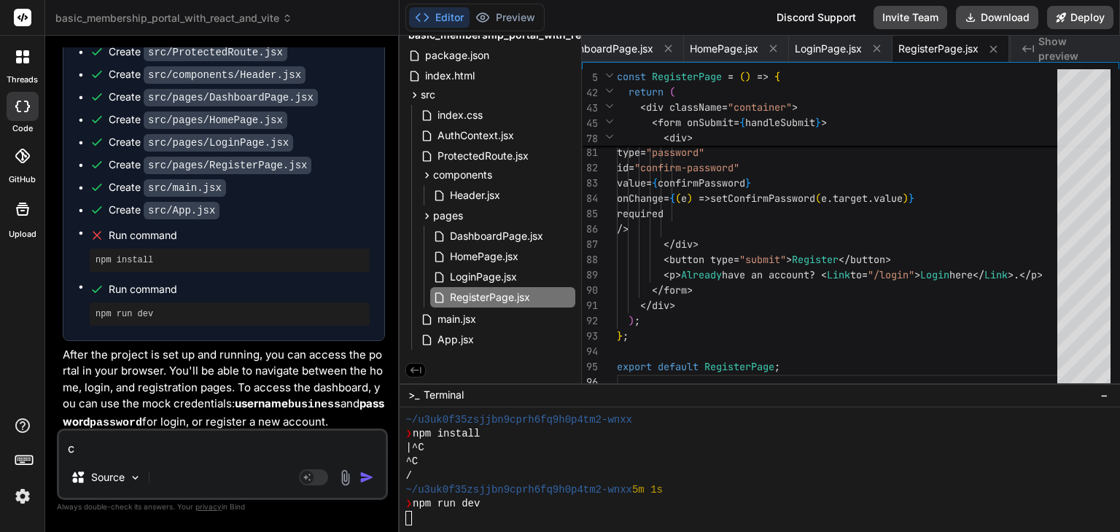
type textarea "ch"
type textarea "x"
type textarea "che"
type textarea "x"
type textarea "chec"
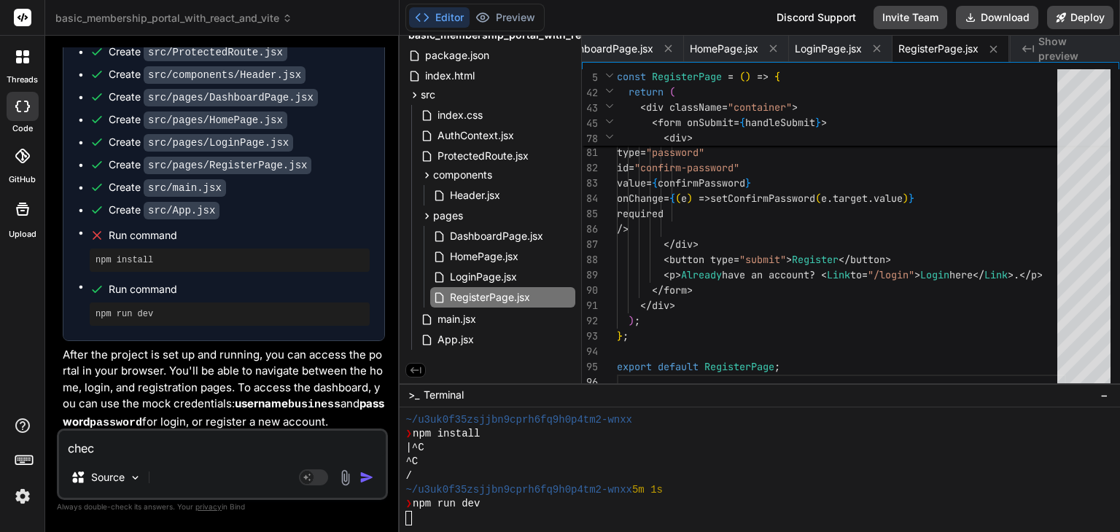
type textarea "x"
type textarea "check"
type textarea "x"
type textarea "check e"
type textarea "x"
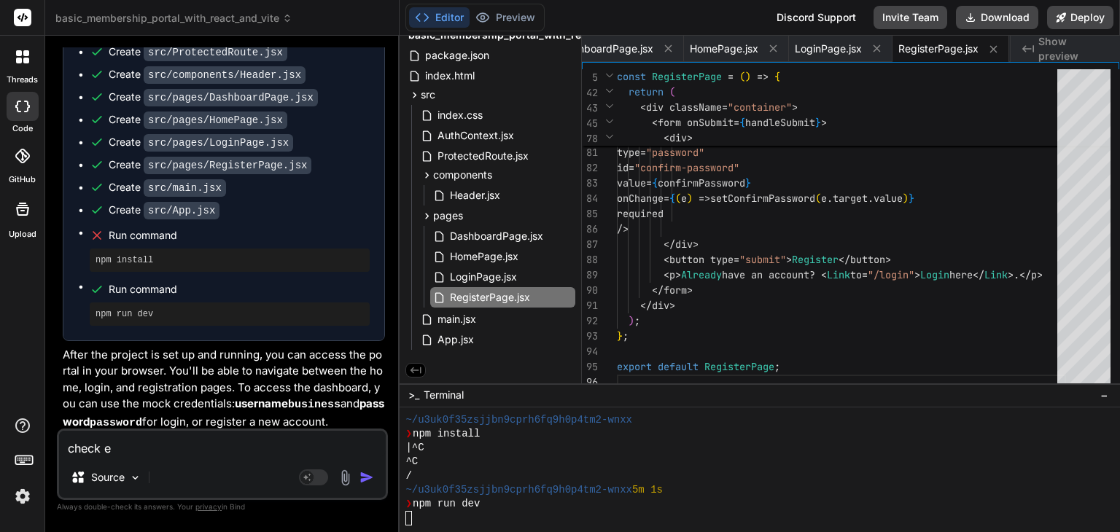
type textarea "check er"
type textarea "x"
type textarea "check err"
type textarea "x"
type textarea "check erro"
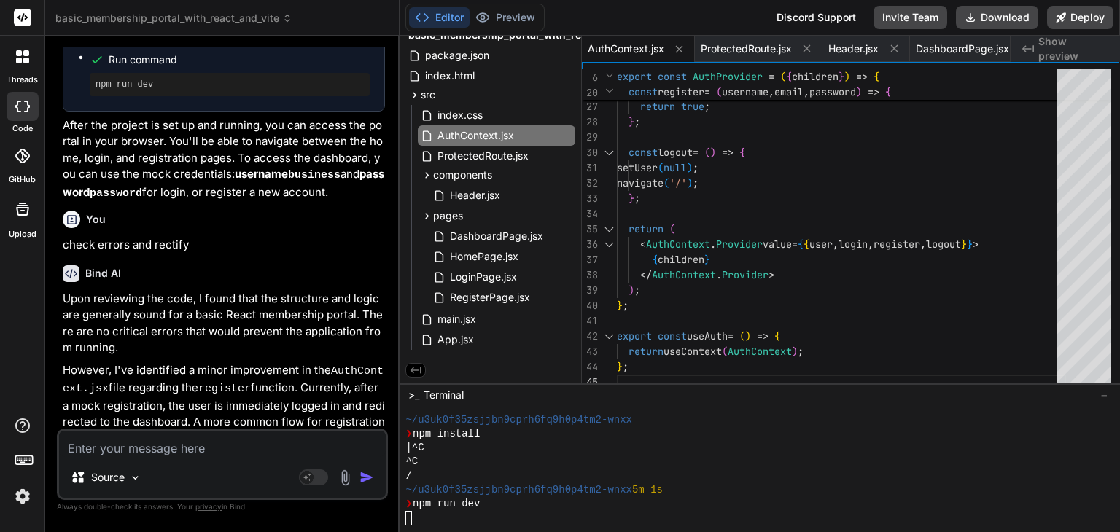
scroll to position [687, 0]
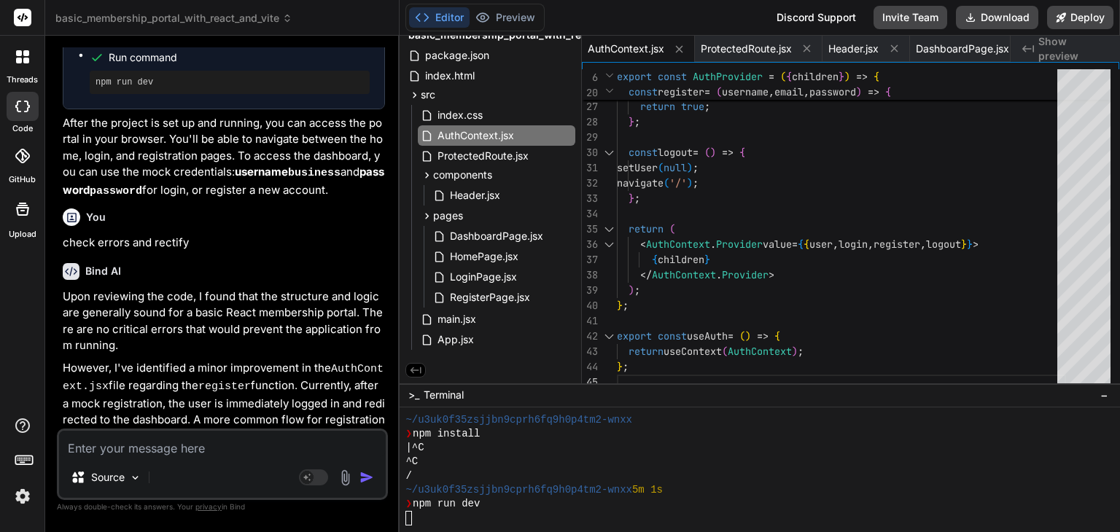
click at [315, 371] on p "However, I've identified a minor improvement in the AuthContext.jsx file regard…" at bounding box center [224, 410] width 322 height 101
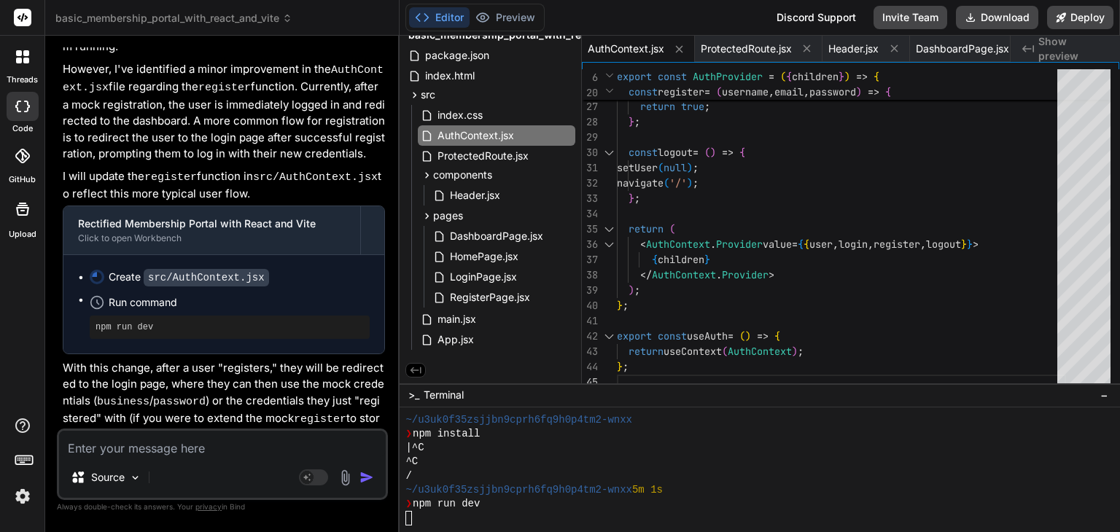
scroll to position [992, 0]
